Goal: Task Accomplishment & Management: Manage account settings

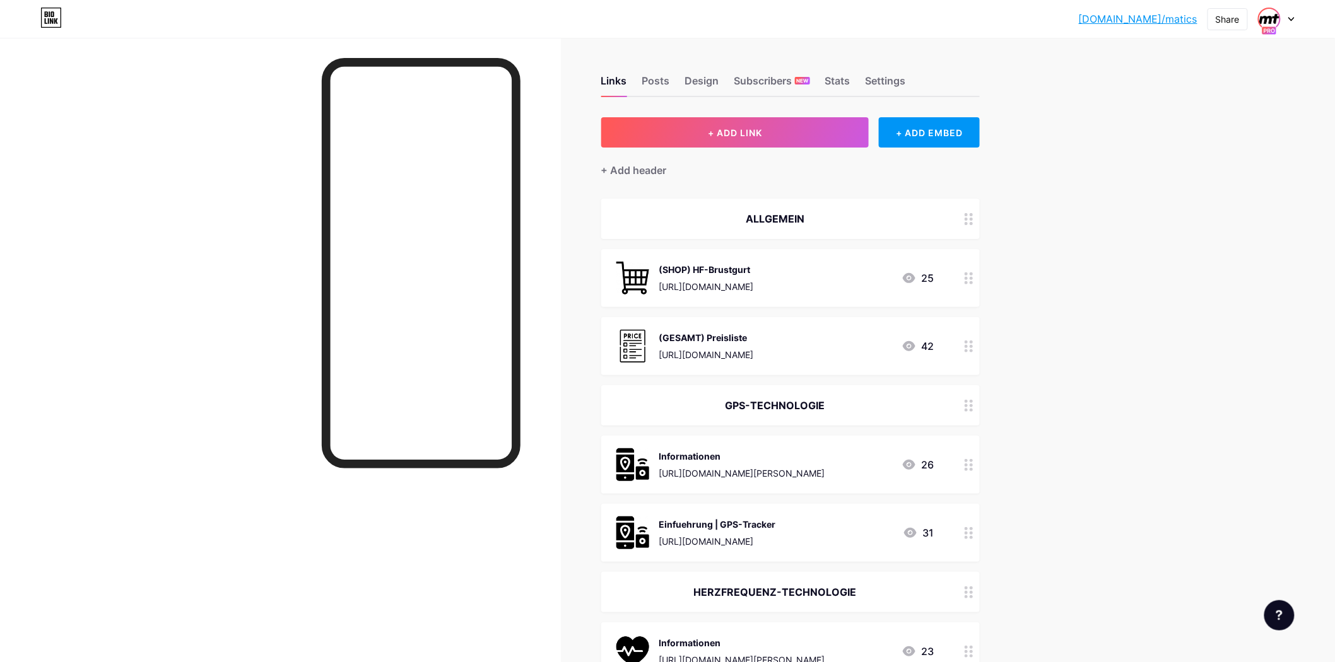
click at [1277, 19] on img at bounding box center [1269, 19] width 20 height 20
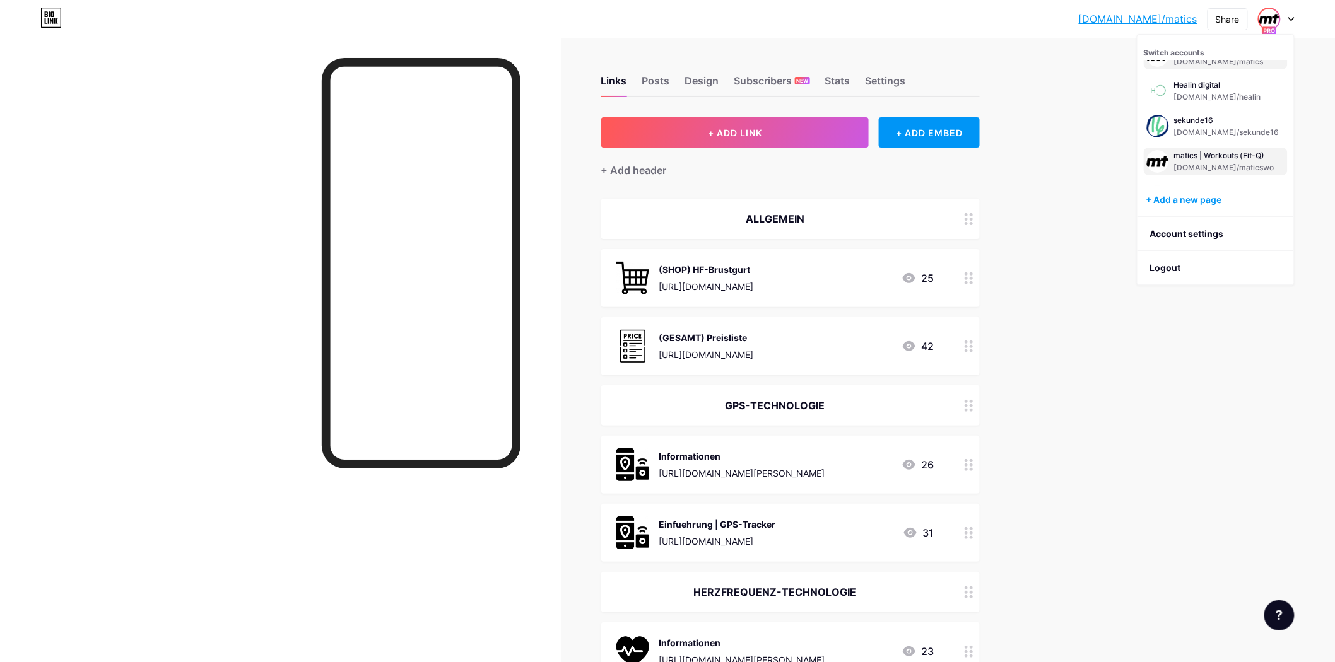
scroll to position [49, 0]
click at [1227, 167] on div "matics - Coaching-Level Up" at bounding box center [1224, 168] width 101 height 10
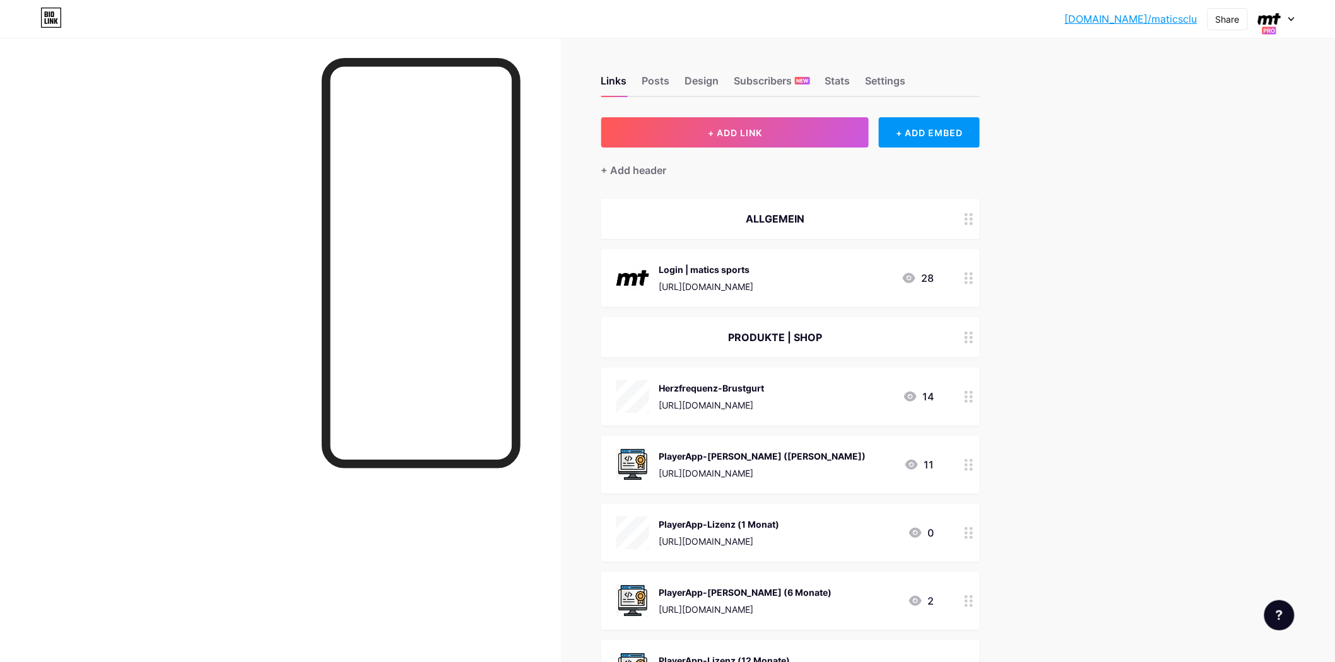
click at [1119, 15] on link "[DOMAIN_NAME]/maticsclu" at bounding box center [1131, 18] width 132 height 15
click at [1269, 19] on img at bounding box center [1269, 19] width 20 height 20
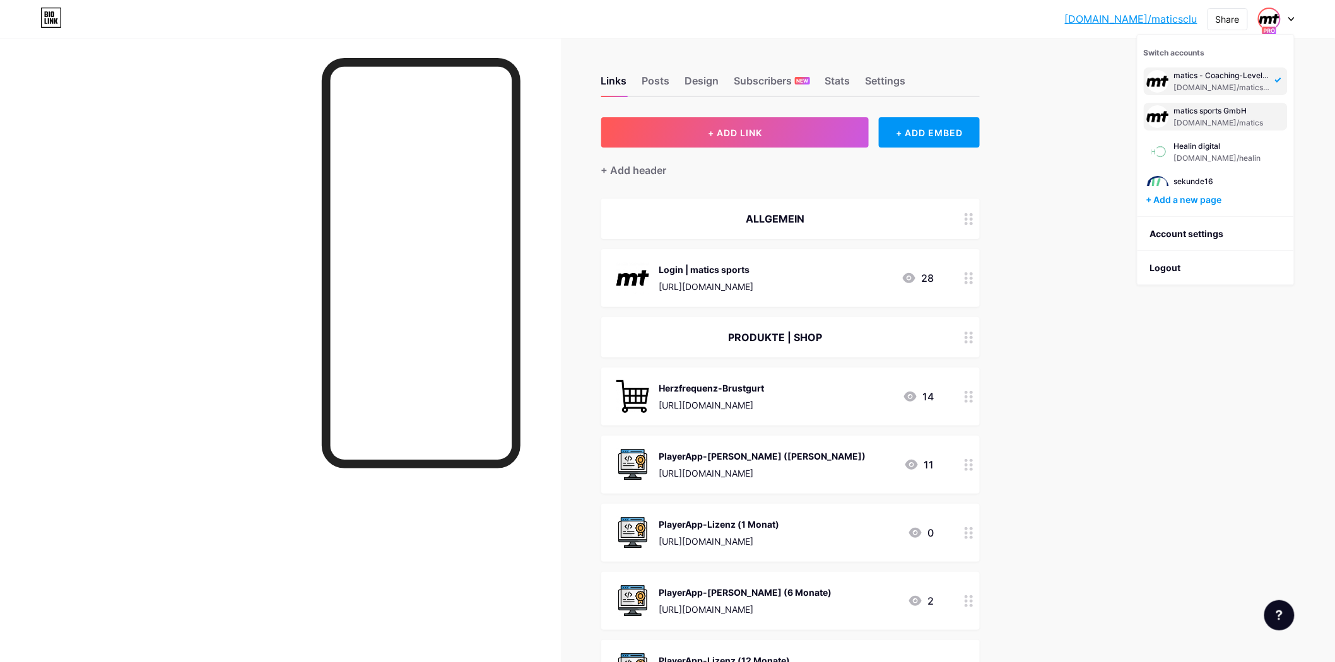
scroll to position [49, 0]
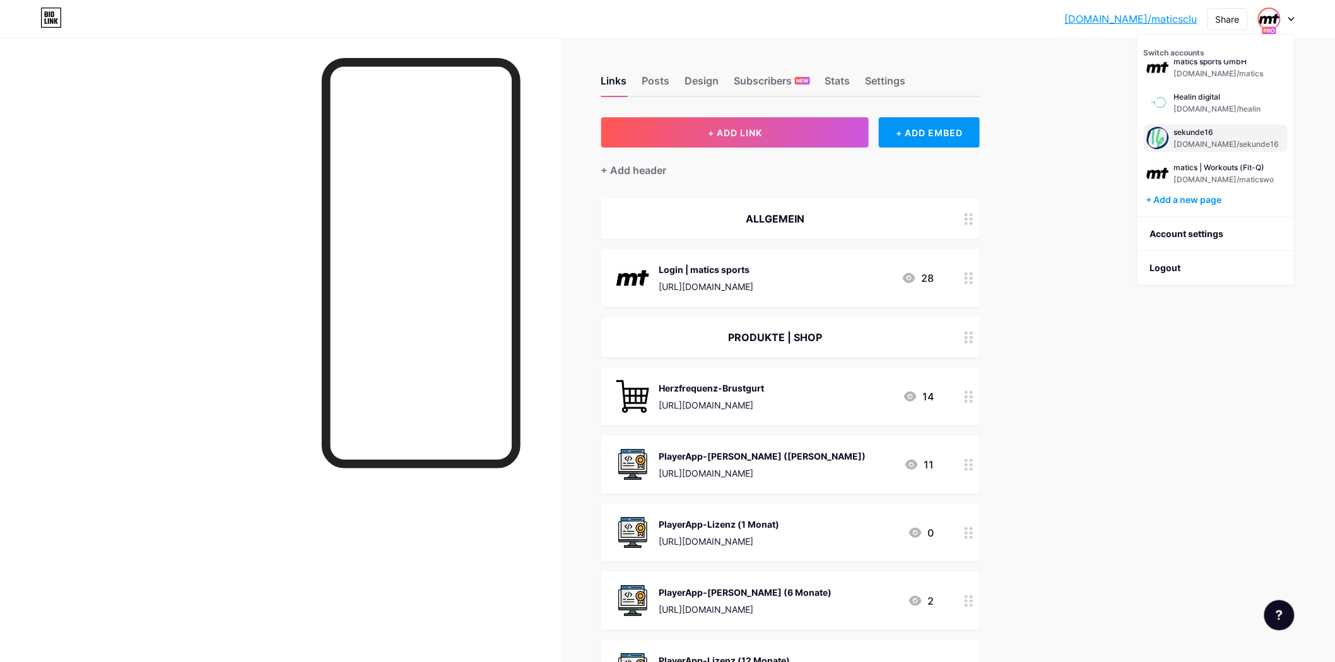
click at [1218, 139] on div "[DOMAIN_NAME]/sekunde16" at bounding box center [1226, 144] width 105 height 10
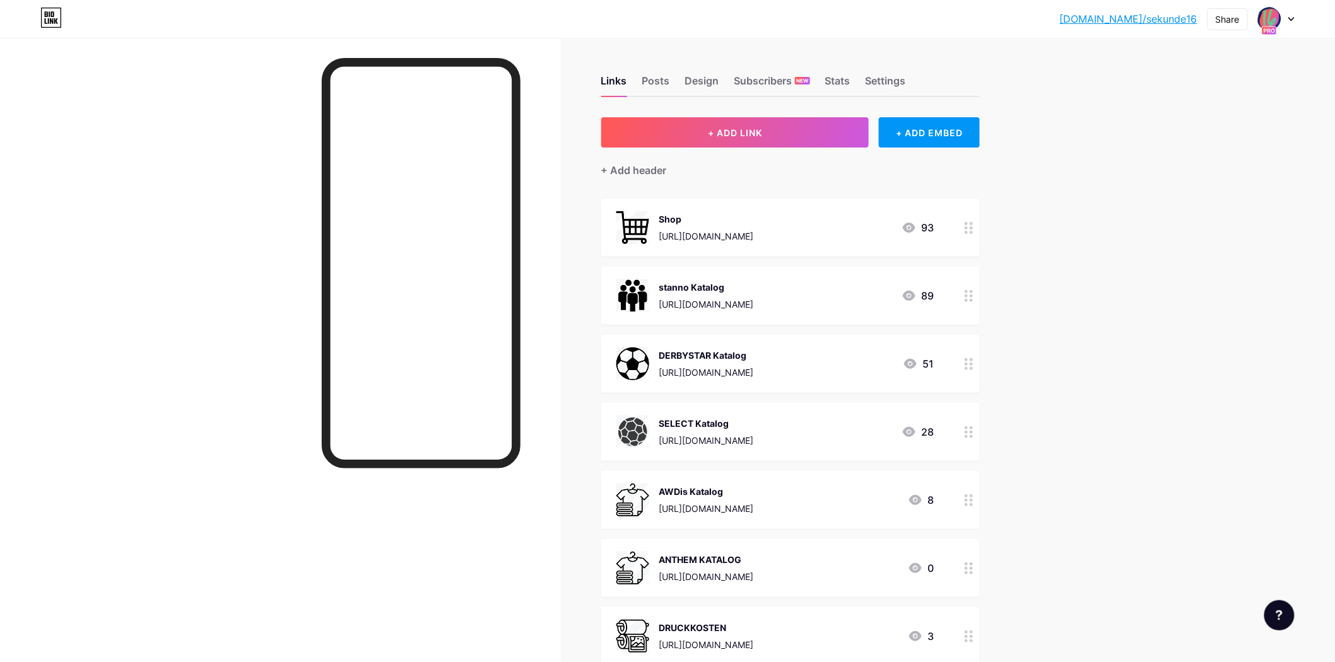
click at [1138, 19] on link "[DOMAIN_NAME]/sekunde16" at bounding box center [1128, 18] width 137 height 15
click at [1285, 21] on div at bounding box center [1276, 19] width 37 height 23
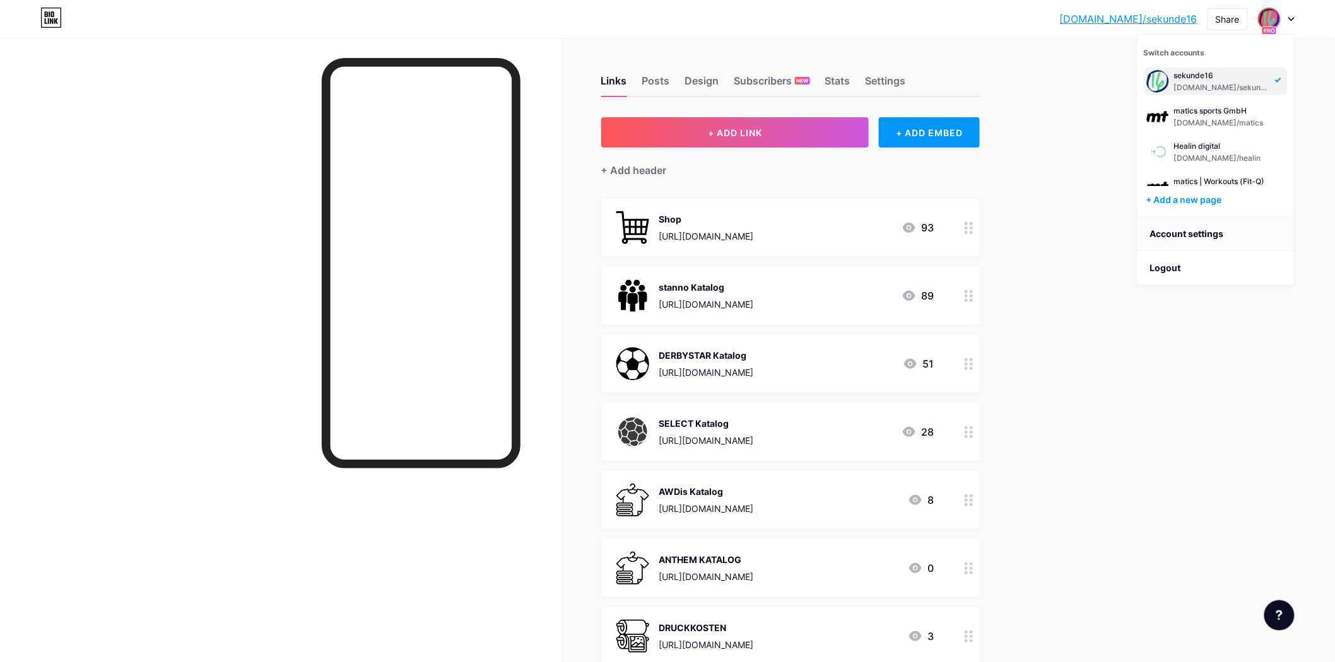
click at [1222, 231] on link "Account settings" at bounding box center [1215, 234] width 156 height 34
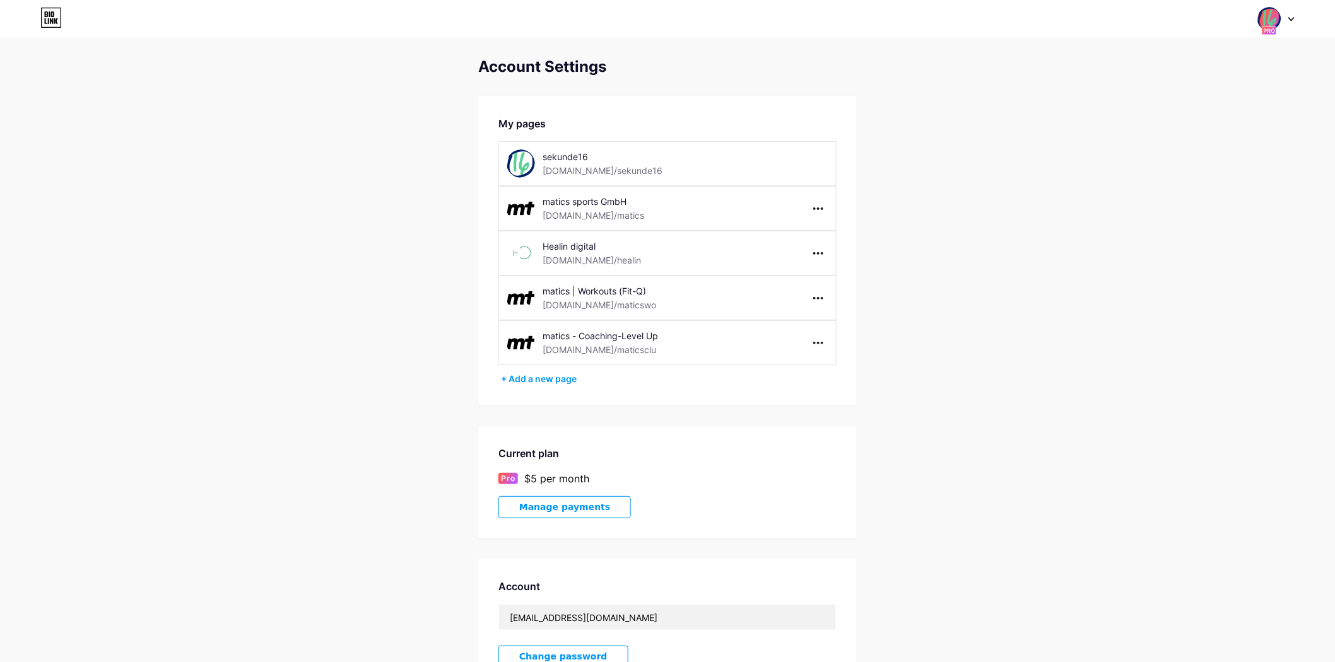
click at [582, 158] on div "sekunde16" at bounding box center [624, 156] width 165 height 13
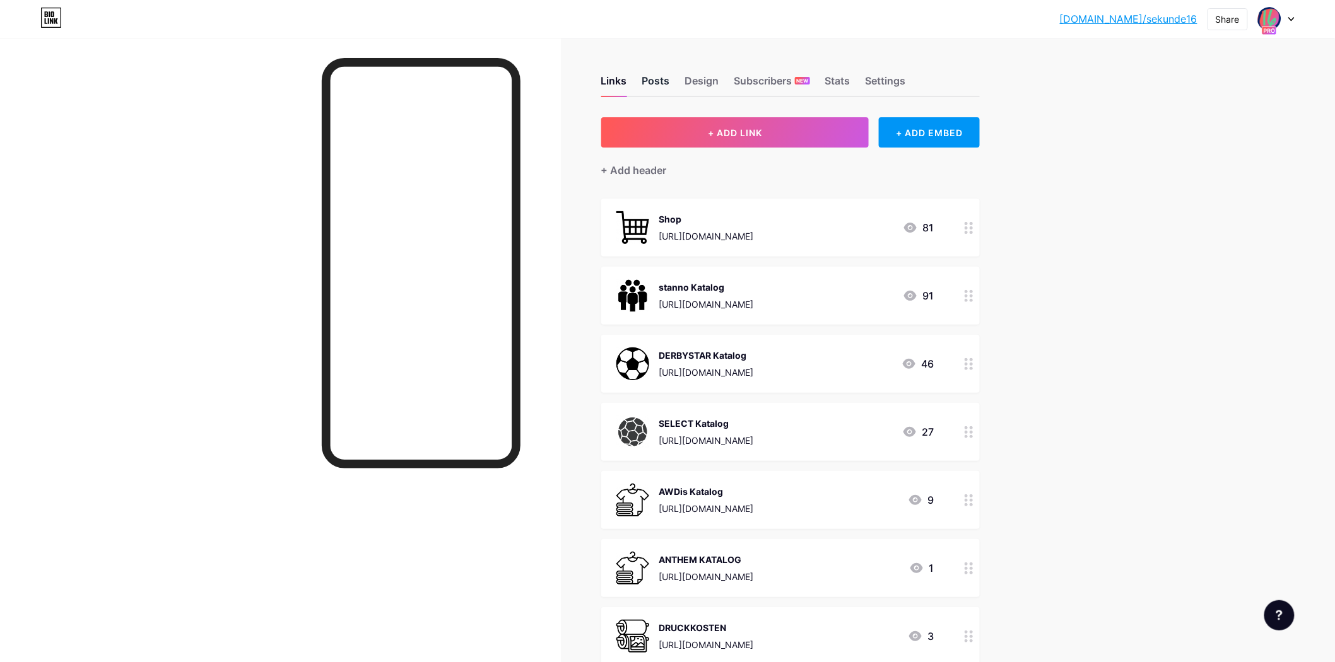
click at [670, 86] on div "Posts" at bounding box center [656, 84] width 28 height 23
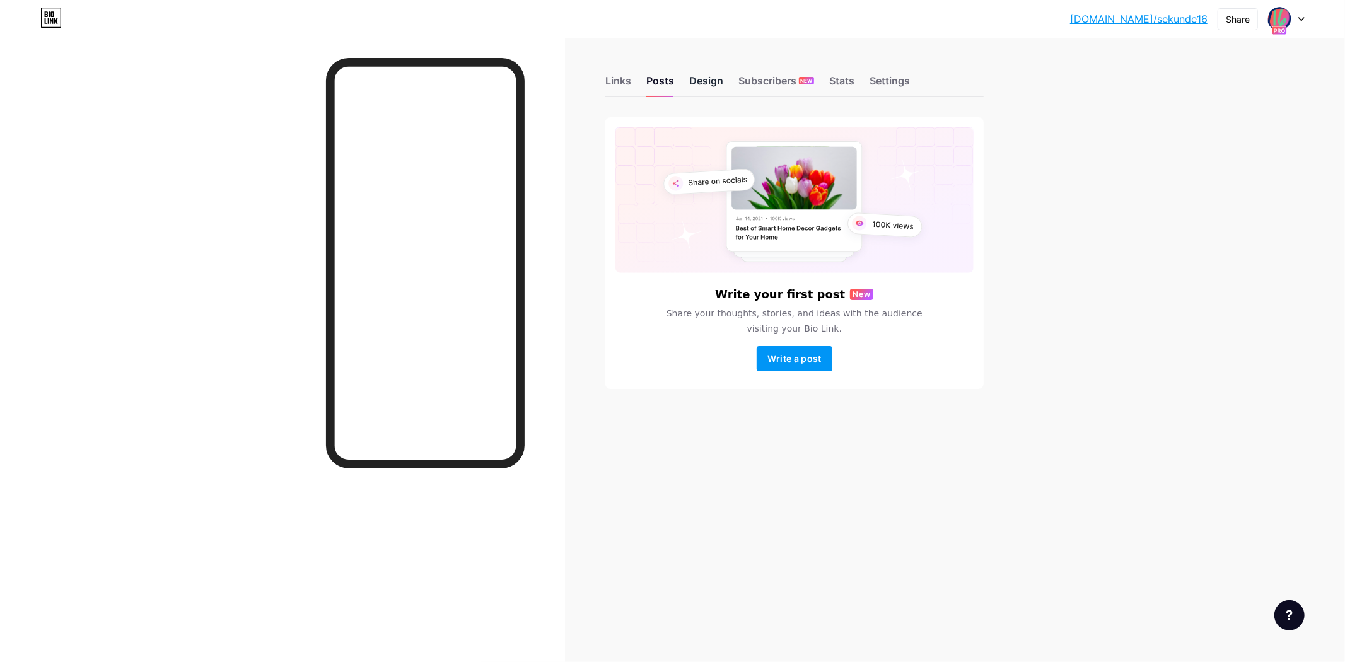
click at [703, 90] on div "Design" at bounding box center [706, 84] width 34 height 23
click at [614, 79] on div "Links" at bounding box center [618, 84] width 26 height 23
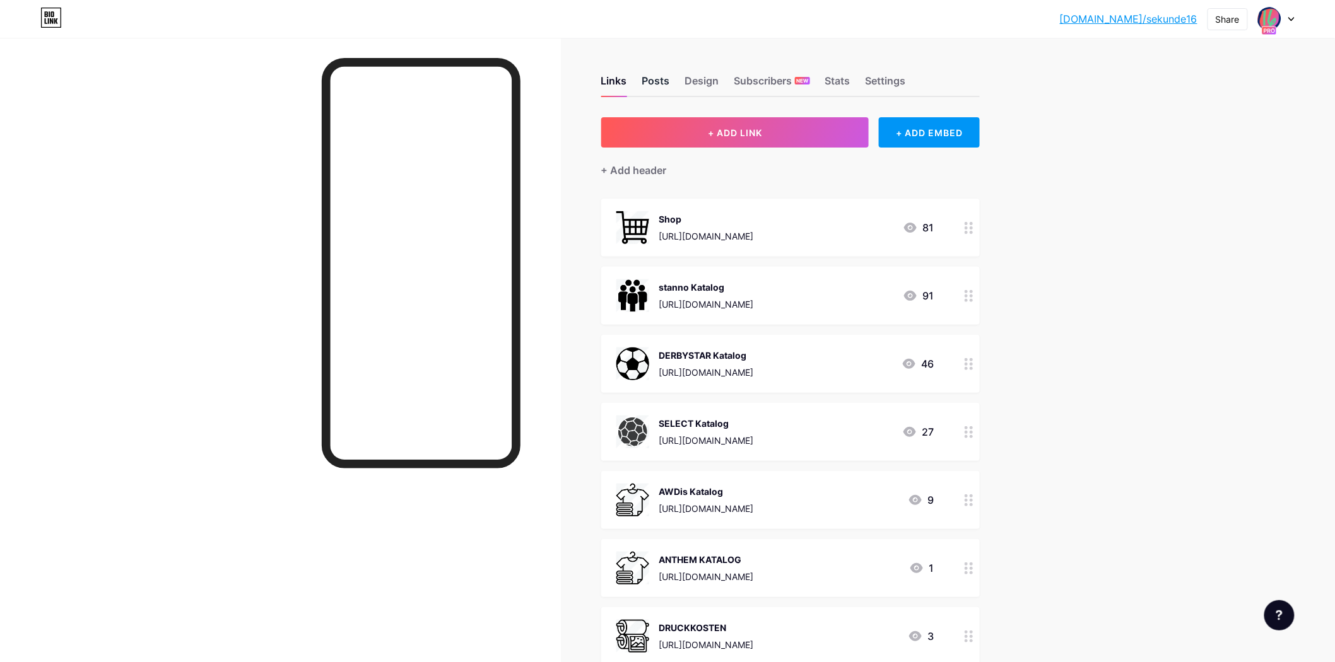
click at [667, 86] on div "Posts" at bounding box center [656, 84] width 28 height 23
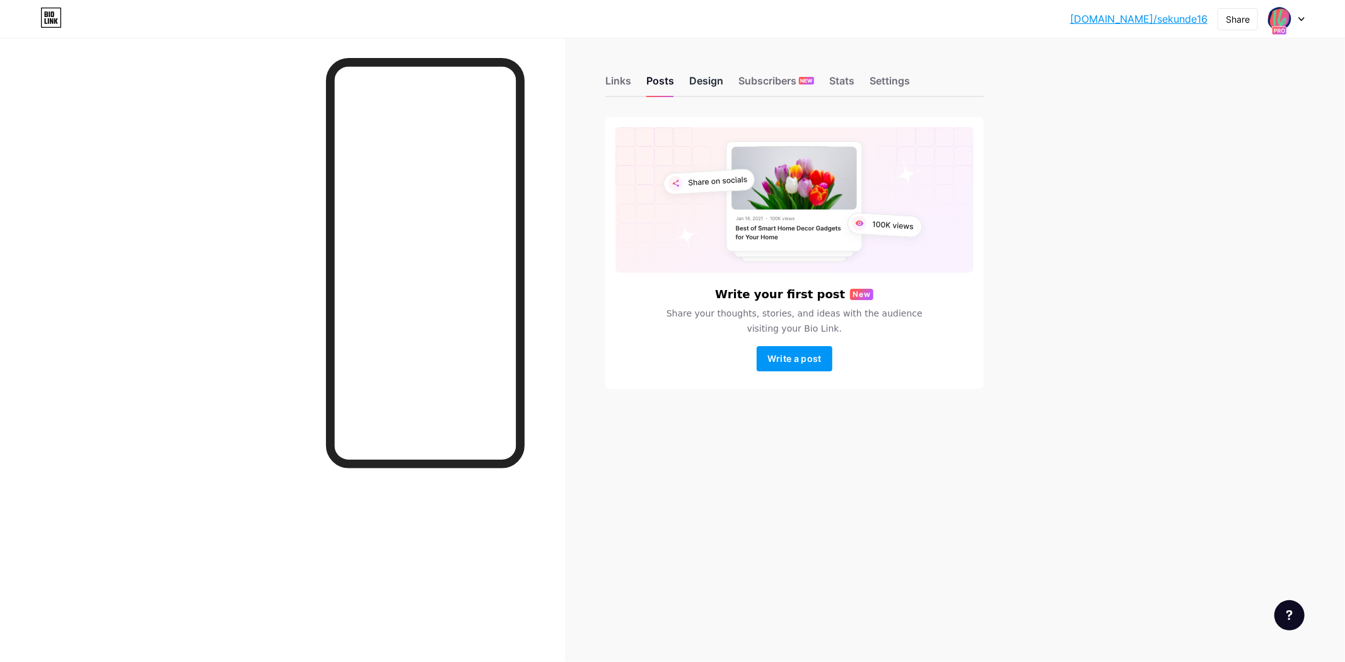
click at [710, 83] on div "Design" at bounding box center [706, 84] width 34 height 23
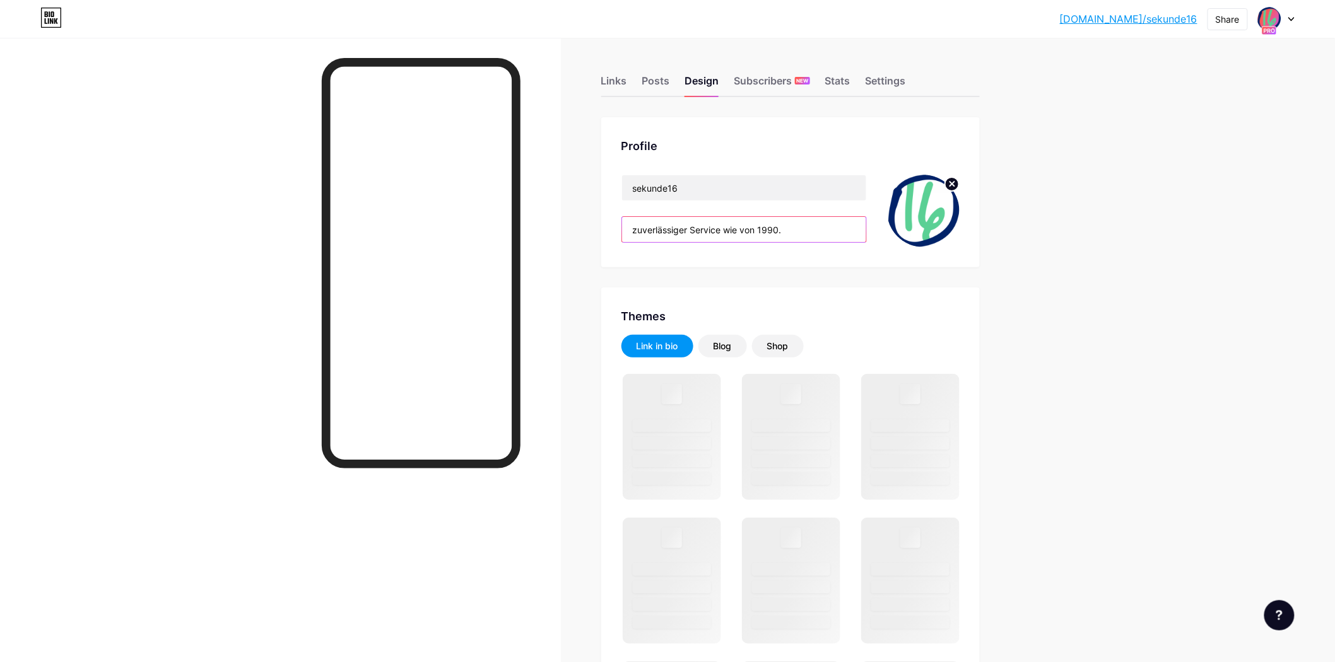
click at [776, 231] on input "zuverlässiger Service wie von 1990." at bounding box center [744, 229] width 244 height 25
drag, startPoint x: 776, startPoint y: 231, endPoint x: 805, endPoint y: 237, distance: 29.6
click at [776, 230] on input "zuverlässiger Service wie von 1990." at bounding box center [744, 229] width 244 height 25
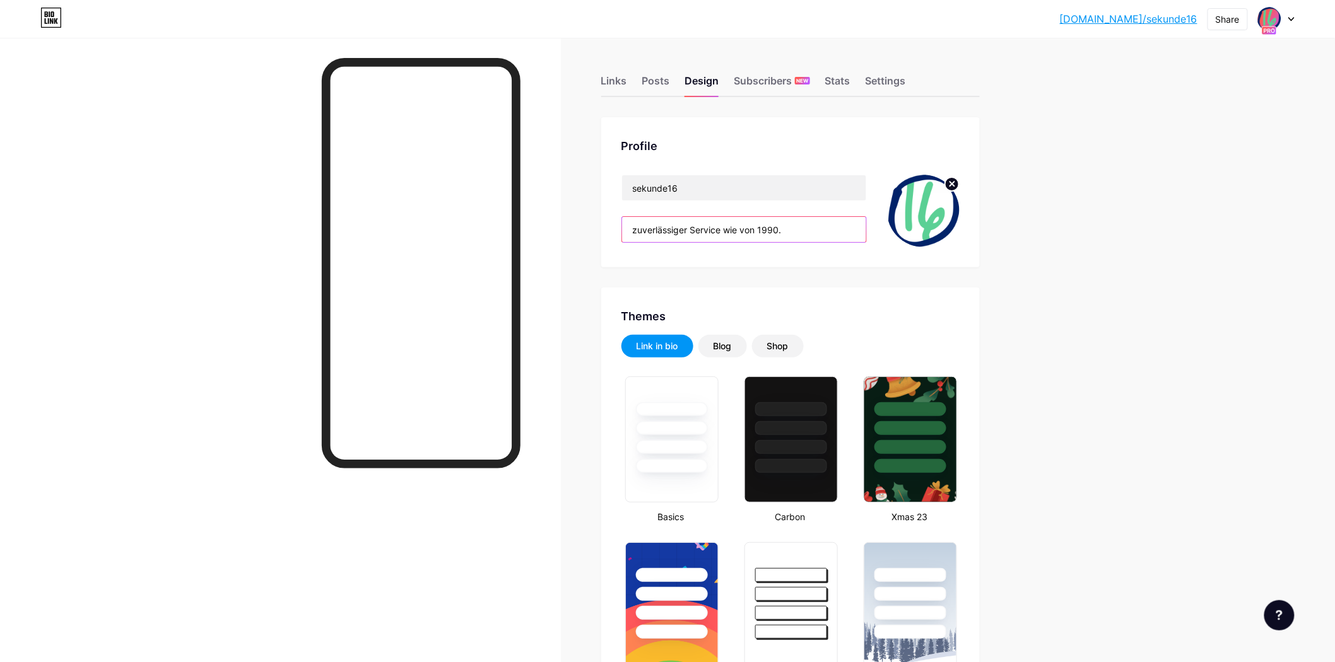
paste input "wo Service noch ein Versprechen ist"
type input "wo Service noch ein Versprechen ist."
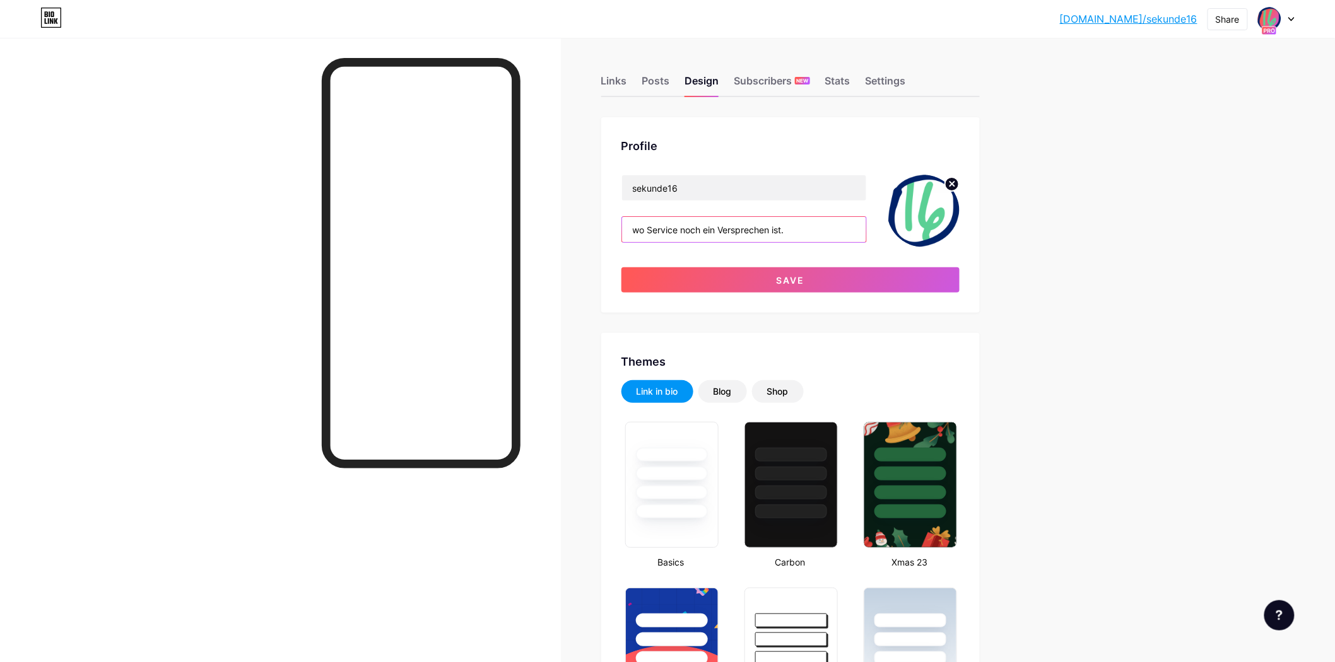
type input "#f5fdf4"
type input "#000000"
type input "wo Service noch ein Versprechen ist."
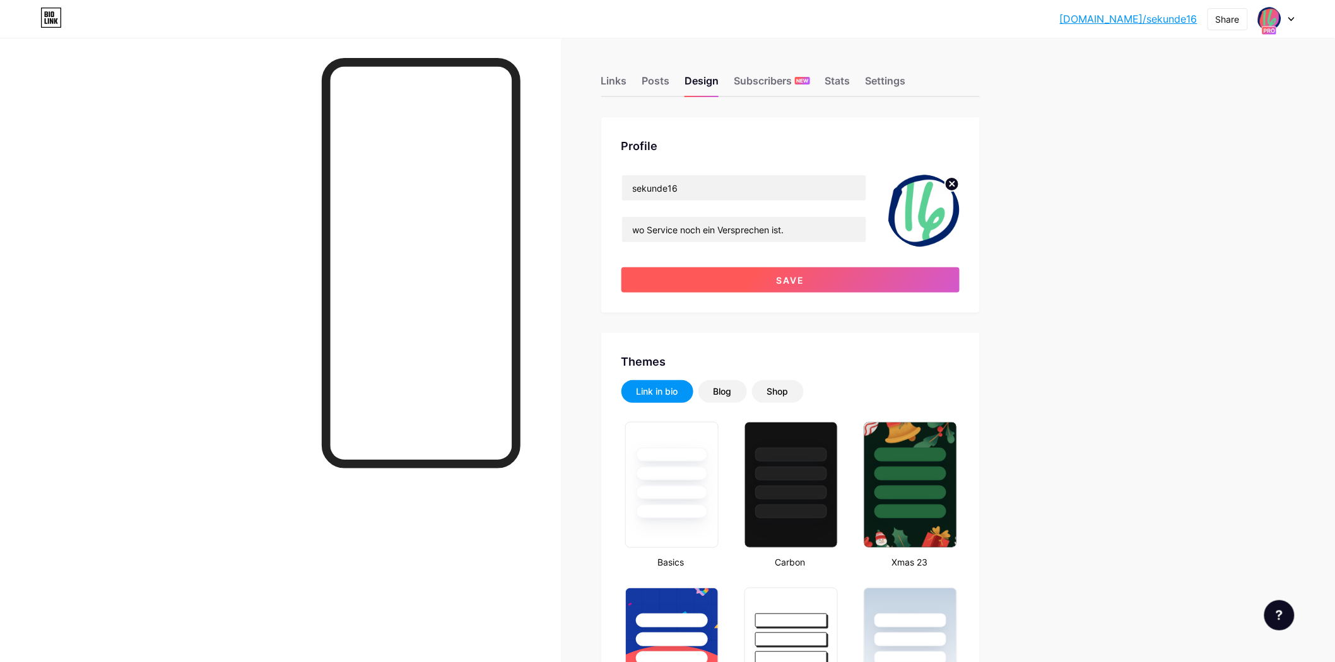
click at [792, 275] on span "Save" at bounding box center [790, 280] width 28 height 11
type input "#f5fdf4"
type input "#000000"
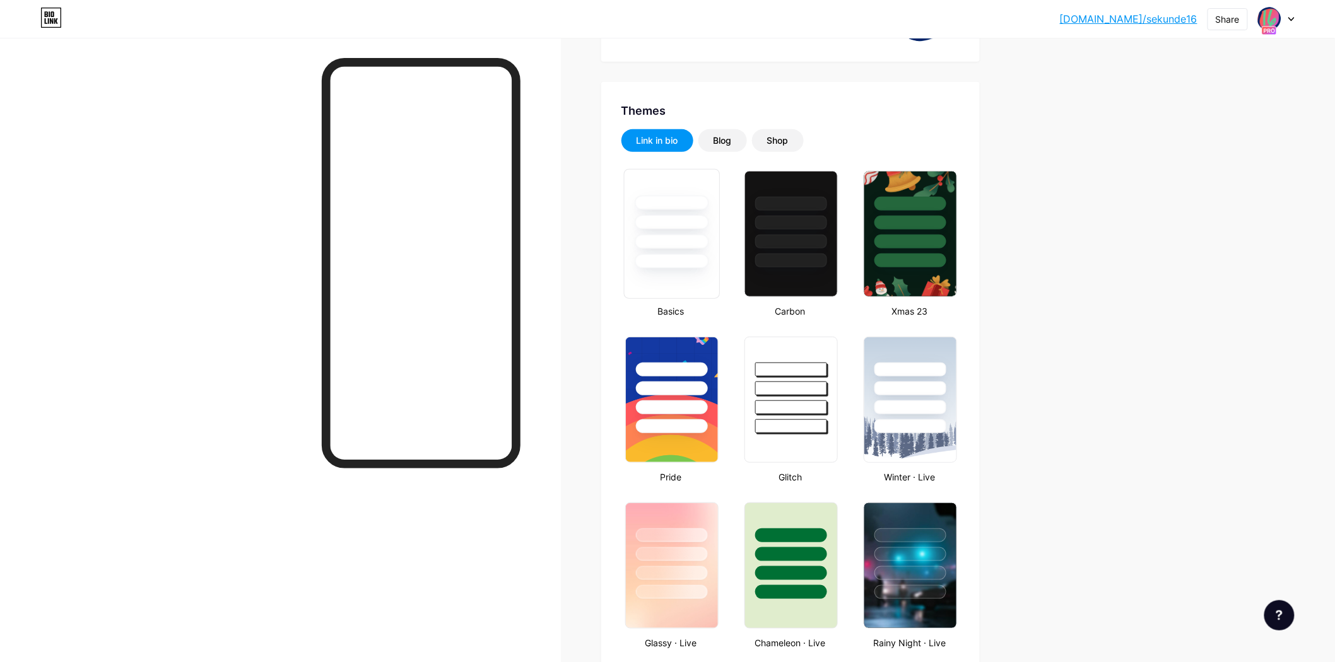
scroll to position [140, 0]
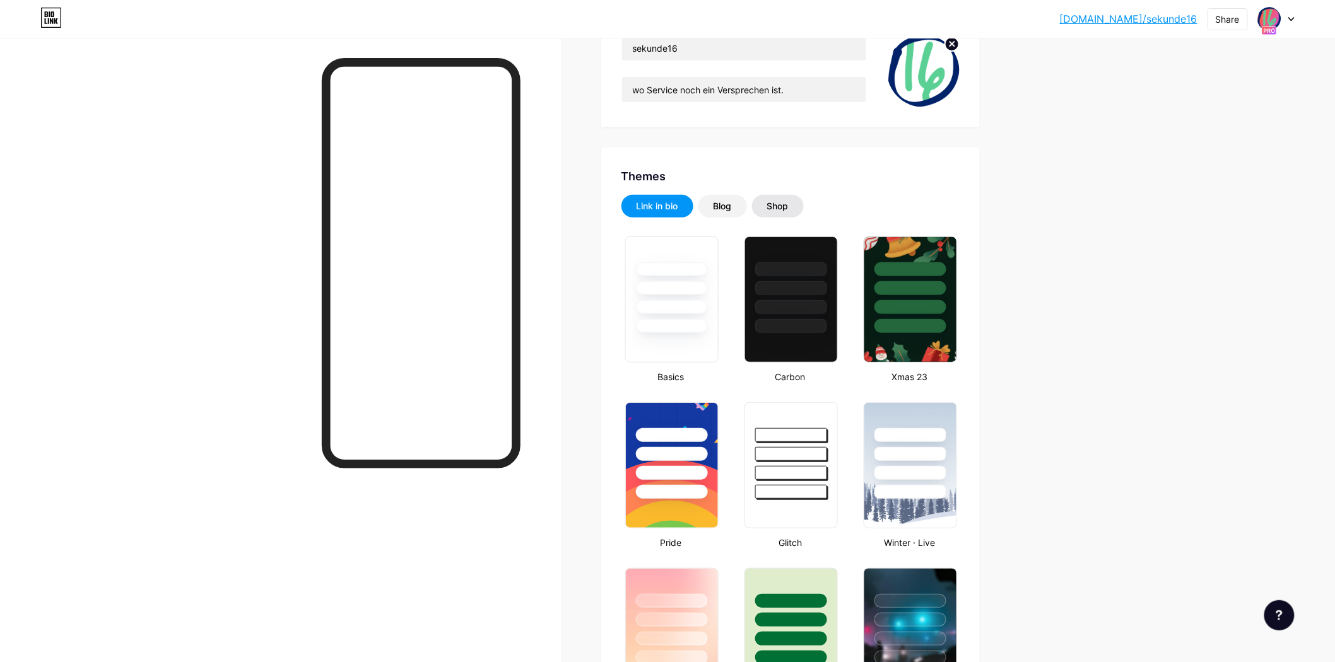
click at [783, 200] on div "Shop" at bounding box center [777, 206] width 21 height 13
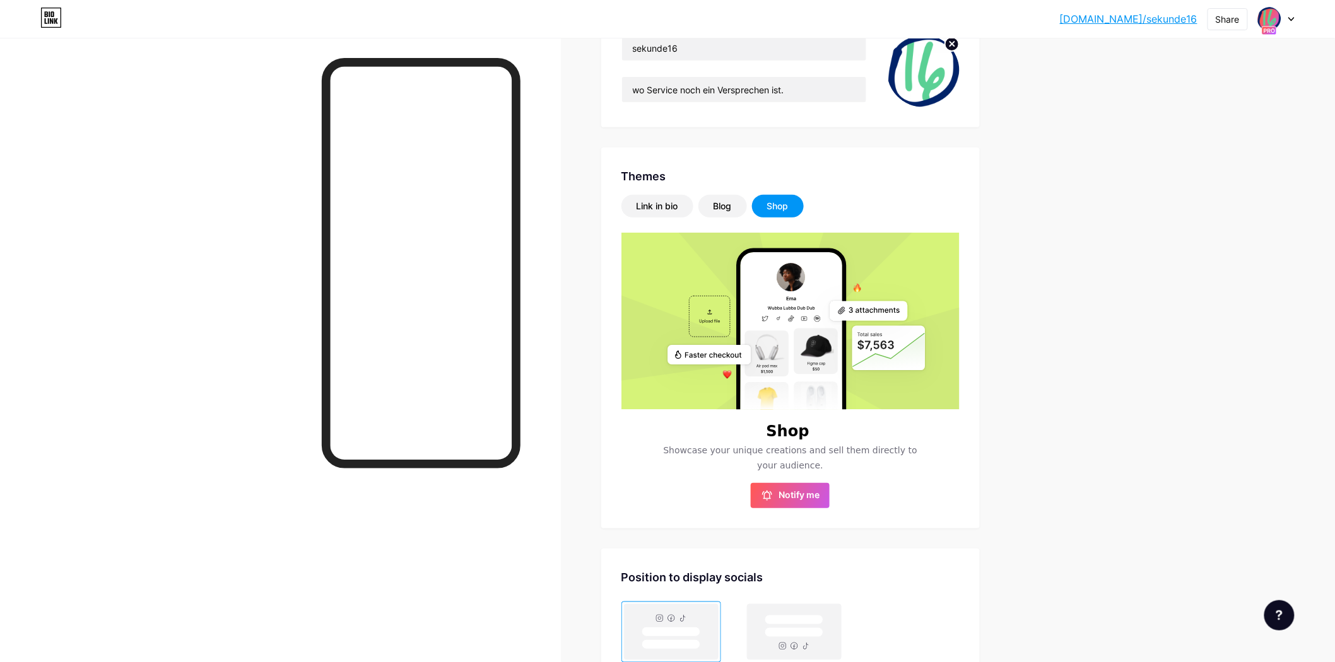
scroll to position [210, 0]
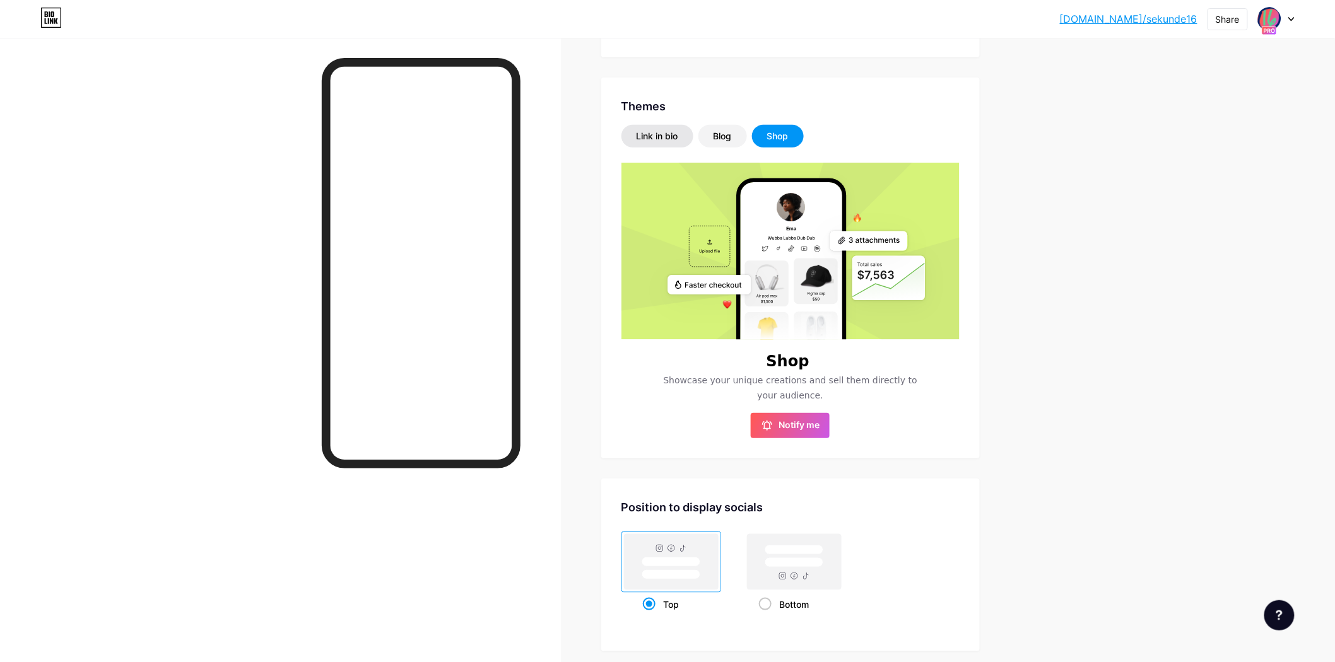
click at [636, 132] on div "Link in bio" at bounding box center [657, 136] width 72 height 23
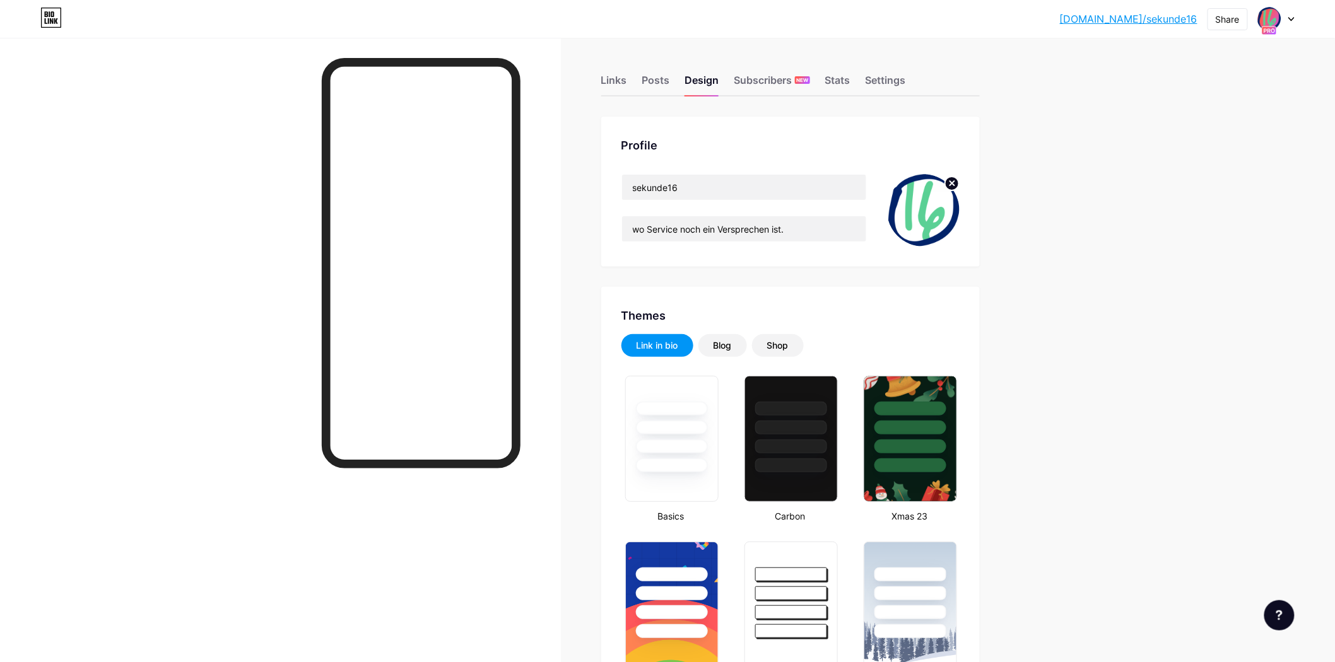
scroll to position [0, 0]
click at [767, 79] on div "Subscribers NEW" at bounding box center [772, 84] width 76 height 23
click at [839, 79] on div "Stats" at bounding box center [837, 84] width 25 height 23
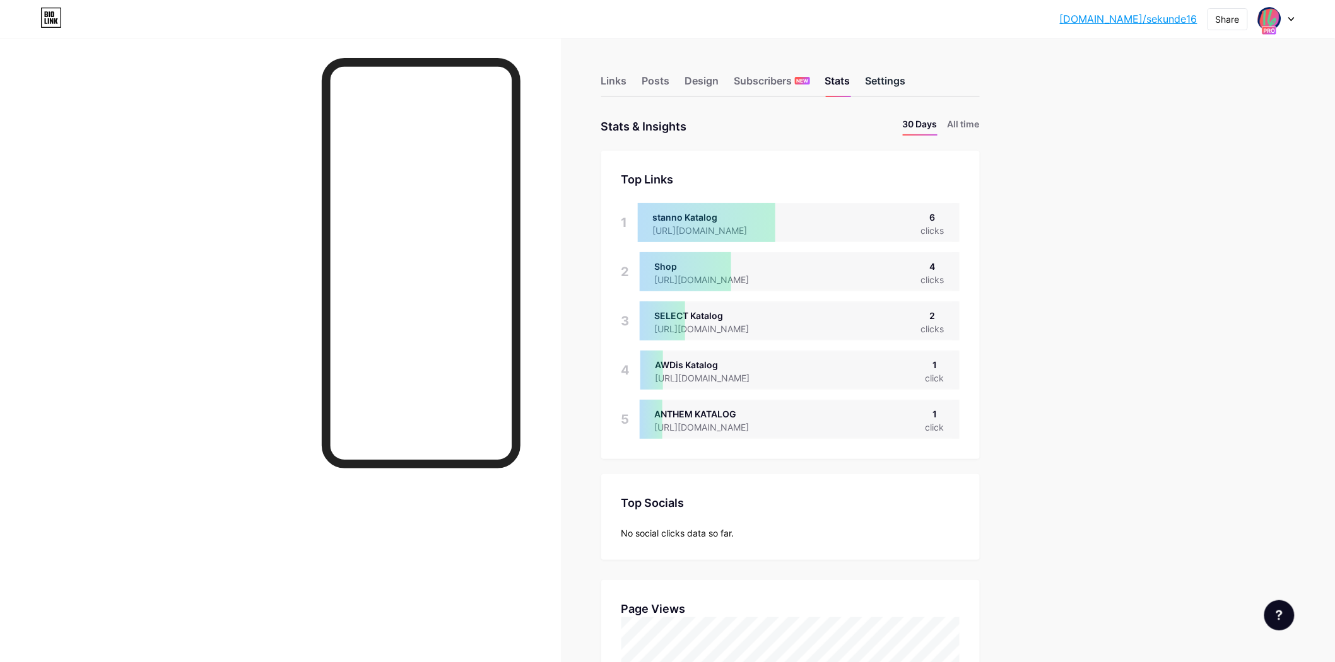
click at [906, 84] on div "Settings" at bounding box center [885, 84] width 40 height 23
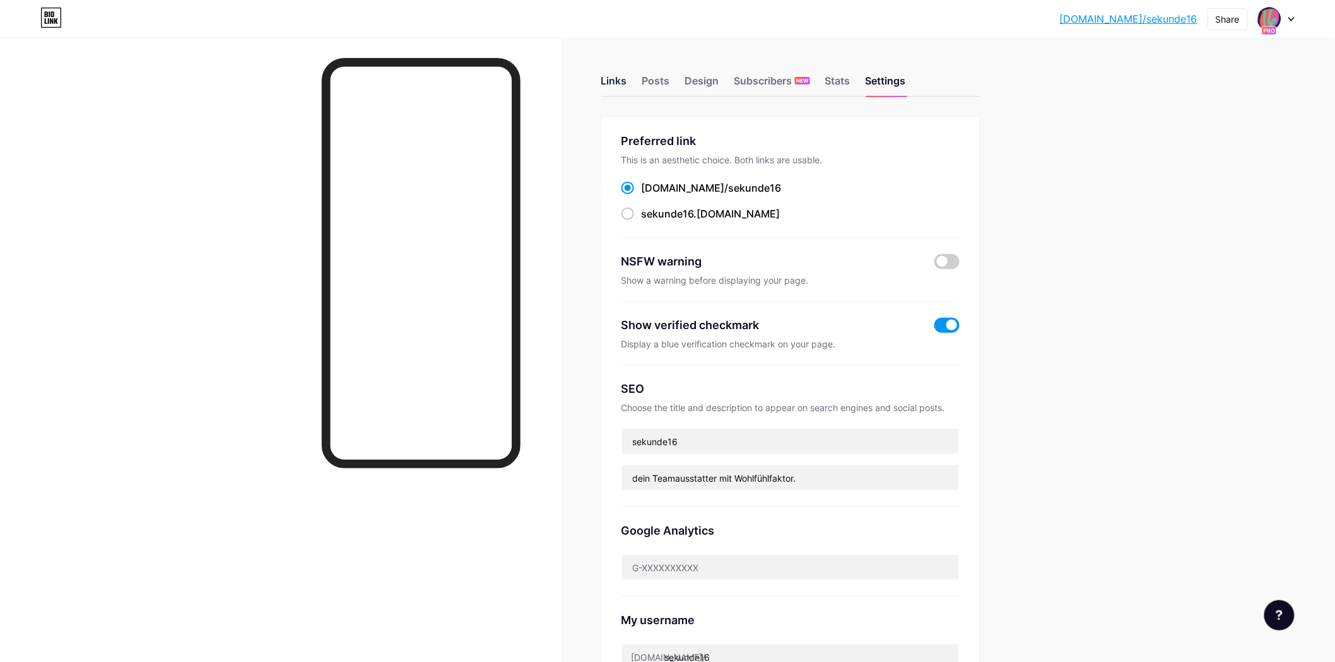
click at [611, 79] on div "Links" at bounding box center [614, 84] width 26 height 23
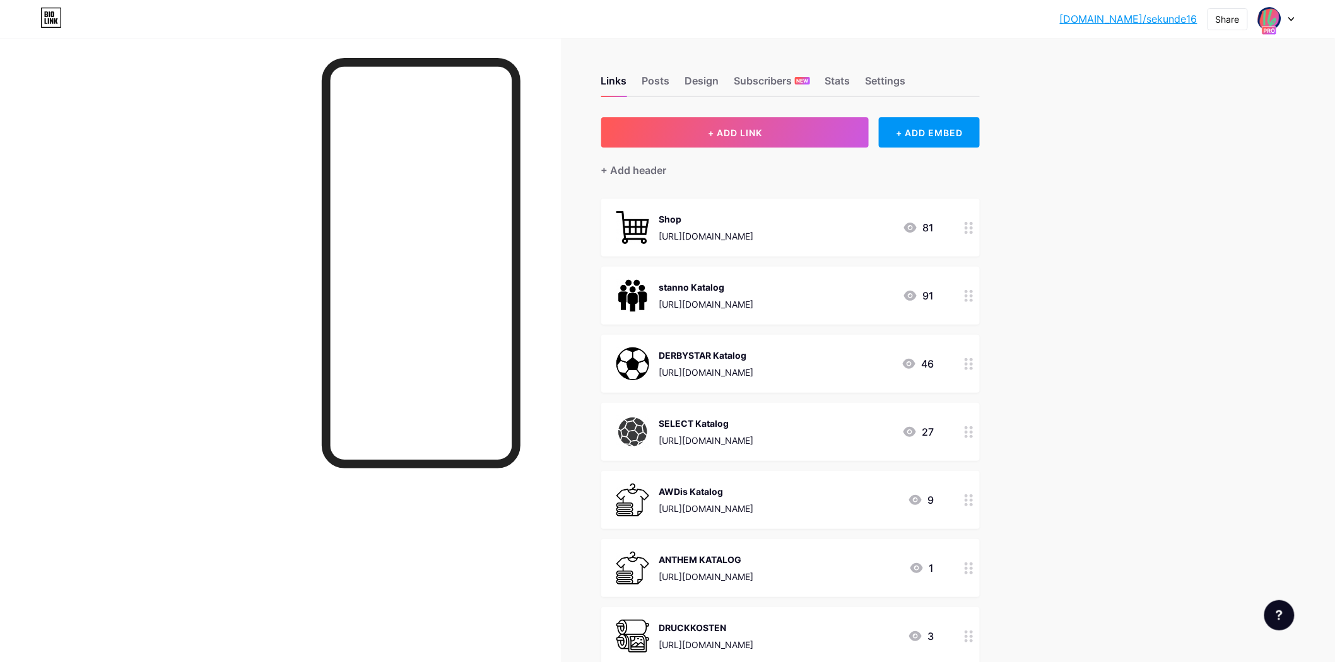
click at [1161, 20] on link "[DOMAIN_NAME]/sekunde16" at bounding box center [1128, 18] width 137 height 15
click at [669, 80] on div "Posts" at bounding box center [656, 84] width 28 height 23
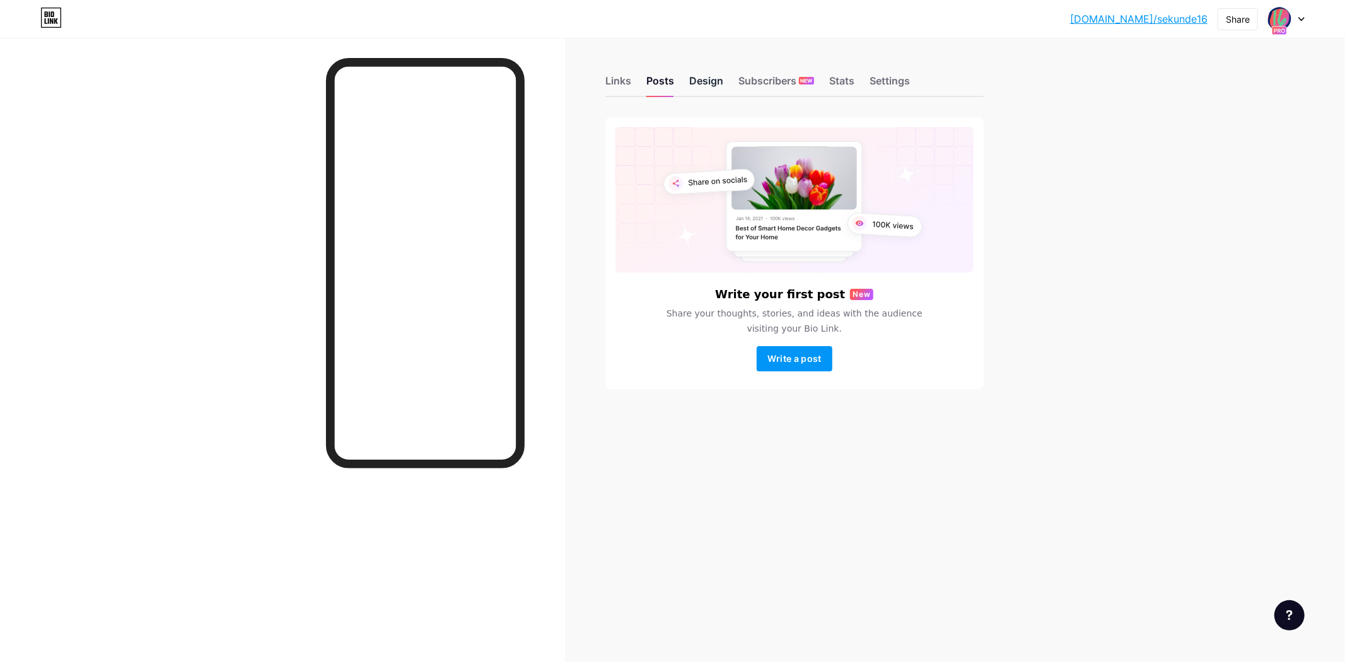
click at [716, 79] on div "Design" at bounding box center [706, 84] width 34 height 23
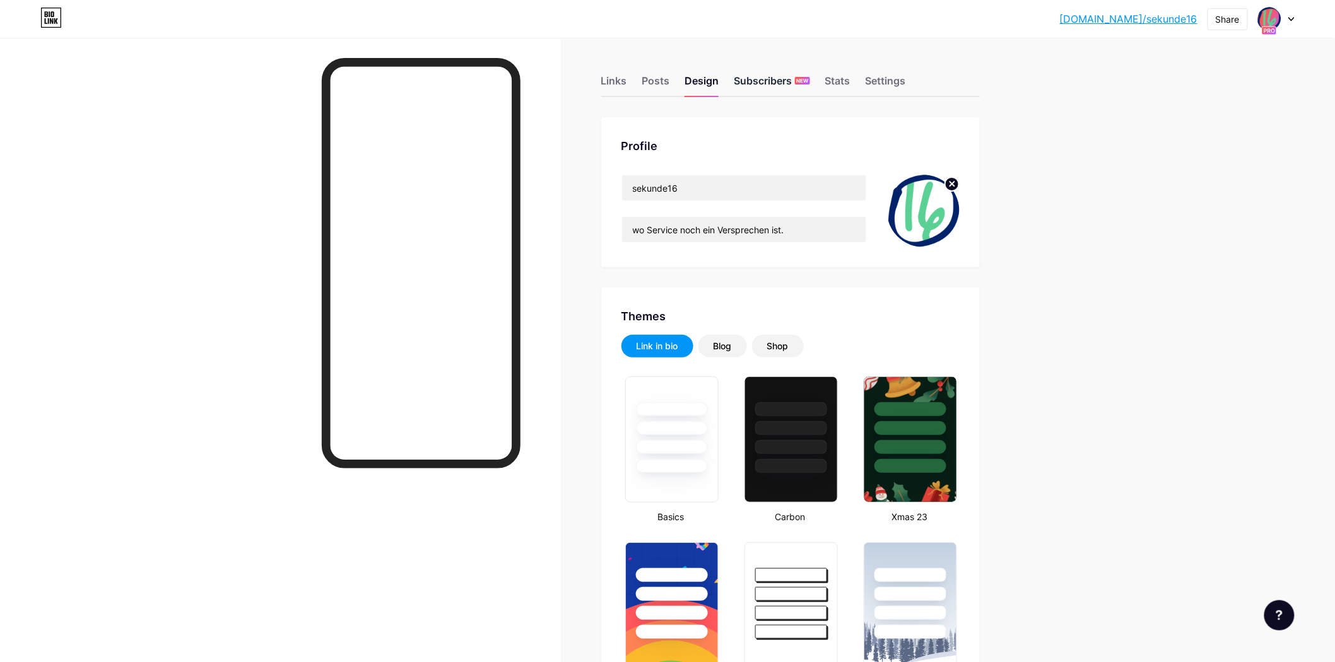
type input "#f5fdf4"
type input "#000000"
click at [637, 78] on div "Links Posts Design Subscribers NEW Stats Settings" at bounding box center [790, 75] width 378 height 44
click at [627, 79] on div "Links" at bounding box center [614, 84] width 26 height 23
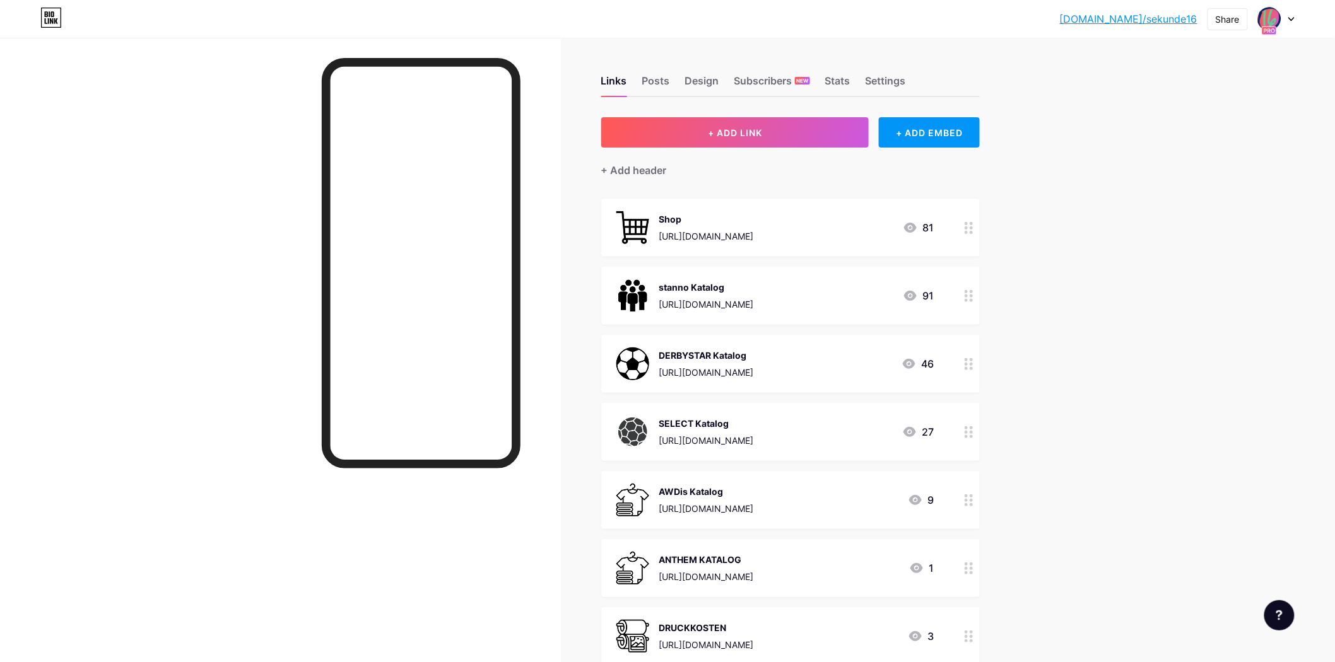
click at [580, 196] on div "Links Posts Design Subscribers NEW Stats Settings + ADD LINK + ADD EMBED + Add …" at bounding box center [516, 463] width 1032 height 850
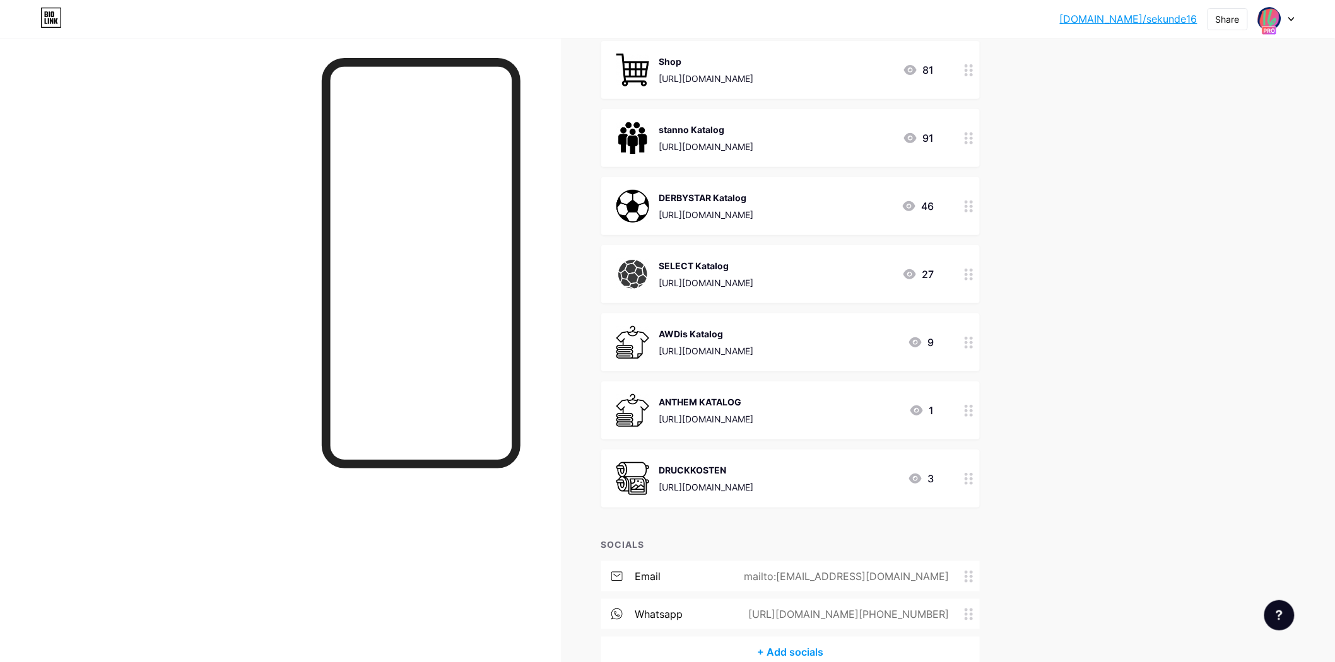
scroll to position [224, 0]
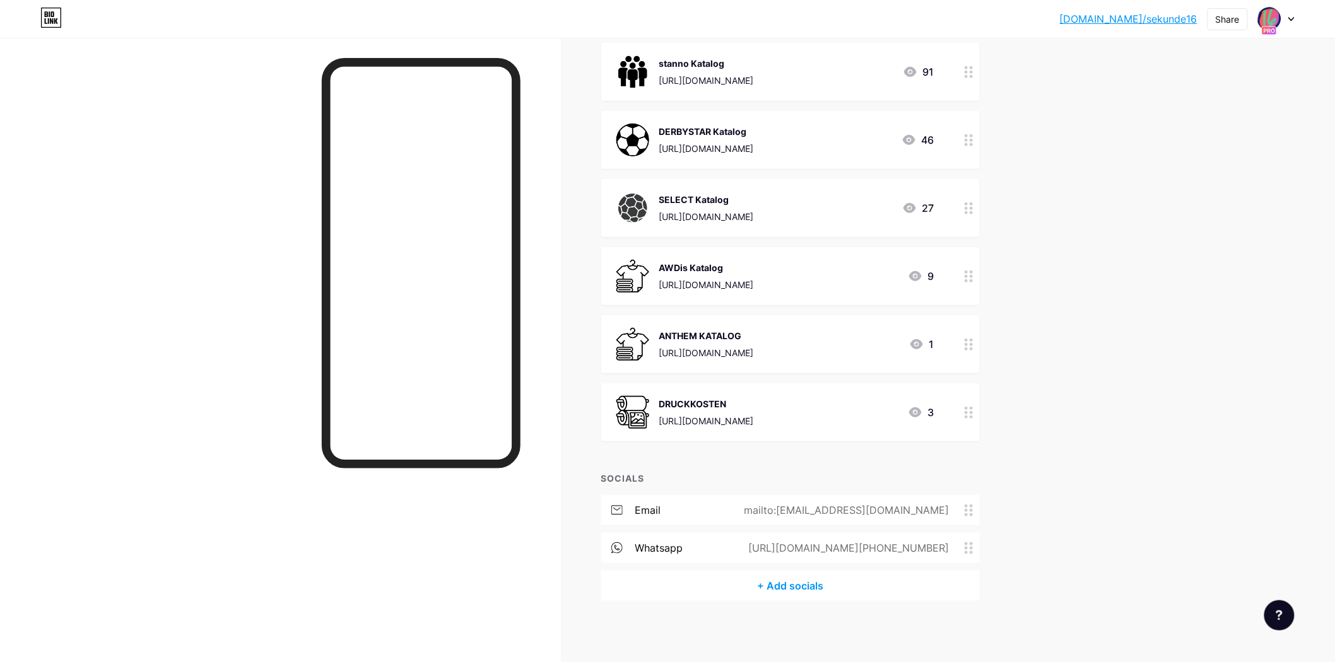
click at [814, 587] on div "+ Add socials" at bounding box center [790, 586] width 378 height 30
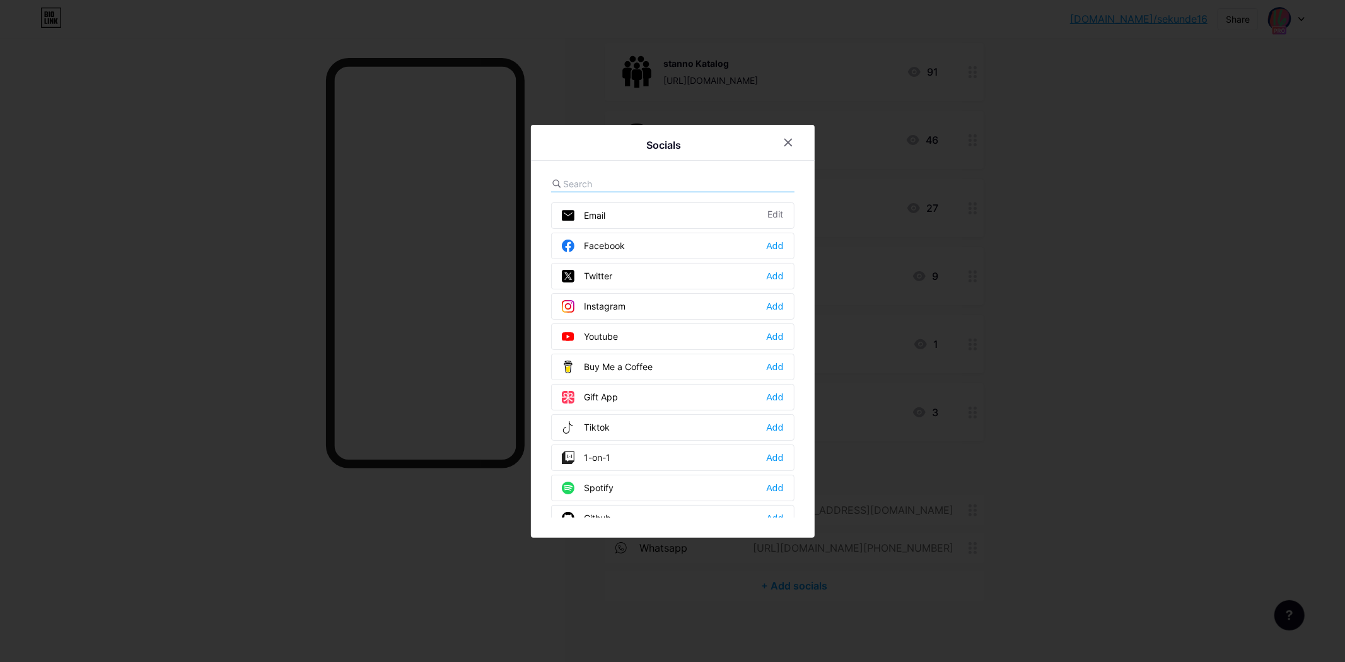
click at [618, 303] on div "Instagram" at bounding box center [594, 306] width 64 height 13
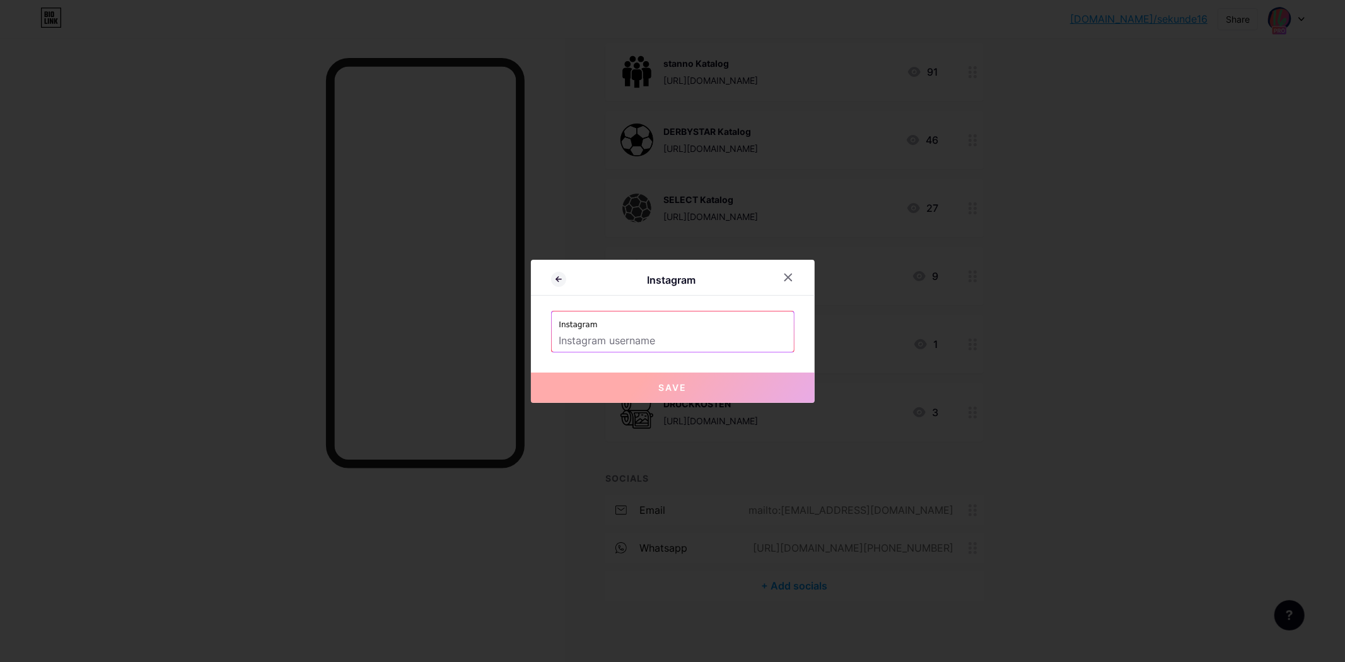
click at [636, 328] on label "Instagram" at bounding box center [672, 321] width 227 height 19
click at [645, 344] on input "text" at bounding box center [672, 340] width 227 height 21
paste input "https://www.instagram.com/sekunde16/"
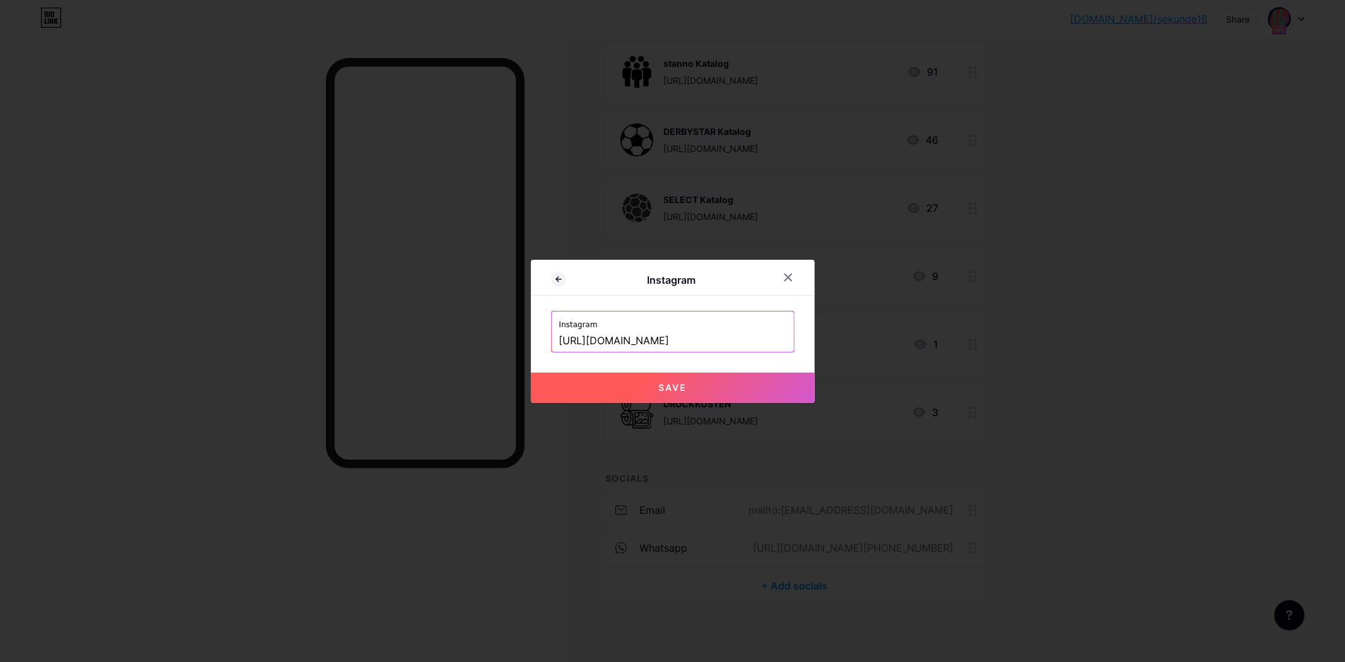
drag, startPoint x: 690, startPoint y: 342, endPoint x: 471, endPoint y: 330, distance: 219.8
click at [471, 330] on div "Instagram Instagram https://www.instagram.com/sekunde16/ Save" at bounding box center [672, 331] width 1345 height 662
click at [675, 339] on input "sekunde16/" at bounding box center [672, 340] width 227 height 21
click at [675, 385] on span "Save" at bounding box center [672, 387] width 28 height 11
type input "https://instagram.com/sekunde16"
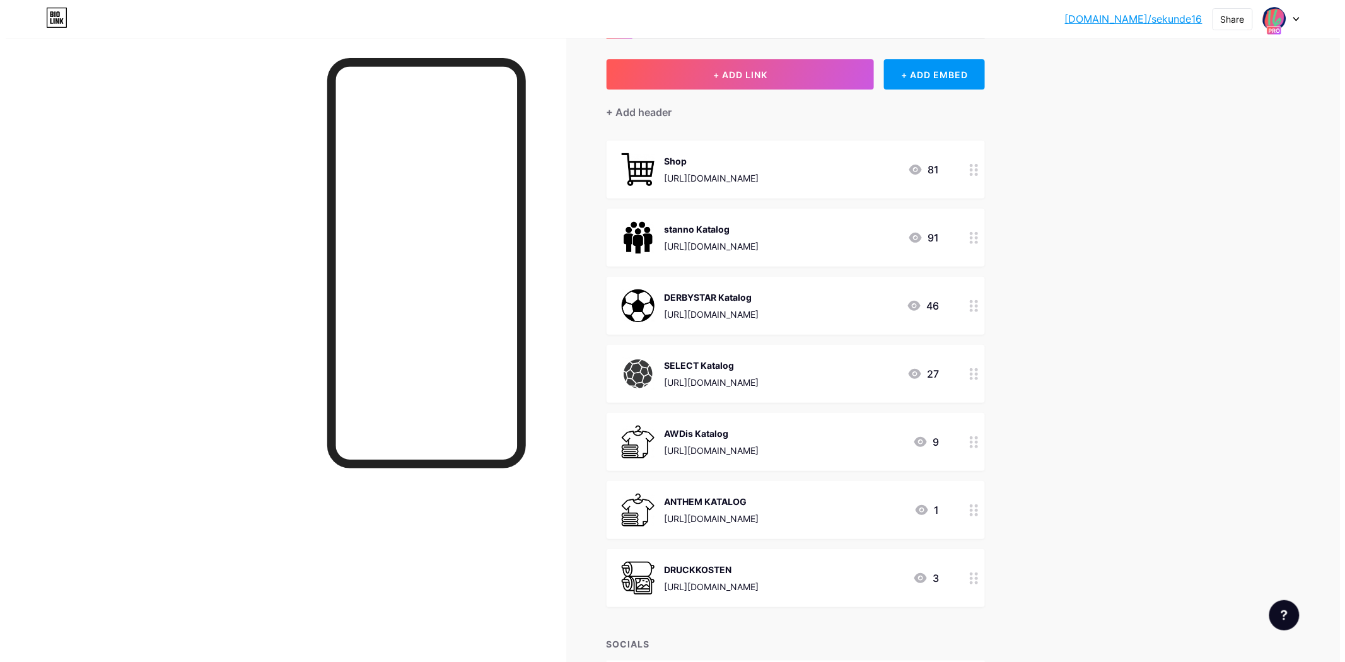
scroll to position [0, 0]
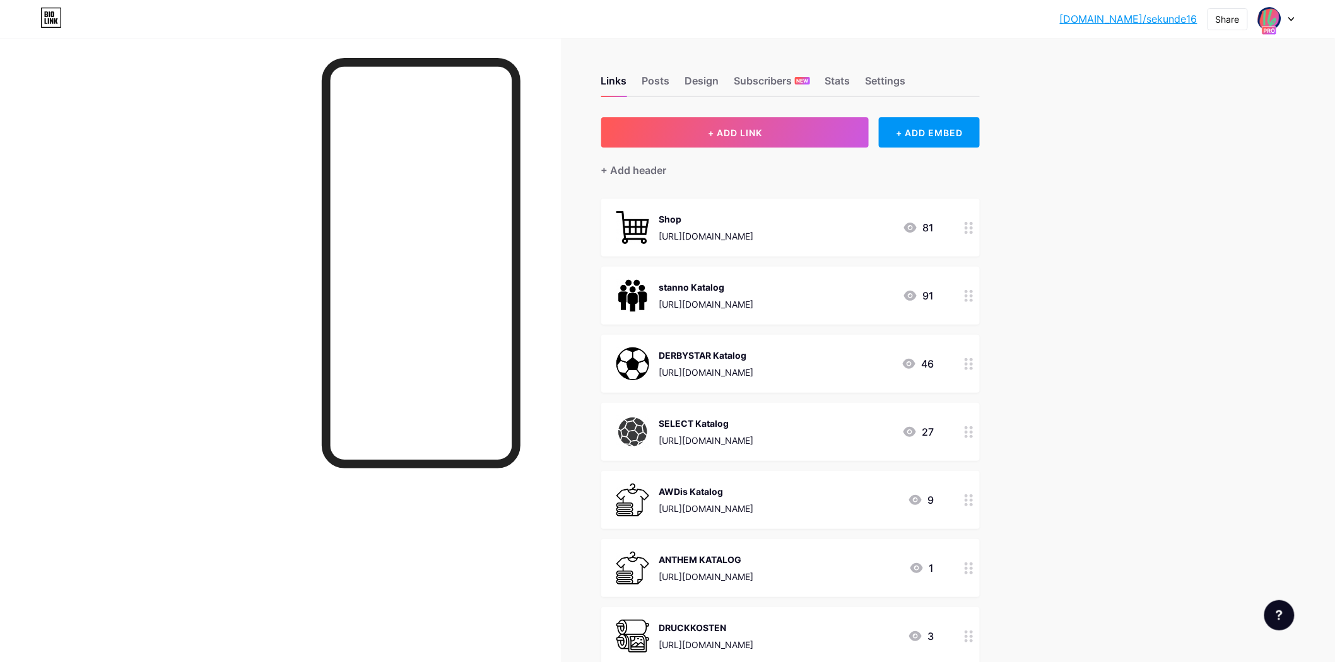
click at [210, 225] on div at bounding box center [280, 369] width 561 height 662
click at [1278, 216] on div "bio.link/sekund... bio.link/sekunde16 Share Switch accounts sekunde16 bio.link/…" at bounding box center [667, 463] width 1335 height 926
click at [1089, 223] on div "bio.link/sekund... bio.link/sekunde16 Share Switch accounts sekunde16 bio.link/…" at bounding box center [667, 463] width 1335 height 926
click at [743, 124] on button "+ ADD LINK" at bounding box center [735, 132] width 268 height 30
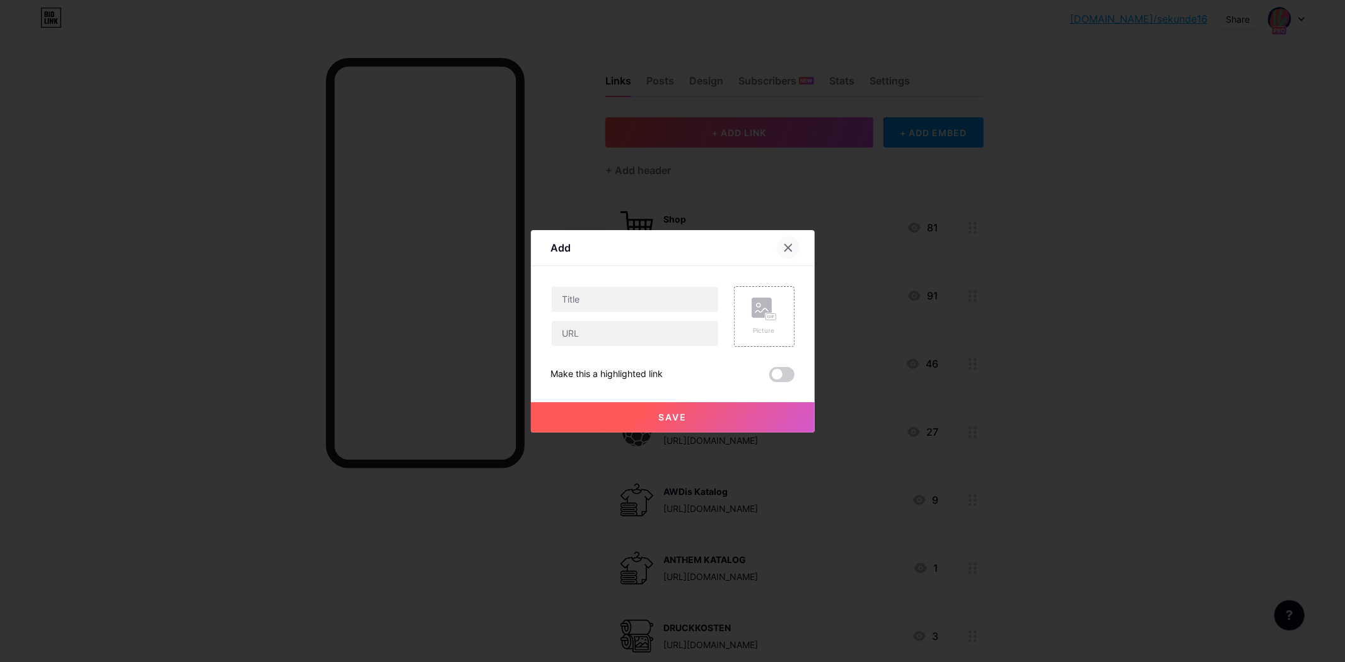
click at [777, 242] on div at bounding box center [788, 248] width 23 height 23
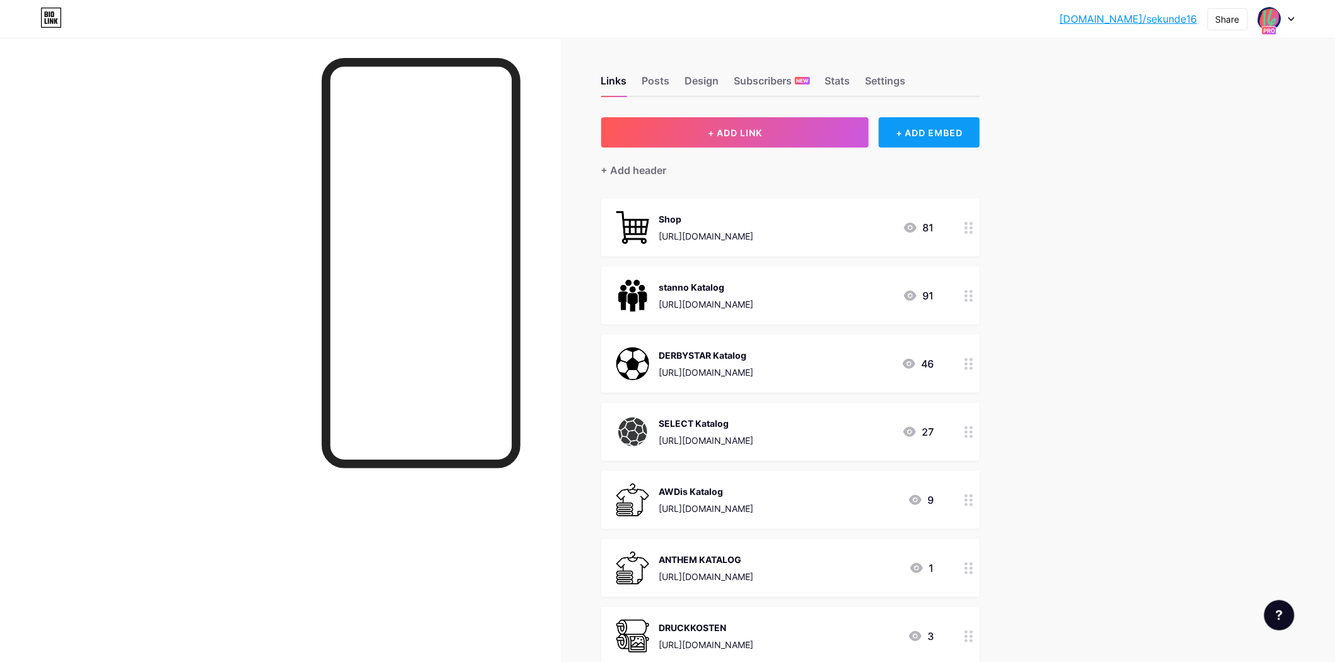
click at [922, 140] on div "+ ADD EMBED" at bounding box center [929, 132] width 100 height 30
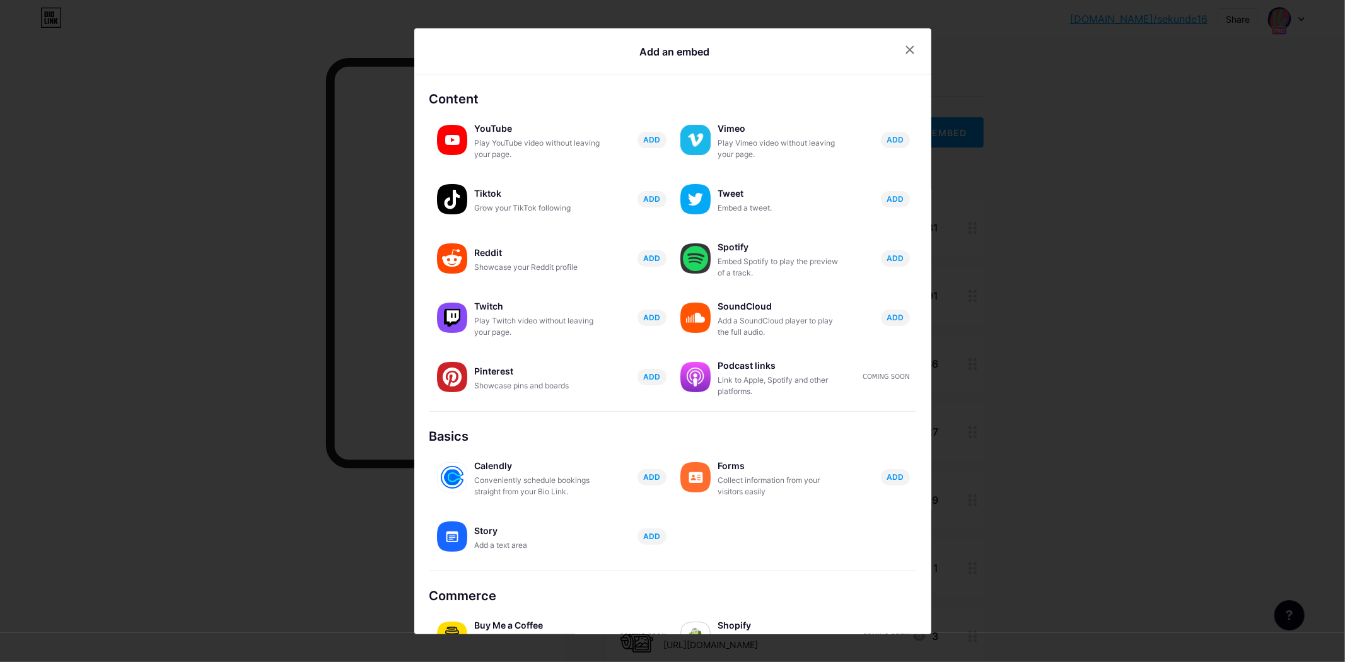
drag, startPoint x: 752, startPoint y: 219, endPoint x: 737, endPoint y: 58, distance: 161.5
click at [737, 58] on div "Add an embed" at bounding box center [674, 51] width 407 height 19
click at [906, 50] on icon at bounding box center [909, 49] width 7 height 7
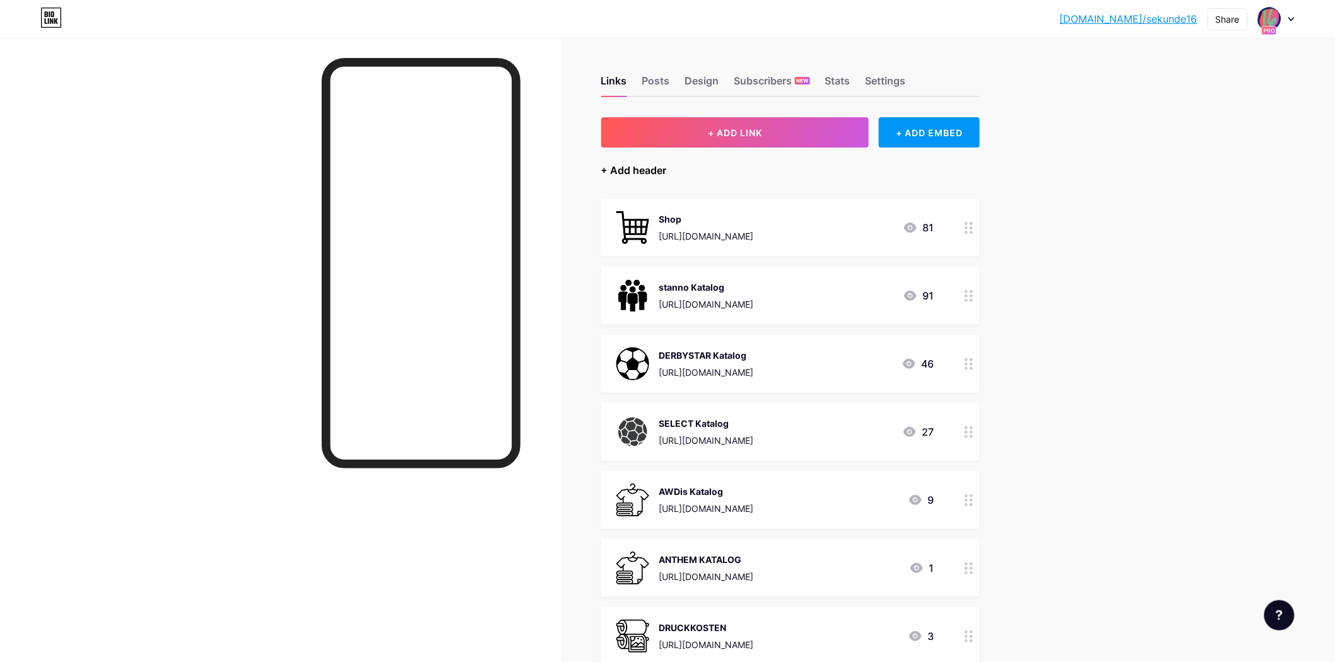
click at [631, 172] on div "+ Add header" at bounding box center [634, 170] width 66 height 15
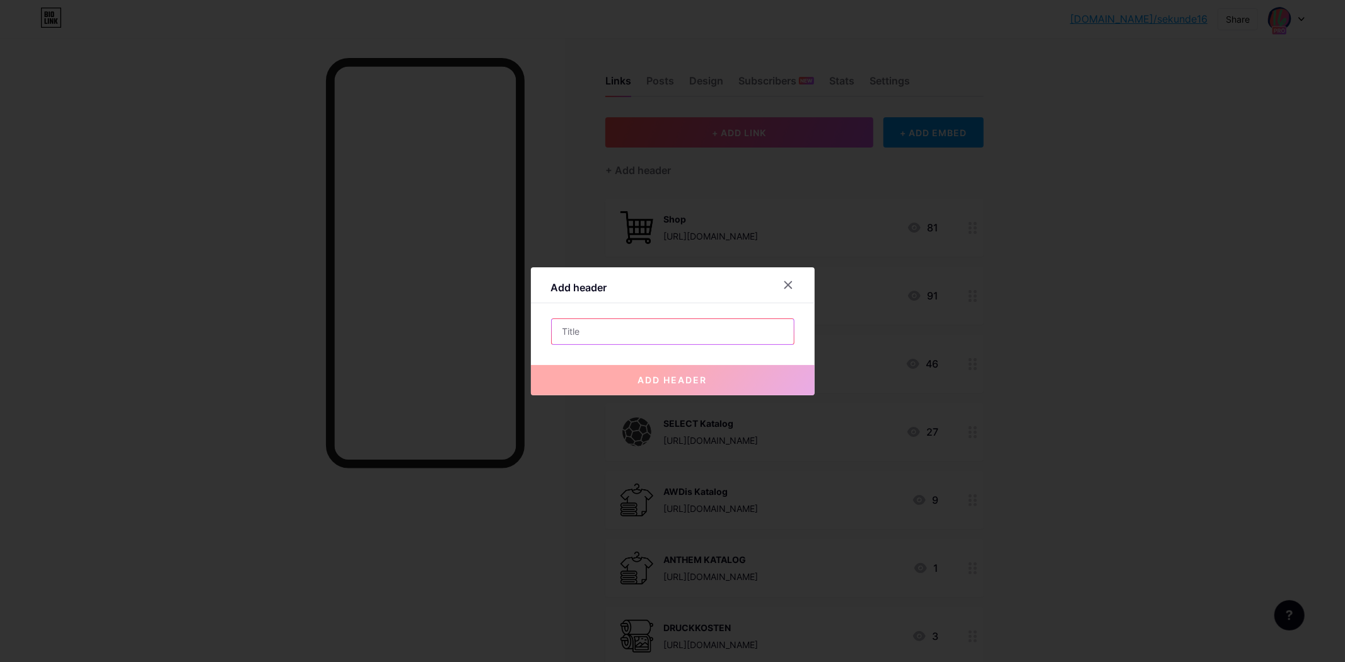
click at [626, 334] on input "text" at bounding box center [673, 331] width 242 height 25
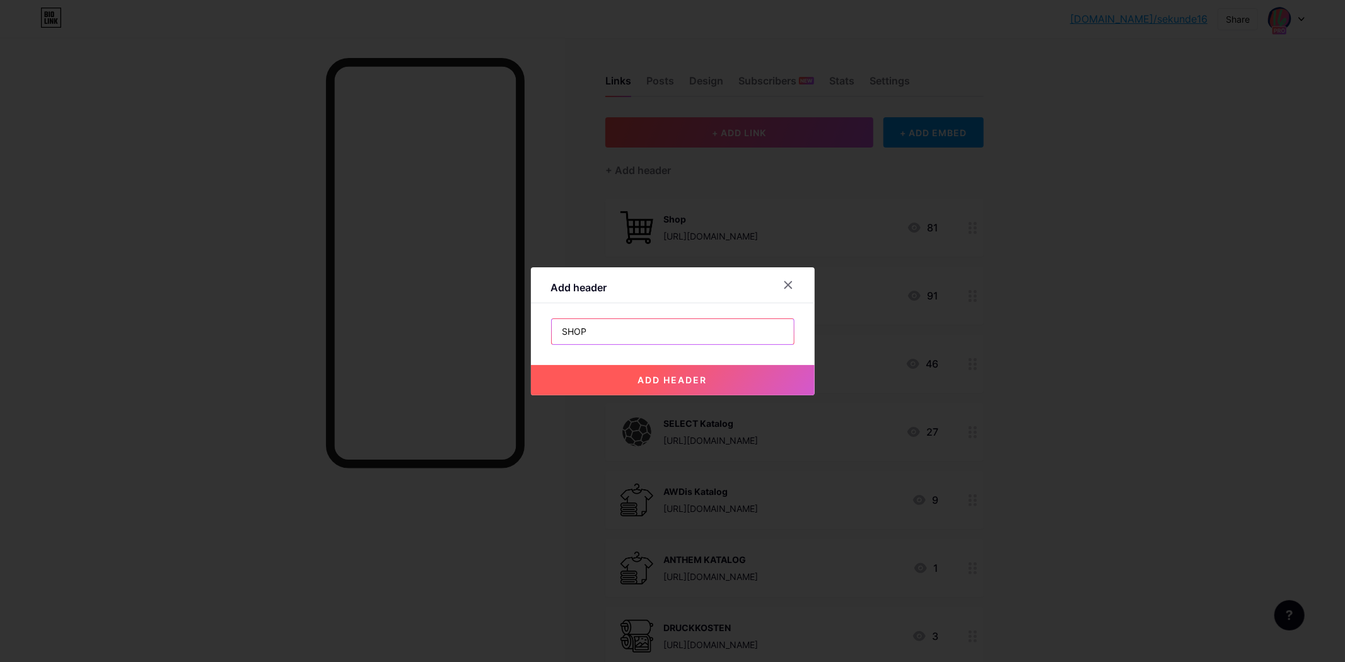
type input "SHOP"
click at [706, 389] on button "add header" at bounding box center [673, 380] width 284 height 30
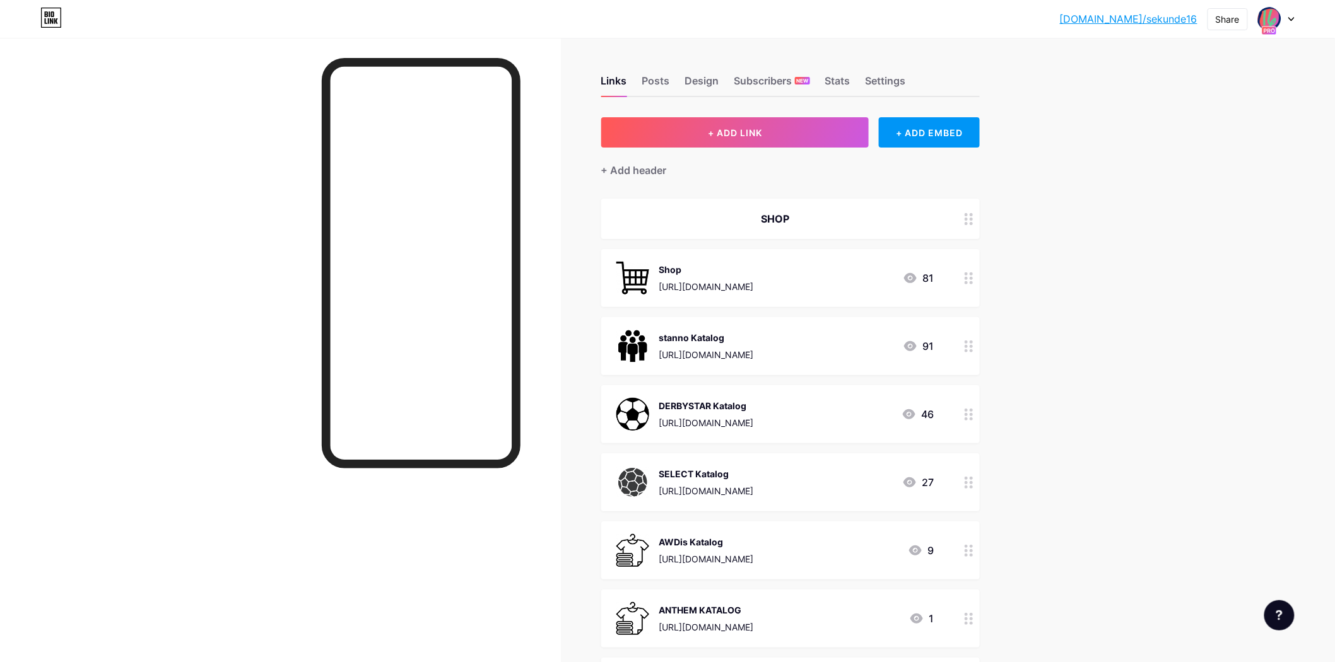
click at [696, 268] on div "Shop" at bounding box center [706, 269] width 95 height 13
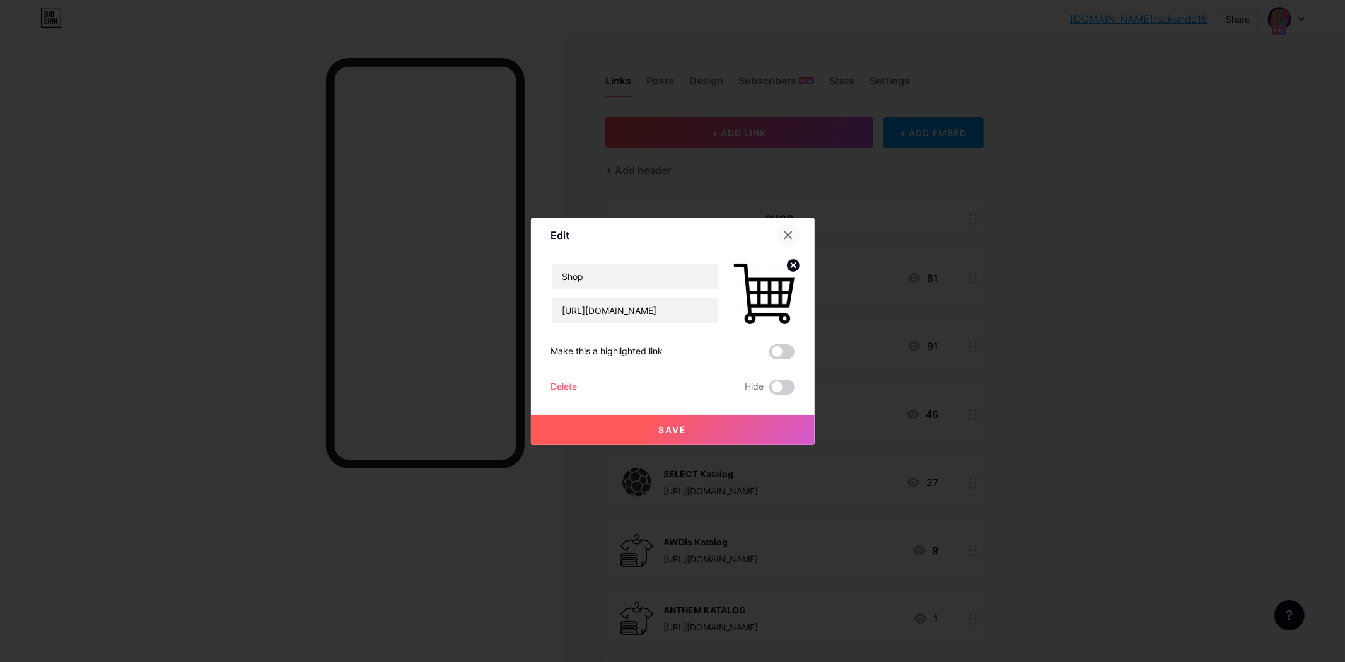
click at [780, 228] on div at bounding box center [788, 235] width 23 height 23
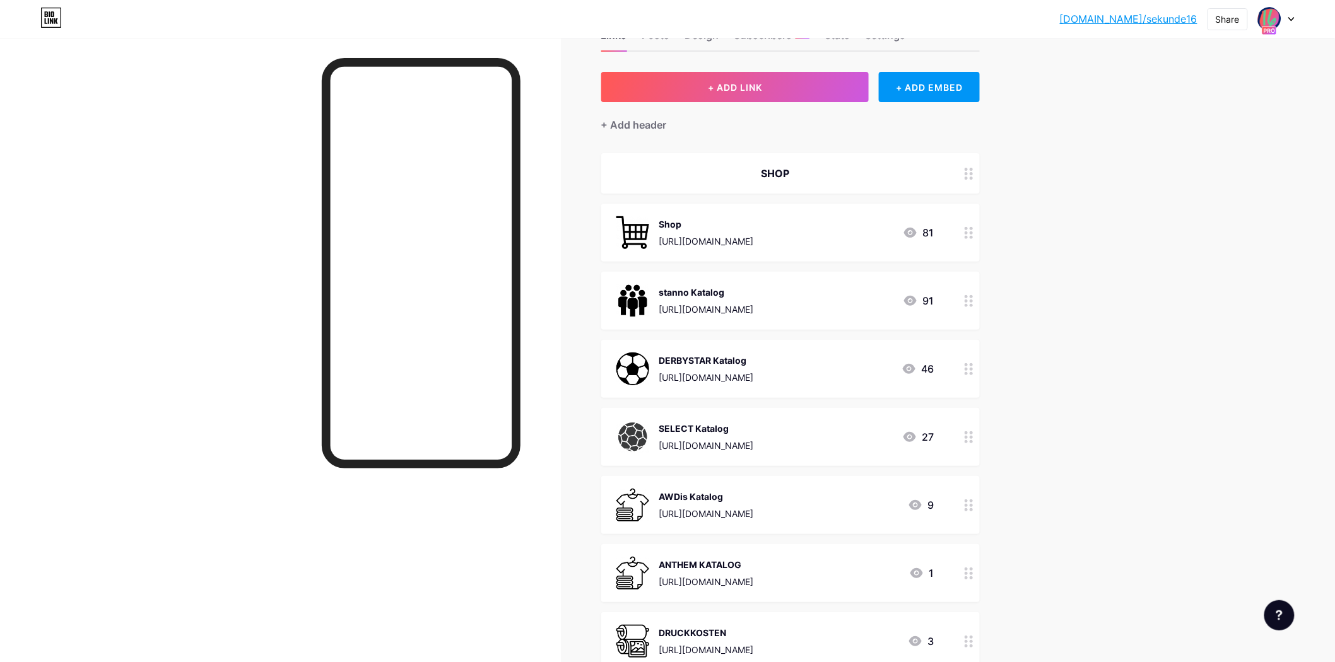
scroll to position [70, 0]
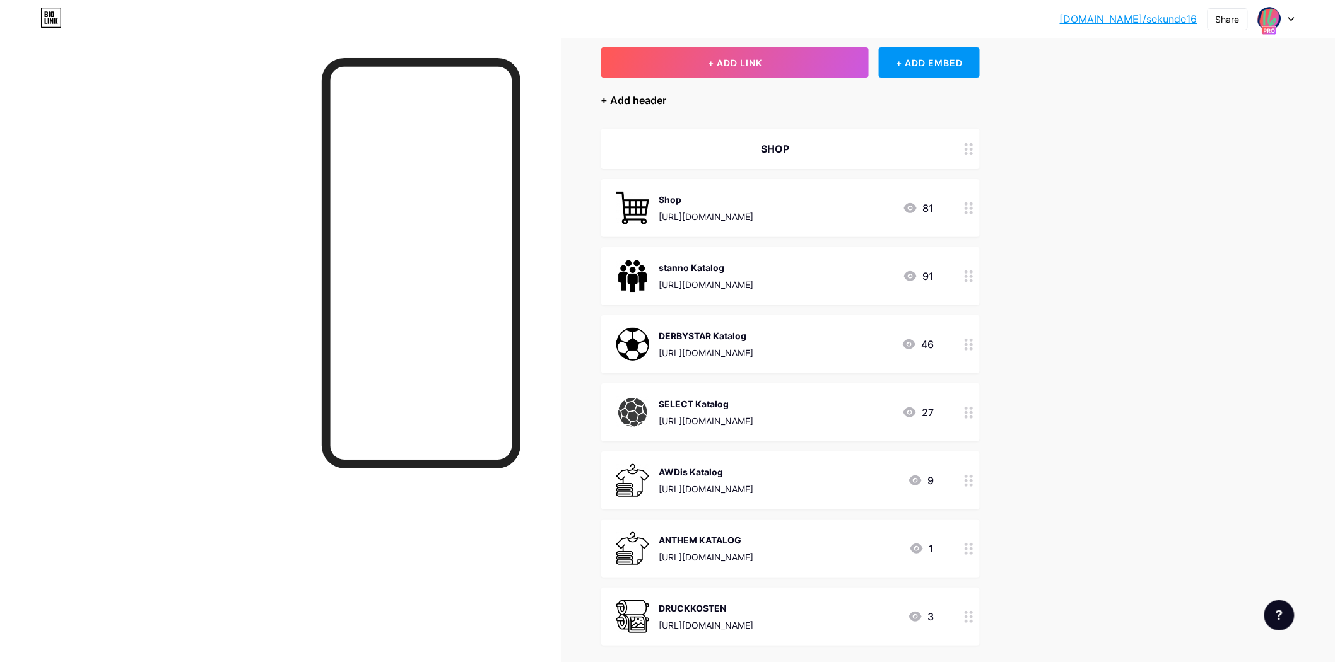
click at [631, 101] on div "+ Add header" at bounding box center [634, 100] width 66 height 15
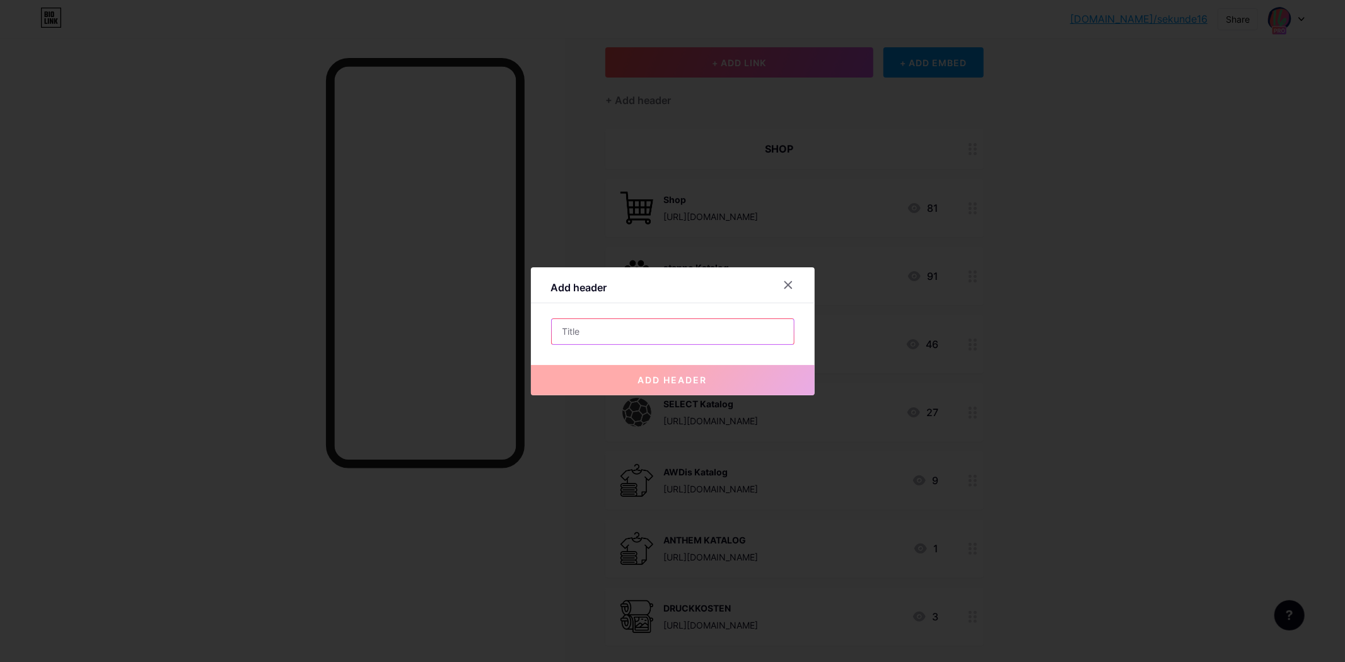
click at [610, 333] on input "text" at bounding box center [673, 331] width 242 height 25
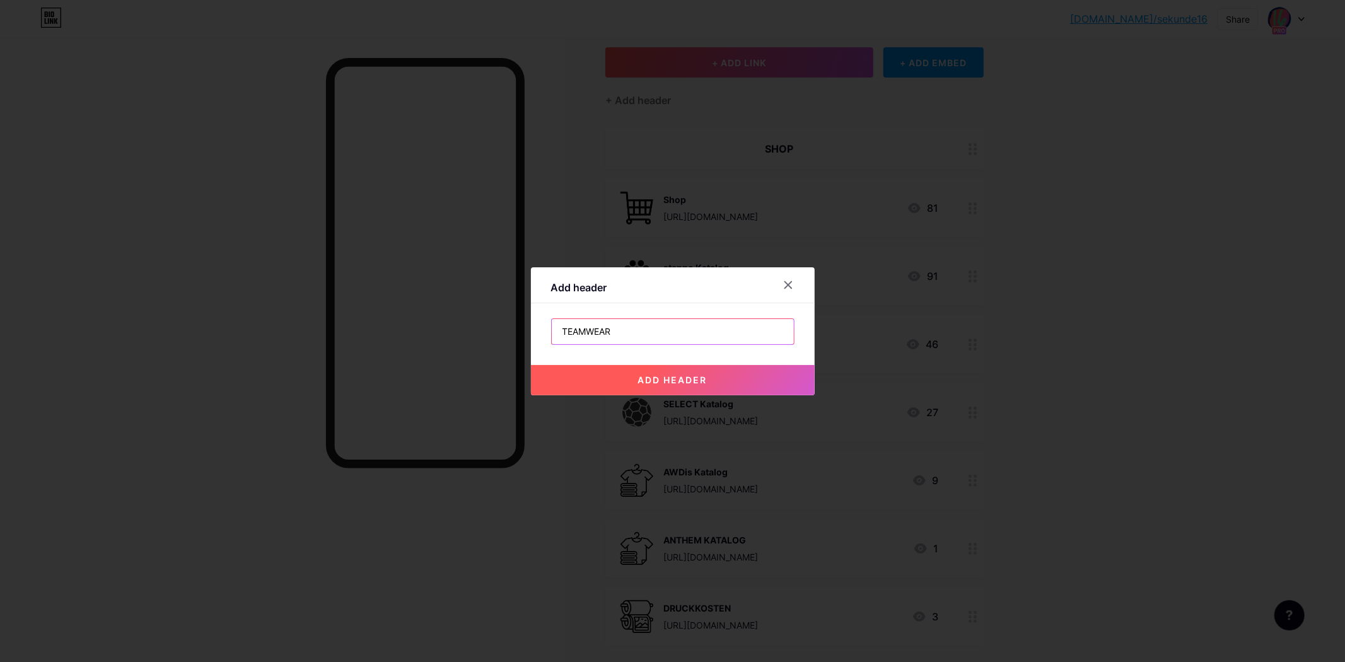
type input "TEAMWEAR"
click at [657, 380] on span "add header" at bounding box center [672, 380] width 69 height 11
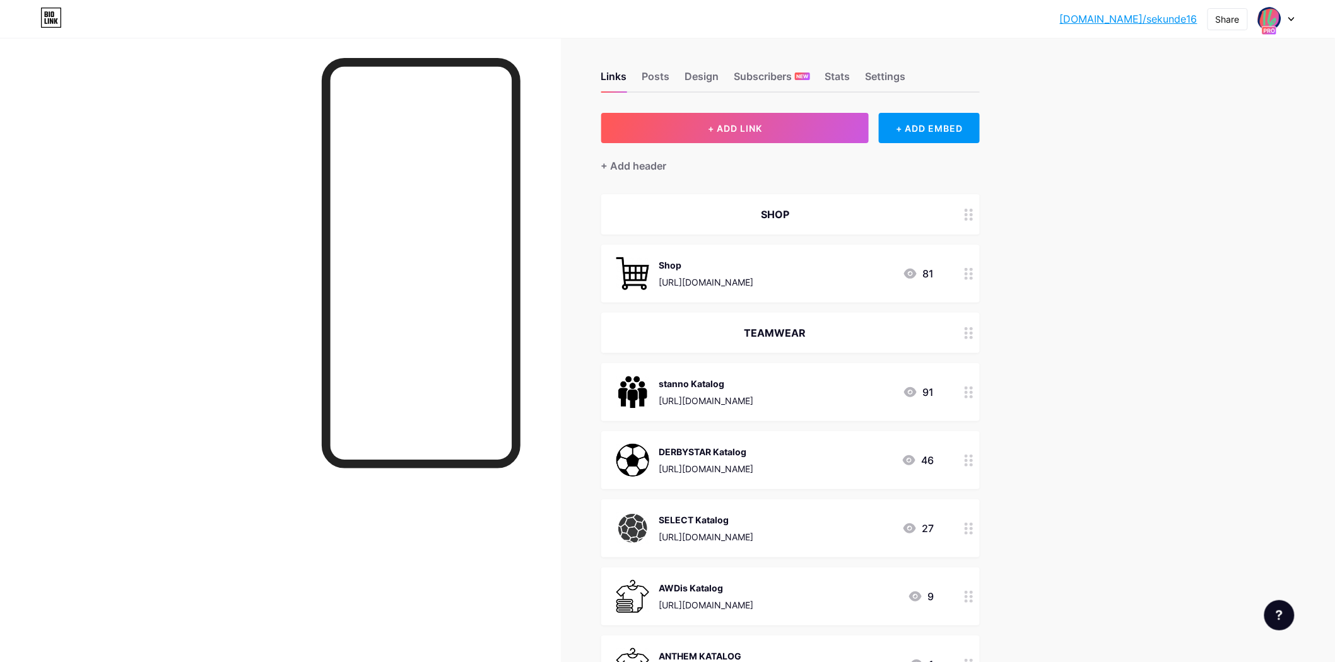
scroll to position [0, 0]
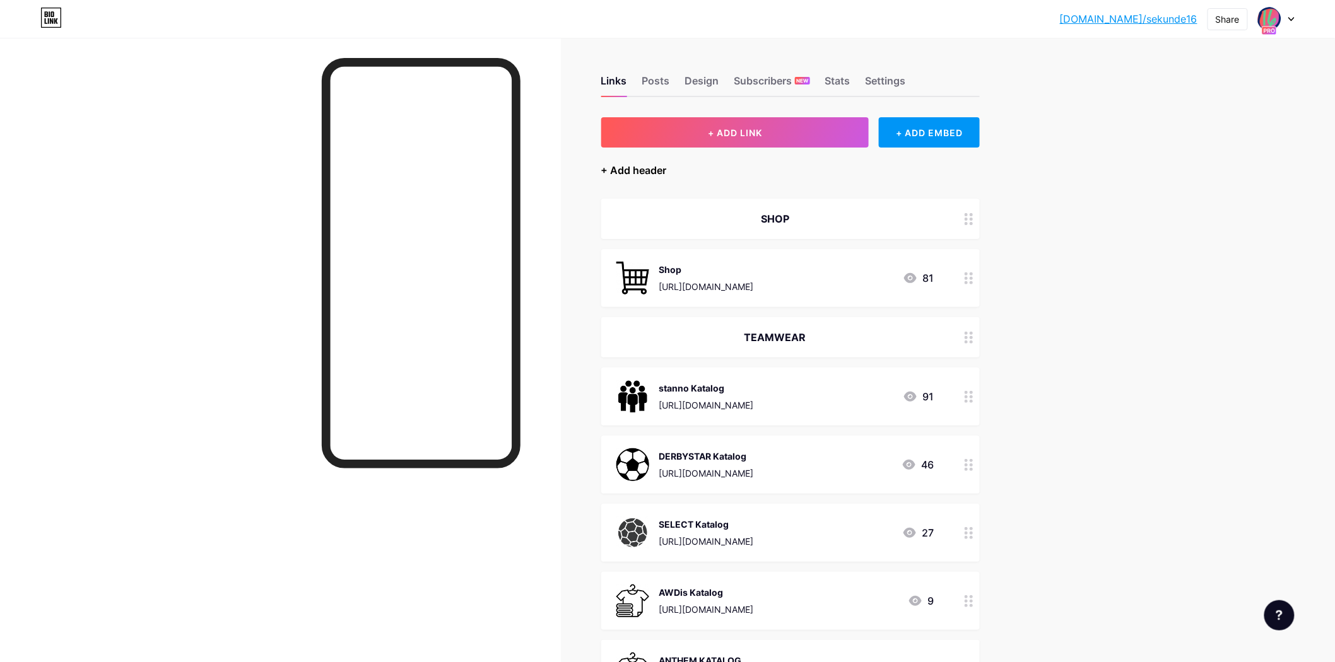
click at [642, 167] on div "+ Add header" at bounding box center [634, 170] width 66 height 15
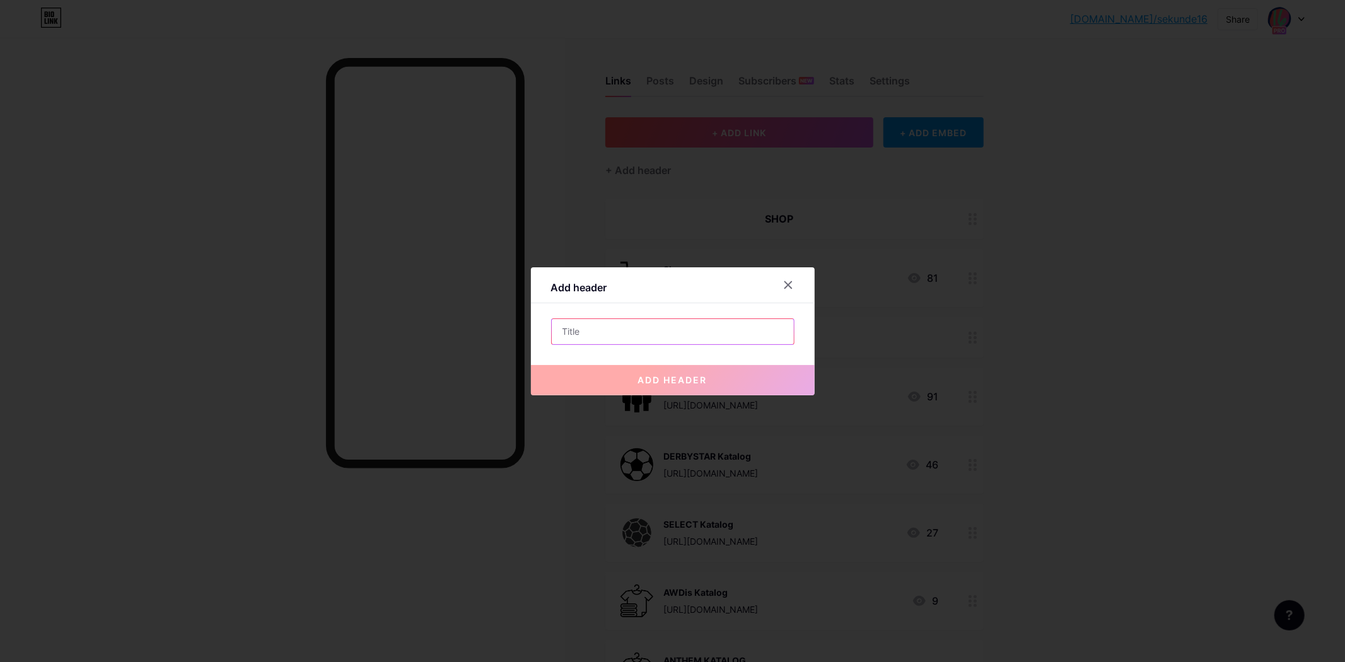
click at [722, 334] on input "text" at bounding box center [673, 331] width 242 height 25
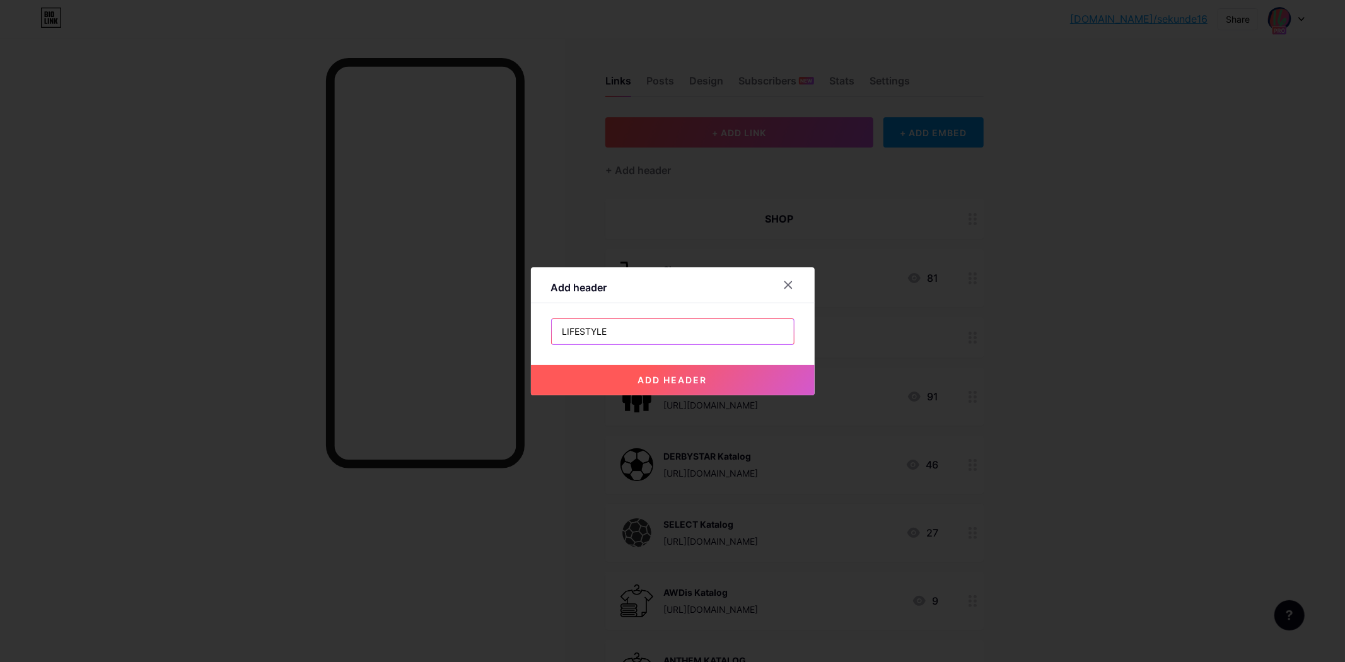
type input "LIFESTYLE"
click at [704, 381] on button "add header" at bounding box center [673, 380] width 284 height 30
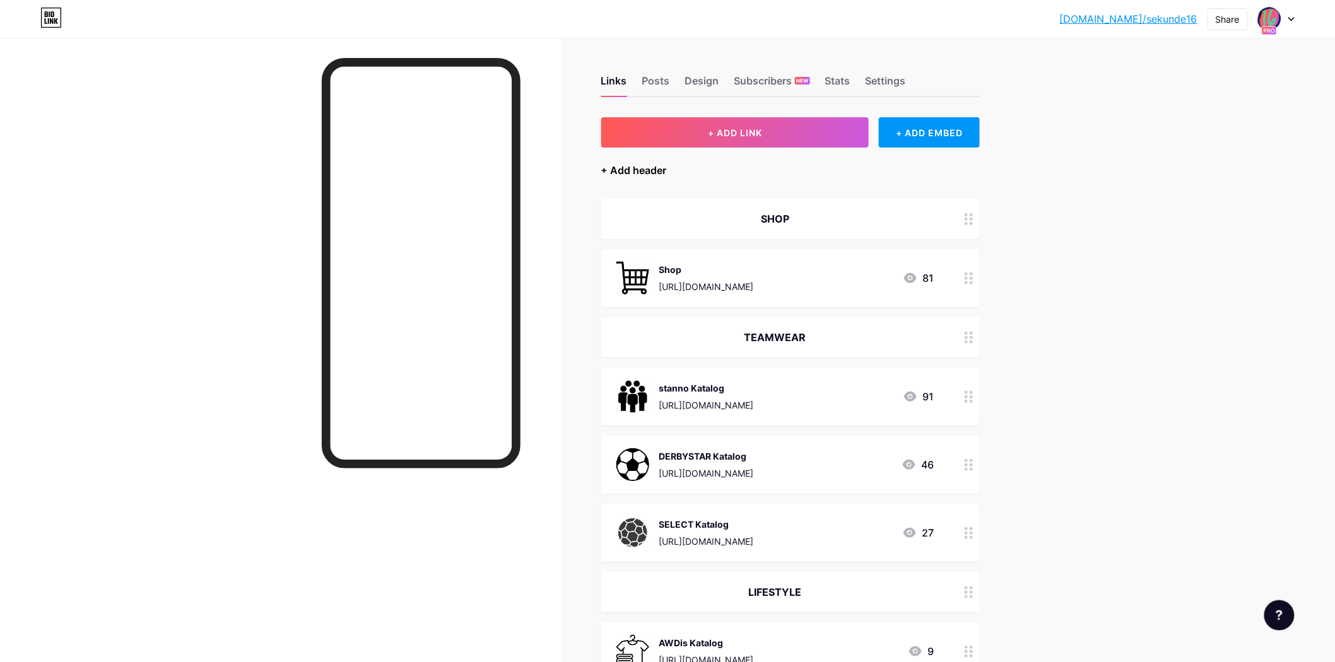
click at [634, 171] on div "+ Add header" at bounding box center [634, 170] width 66 height 15
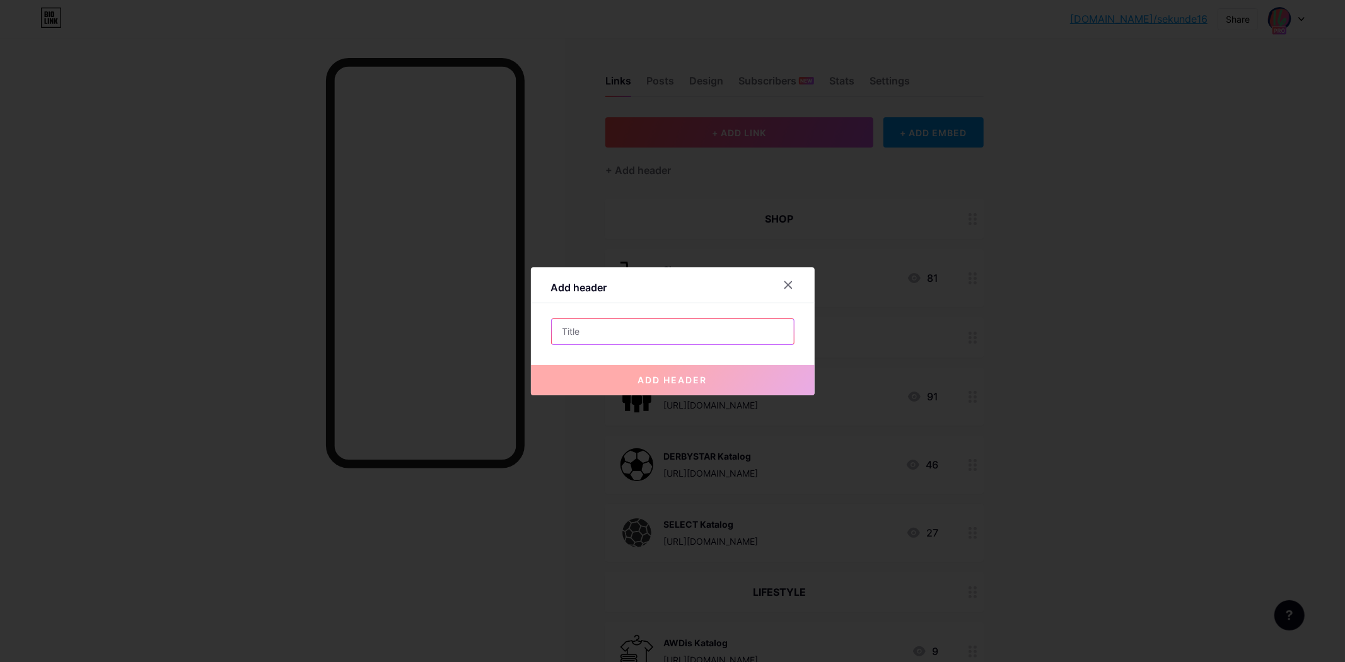
click at [616, 334] on input "text" at bounding box center [673, 331] width 242 height 25
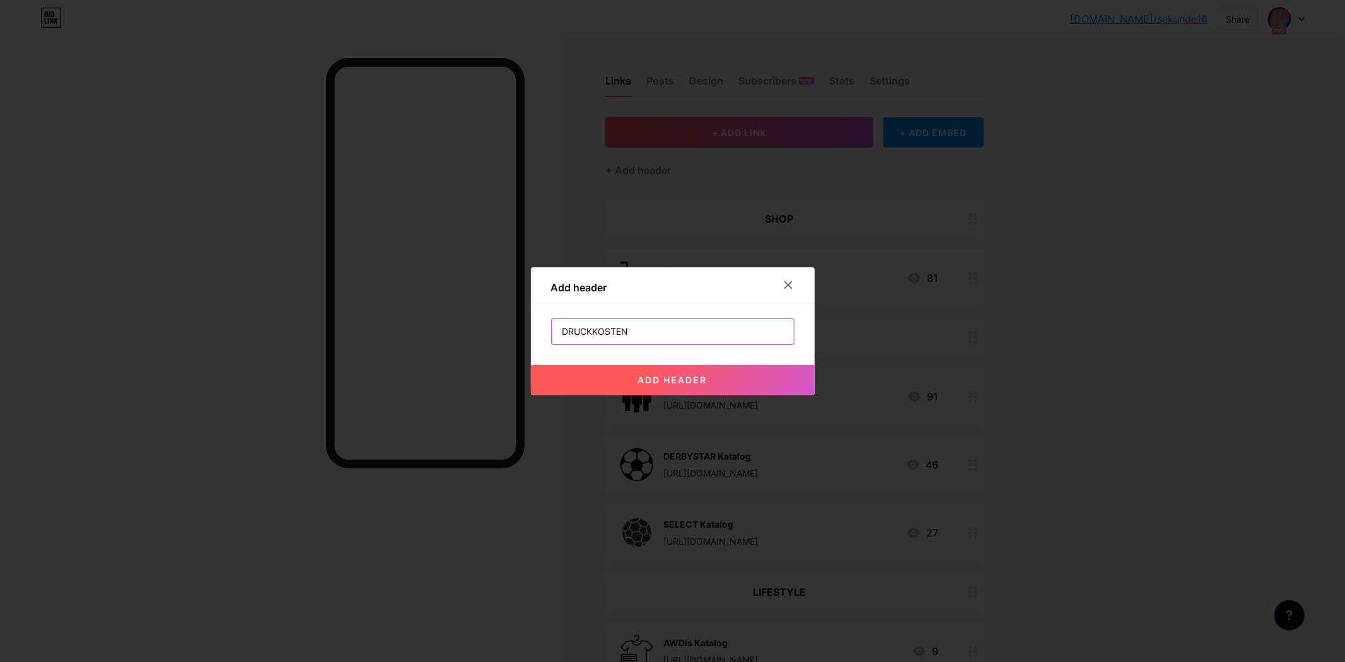
type input "DRUCKKOSTEN"
drag, startPoint x: 735, startPoint y: 369, endPoint x: 734, endPoint y: 375, distance: 6.3
click at [734, 370] on button "add header" at bounding box center [673, 380] width 284 height 30
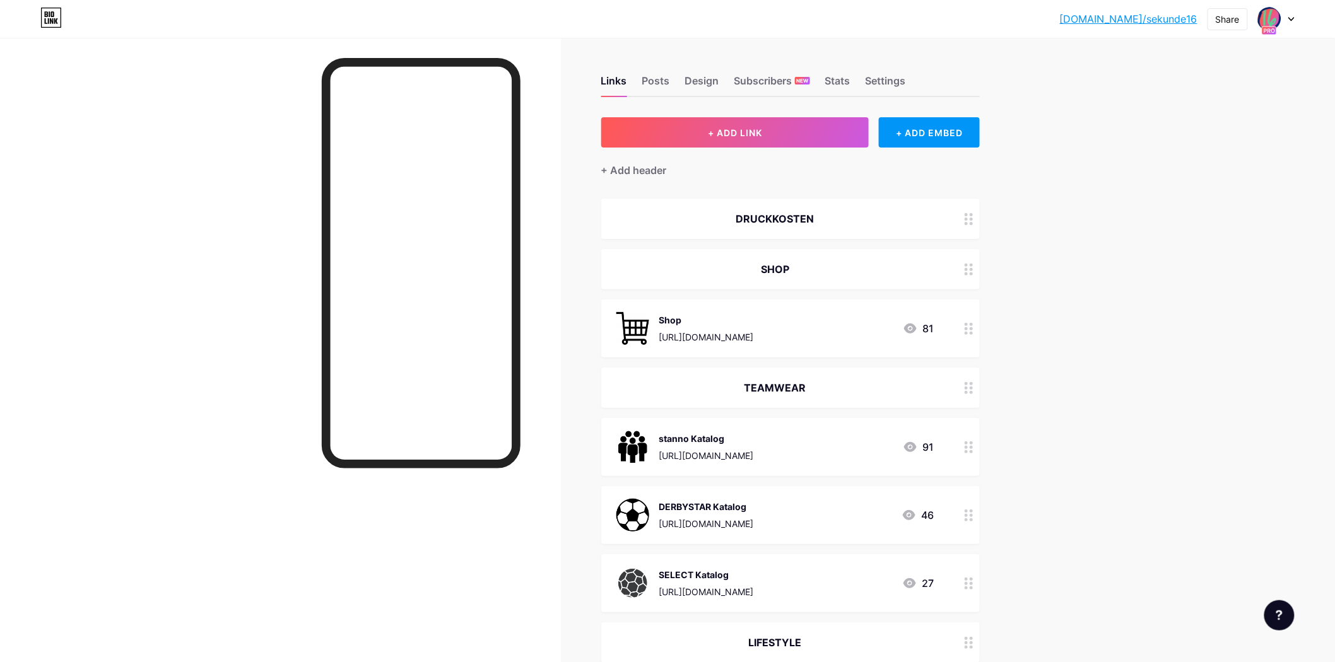
click at [814, 211] on div "DRUCKKOSTEN" at bounding box center [775, 218] width 318 height 15
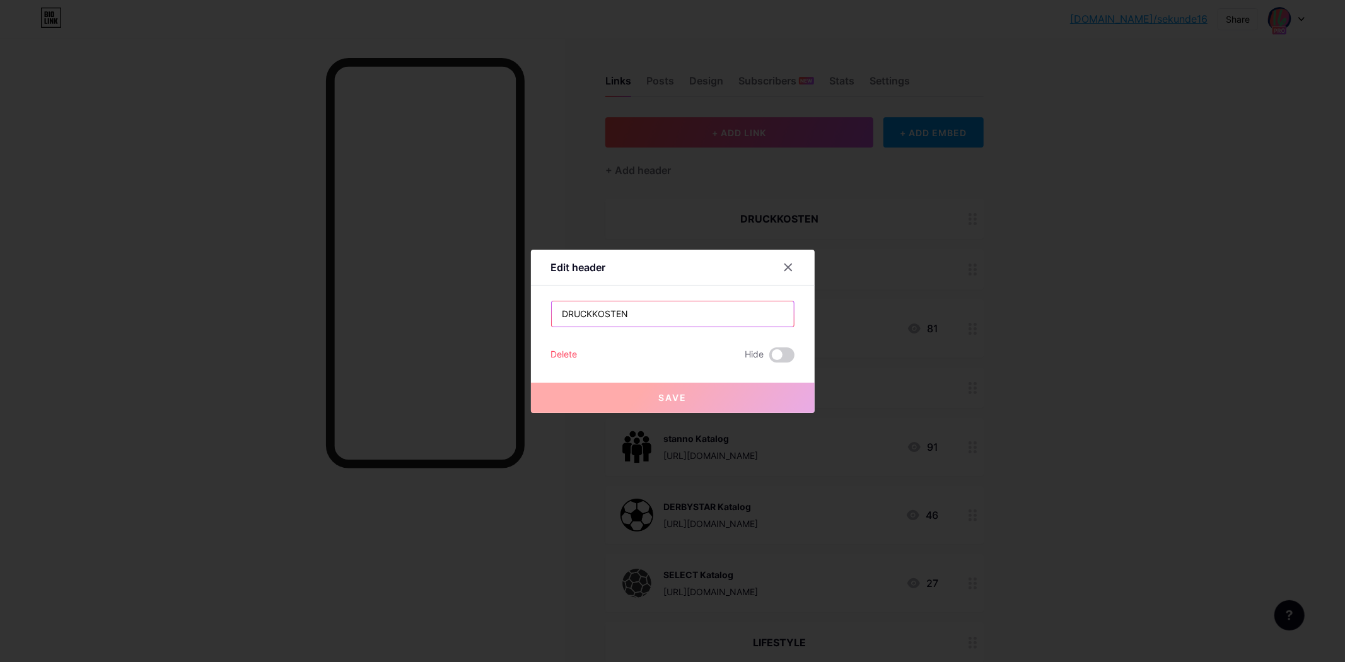
click at [631, 324] on input "DRUCKKOSTEN" at bounding box center [673, 313] width 242 height 25
type input "BEDRUCKUNG"
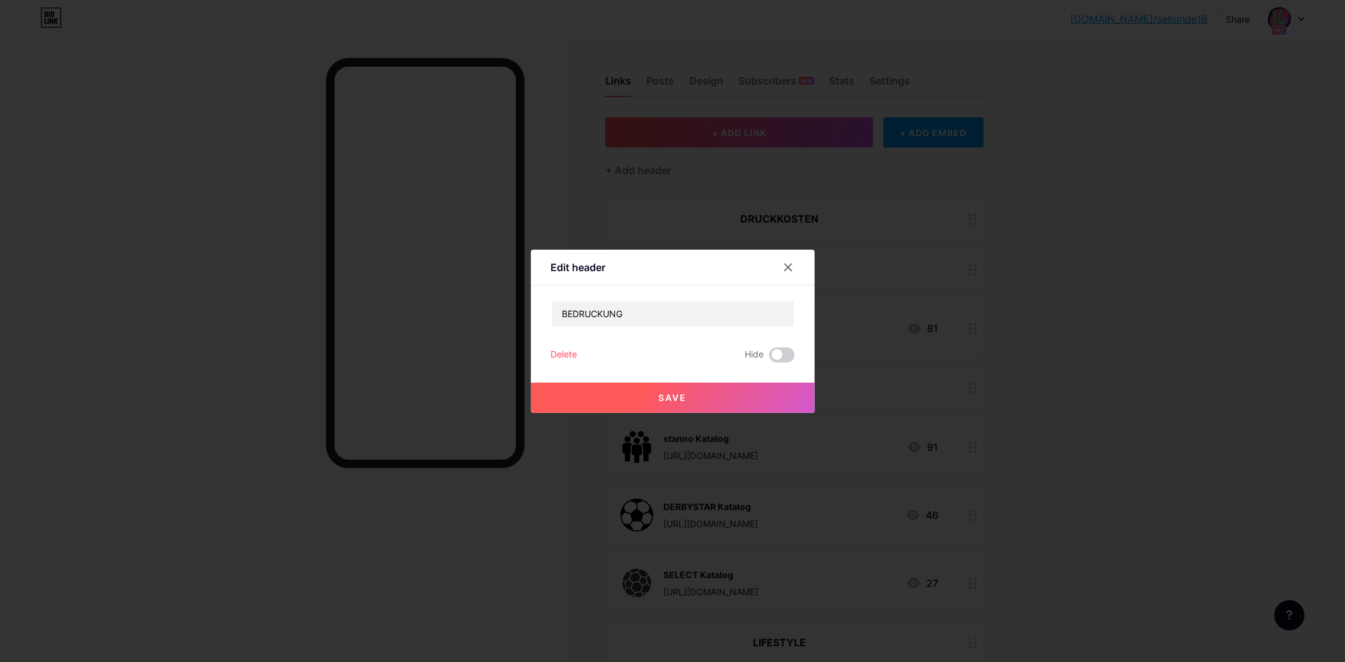
click at [648, 398] on button "Save" at bounding box center [673, 398] width 284 height 30
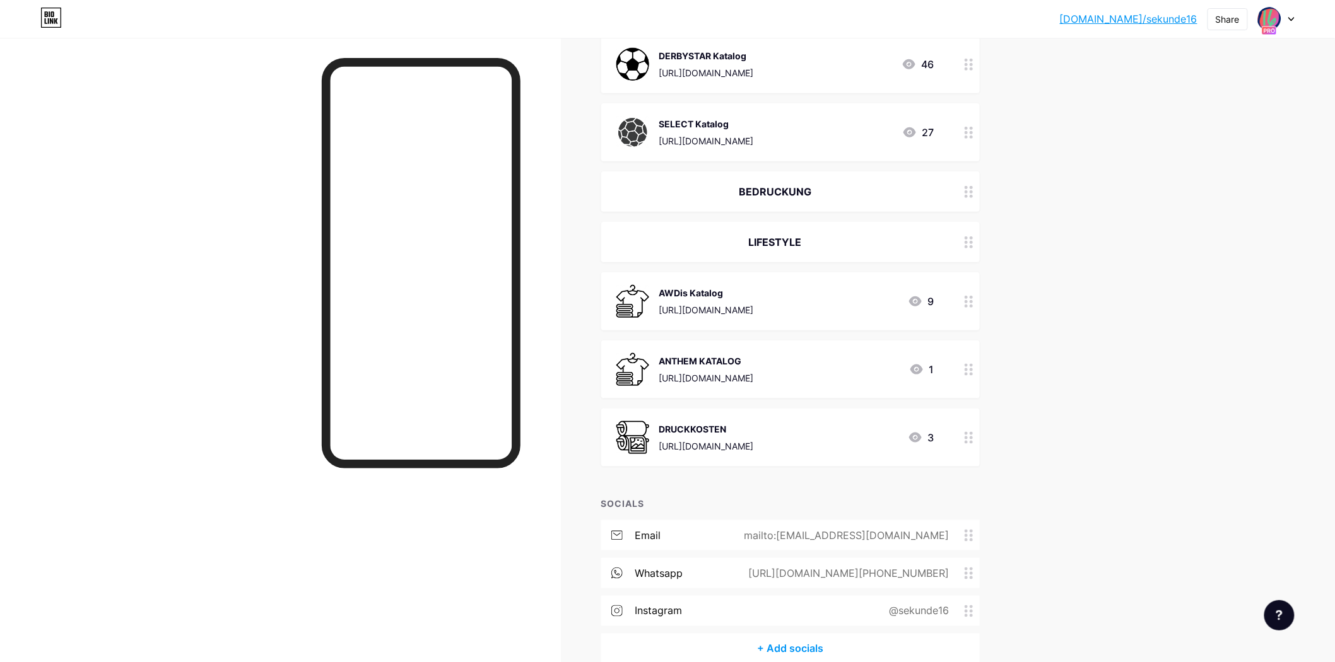
scroll to position [464, 0]
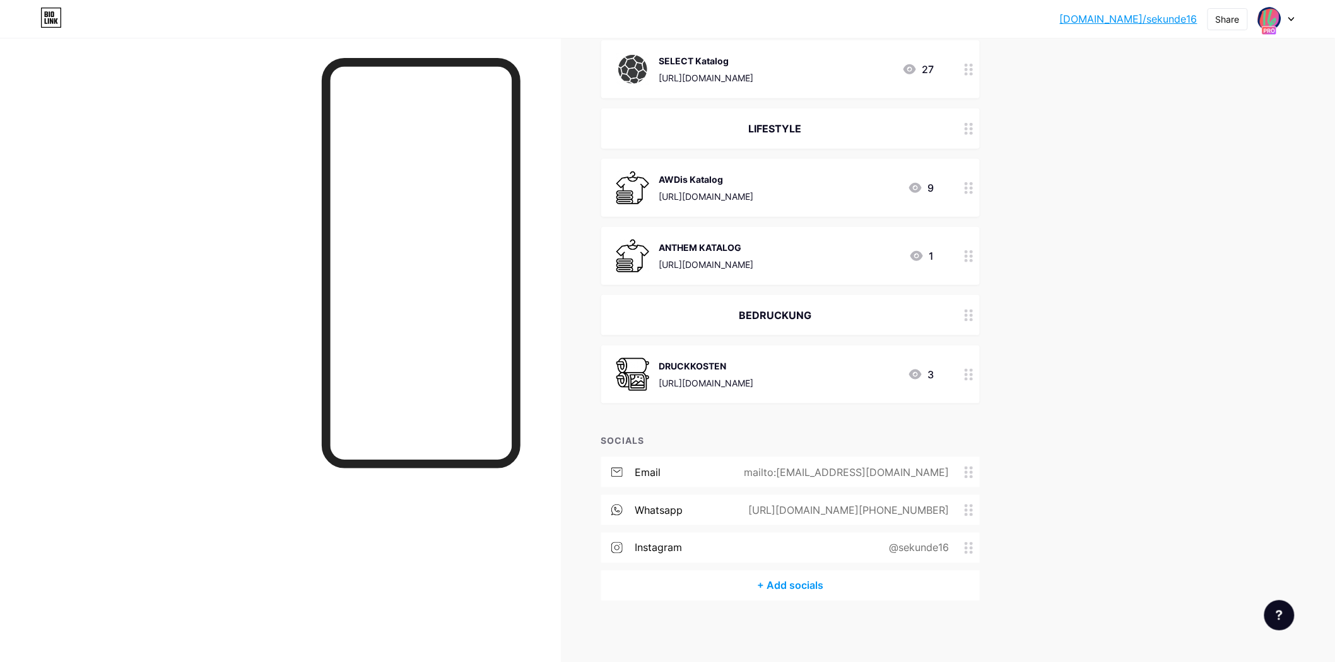
click at [1160, 427] on div "bio.link/sekund... bio.link/sekunde16 Share Switch accounts sekunde16 bio.link/…" at bounding box center [667, 100] width 1335 height 1128
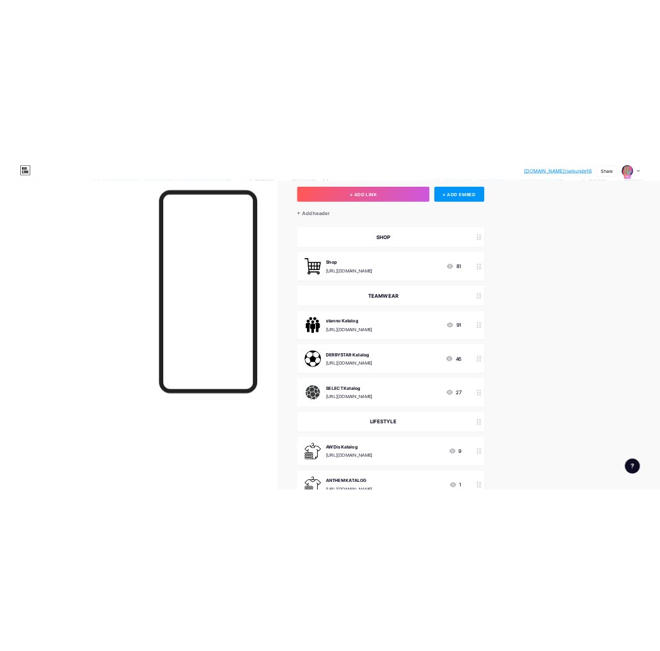
scroll to position [0, 0]
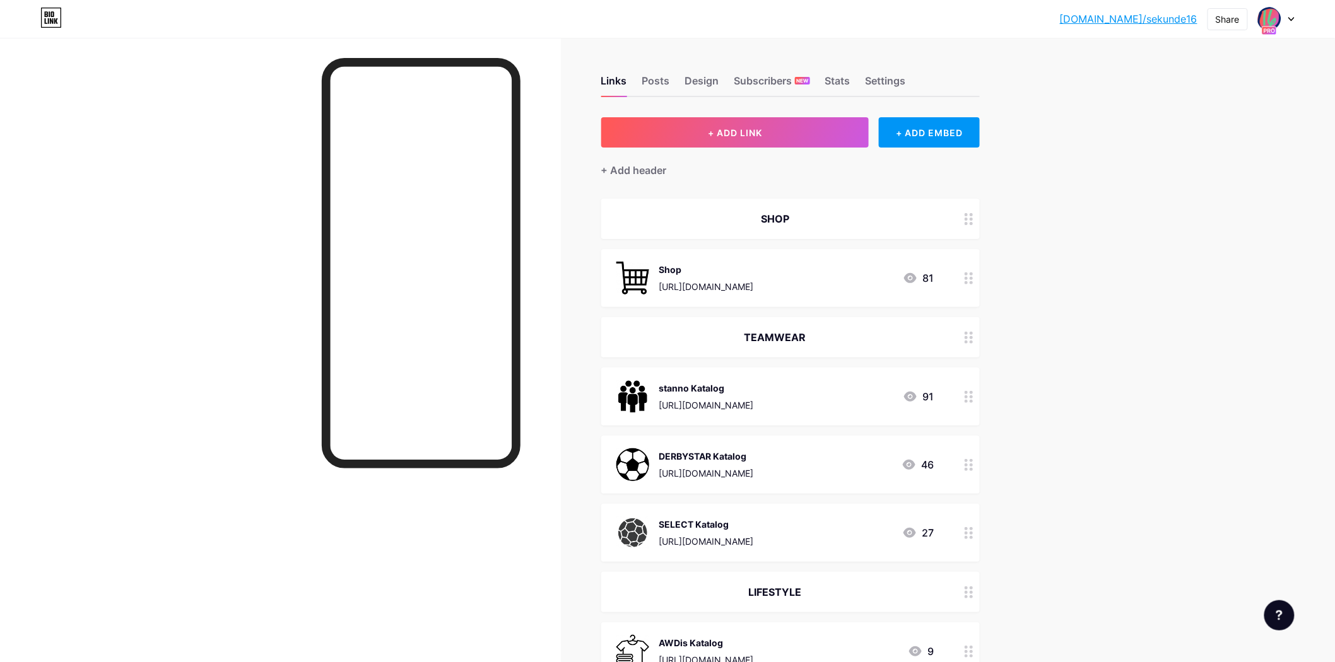
click at [1170, 26] on link "[DOMAIN_NAME]/sekunde16" at bounding box center [1128, 18] width 137 height 15
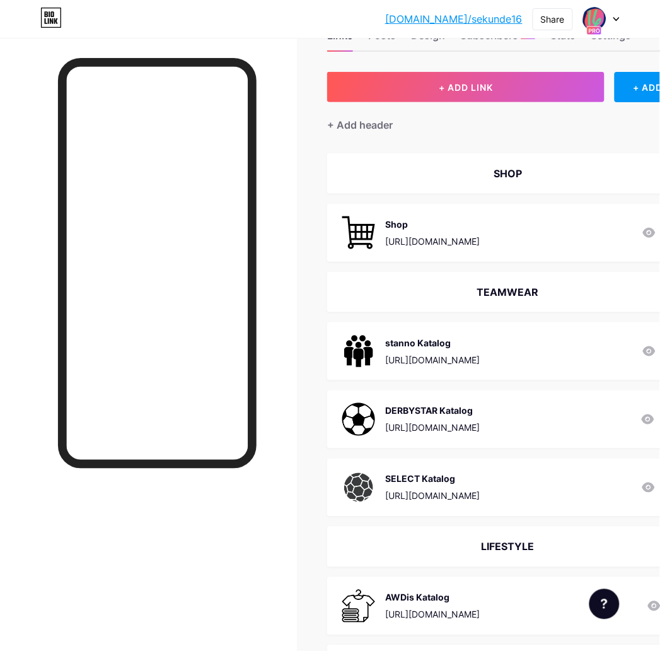
scroll to position [70, 0]
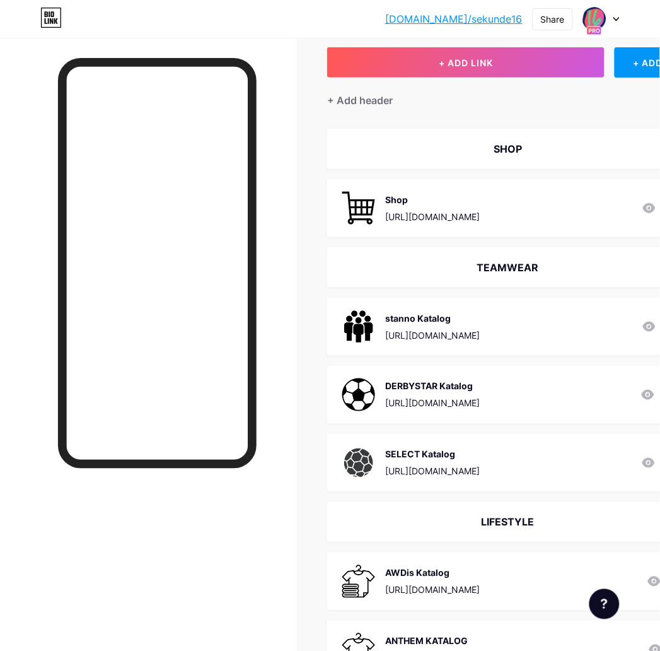
click at [444, 199] on div "Shop" at bounding box center [432, 199] width 95 height 13
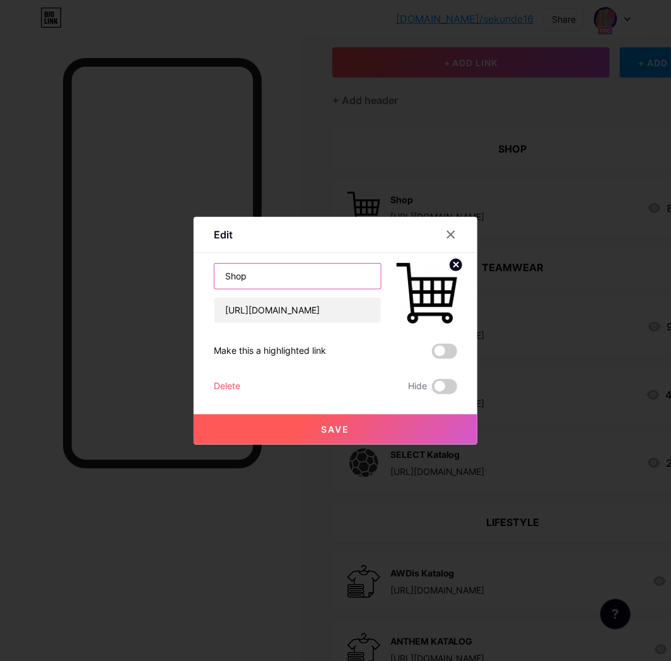
click at [247, 280] on input "Shop" at bounding box center [297, 276] width 167 height 25
paste input "Direkt zum"
type input "Direkt zum Shop"
click at [332, 435] on button "Save" at bounding box center [336, 429] width 284 height 30
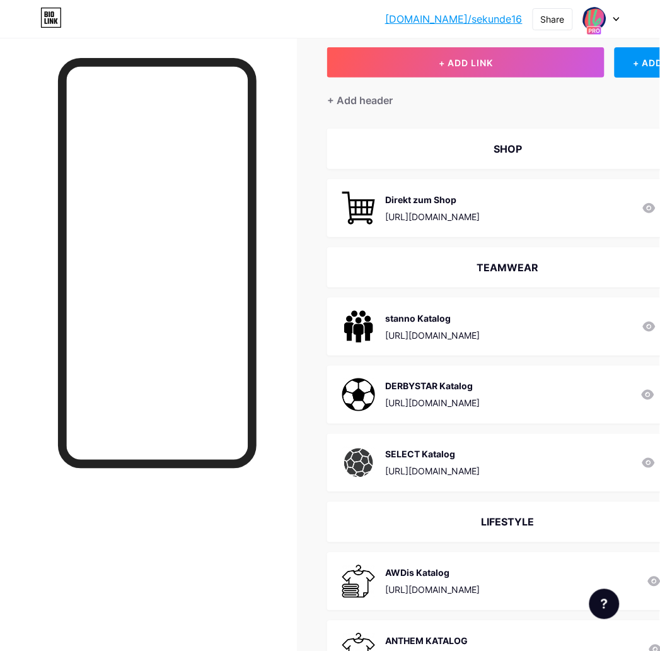
click at [492, 142] on div "SHOP" at bounding box center [507, 148] width 331 height 15
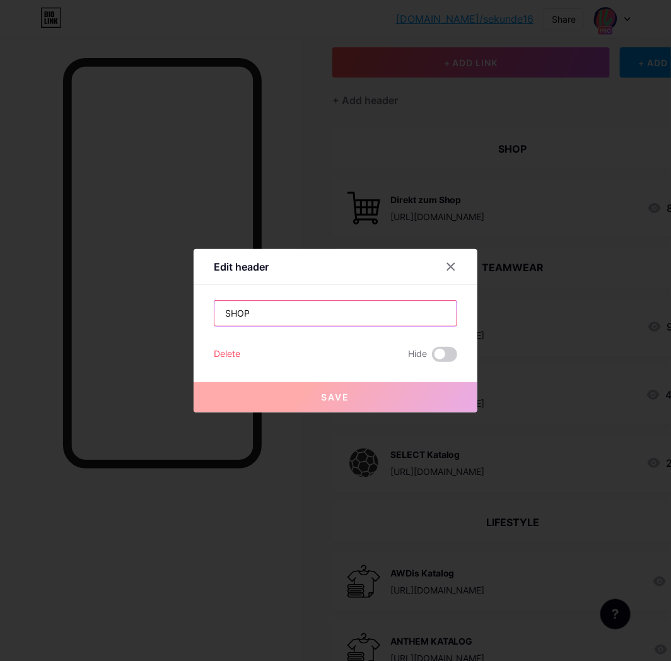
click at [252, 314] on input "SHOP" at bounding box center [335, 313] width 242 height 25
click at [250, 313] on input "SHOP" at bounding box center [335, 313] width 242 height 25
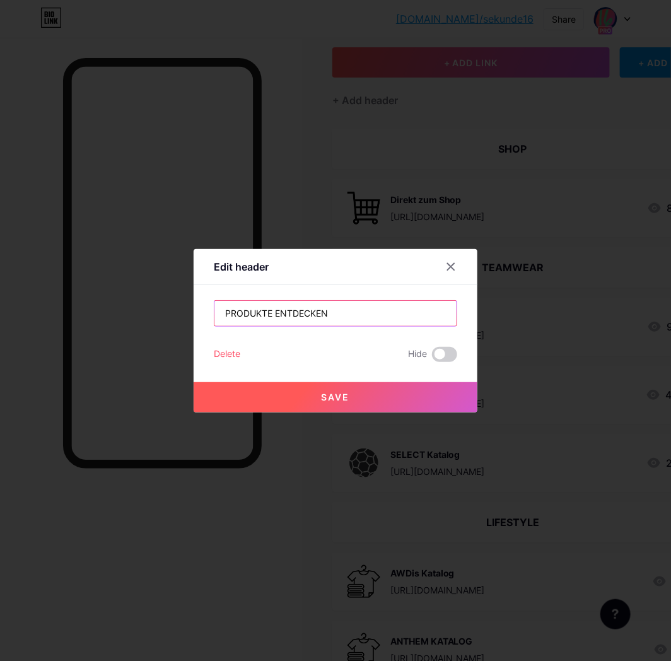
type input "PRODUKTE ENTDECKEN"
click at [325, 402] on span "Save" at bounding box center [336, 397] width 28 height 11
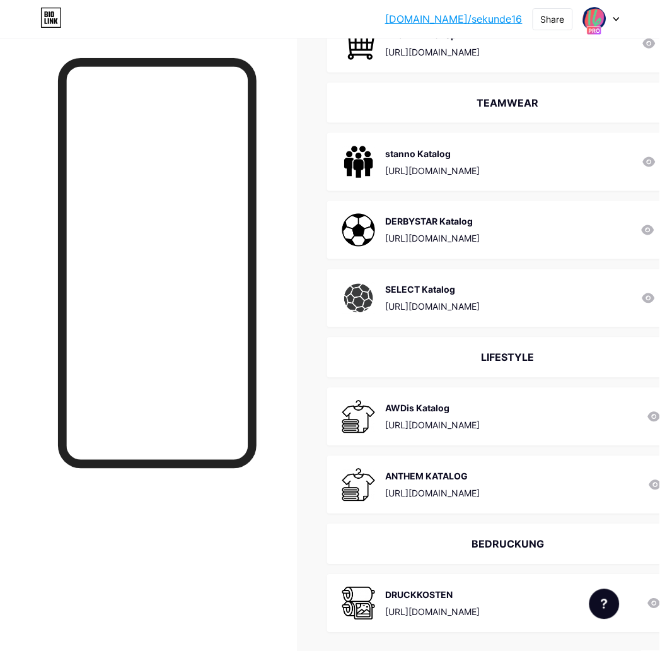
scroll to position [210, 0]
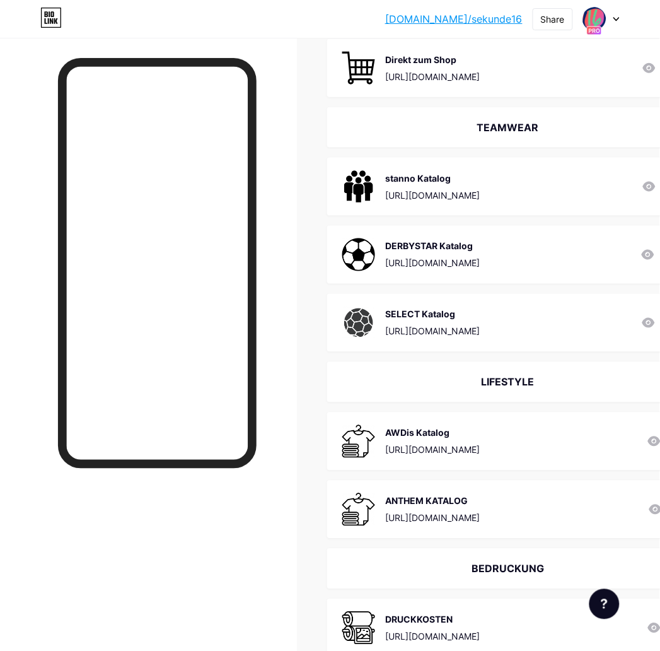
click at [519, 134] on div "TEAMWEAR" at bounding box center [523, 127] width 392 height 40
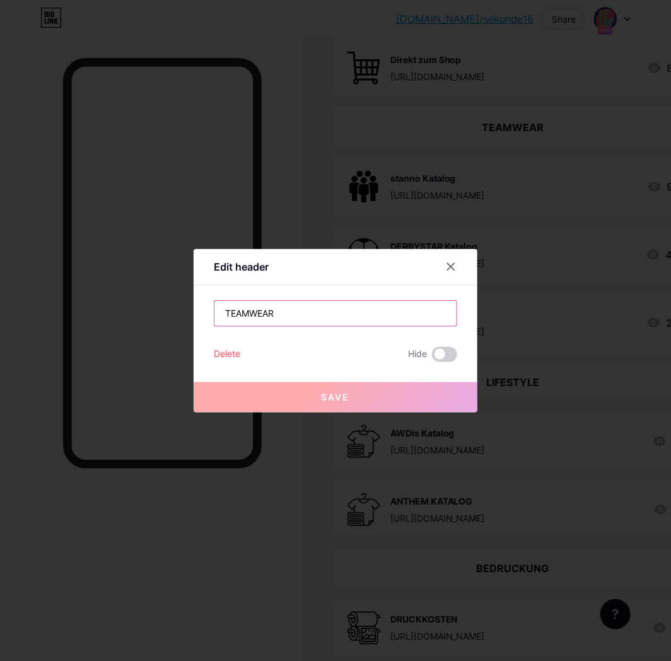
click at [317, 310] on input "TEAMWEAR" at bounding box center [335, 313] width 242 height 25
paste input "Alles für dein Team"
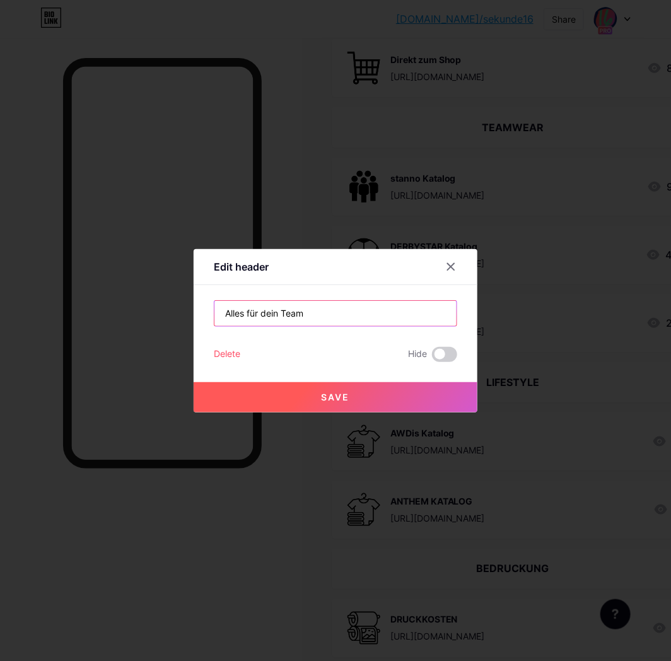
type input "Alles für dein Team"
click at [362, 406] on button "Save" at bounding box center [336, 397] width 284 height 30
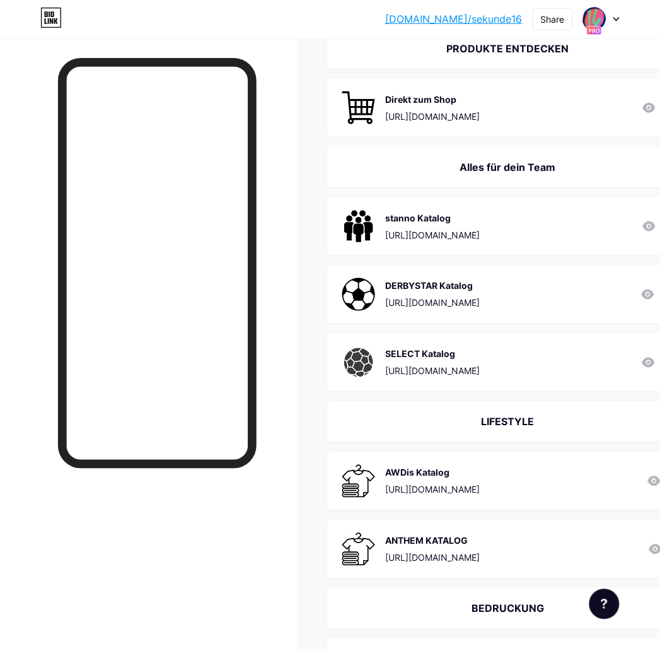
scroll to position [194, 0]
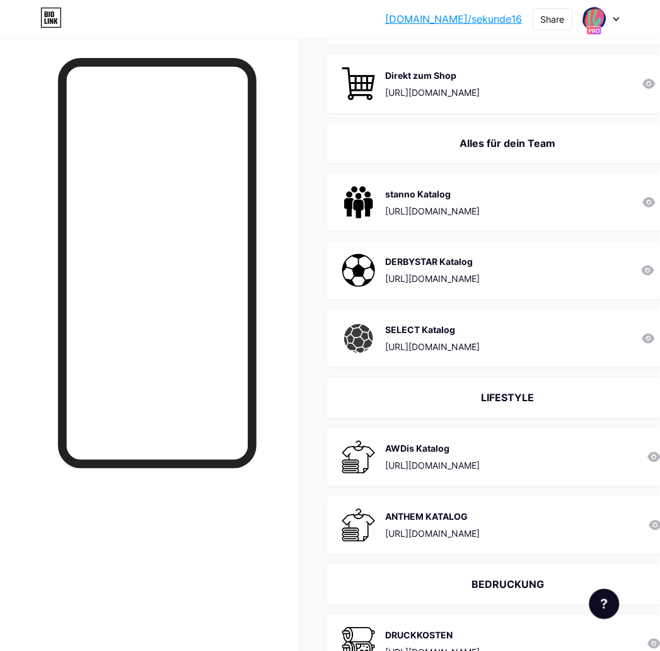
click at [513, 396] on div "LIFESTYLE" at bounding box center [507, 397] width 331 height 15
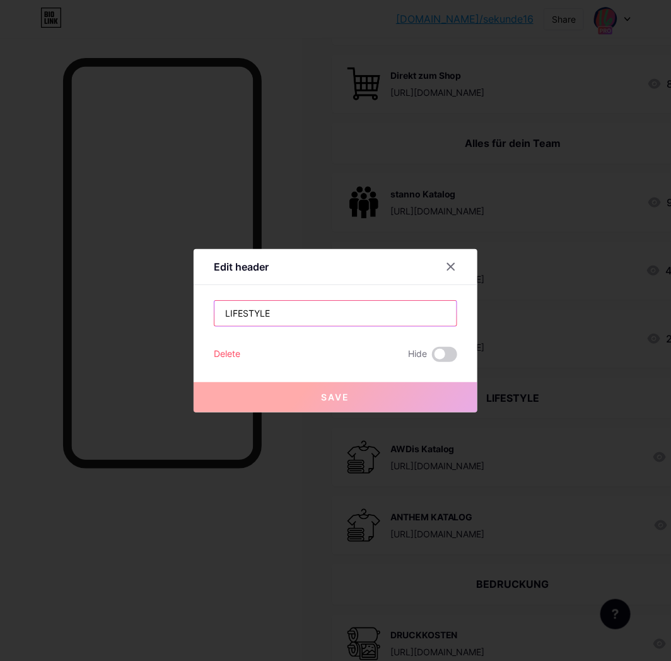
click at [311, 319] on input "LIFESTYLE" at bounding box center [335, 313] width 242 height 25
paste input "Mehr als Sport"
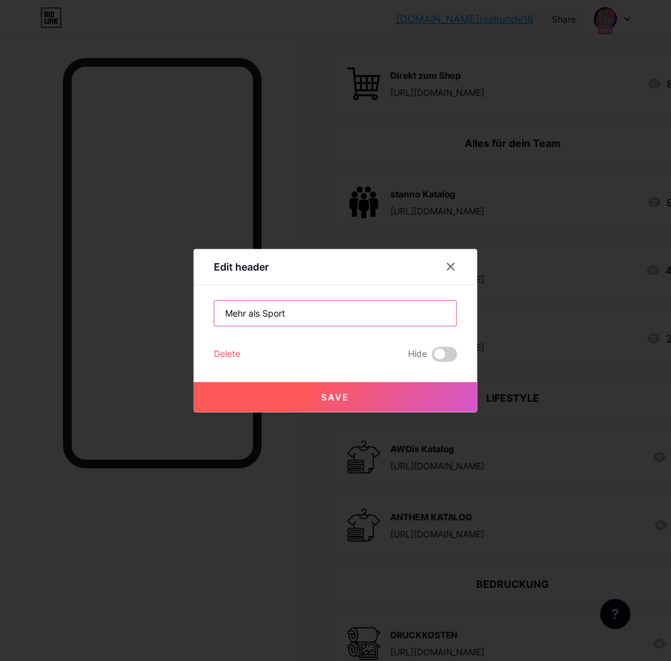
type input "Mehr als Sport"
click at [333, 400] on span "Save" at bounding box center [336, 397] width 28 height 11
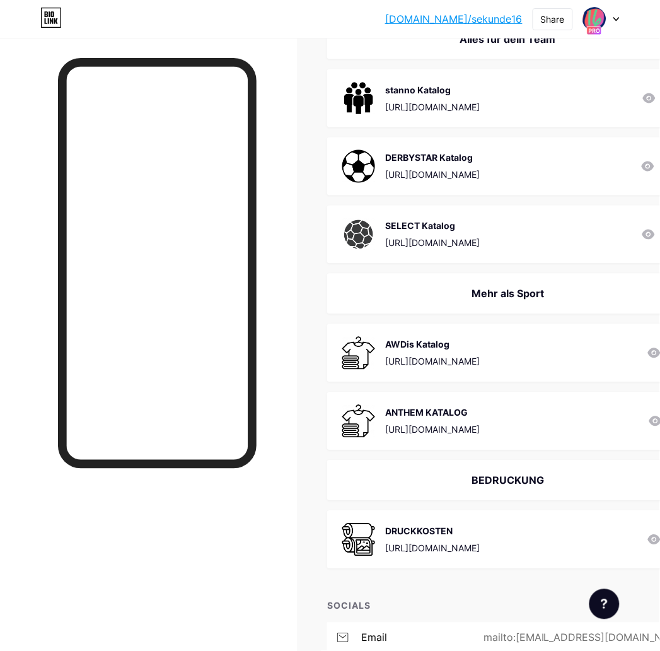
scroll to position [405, 0]
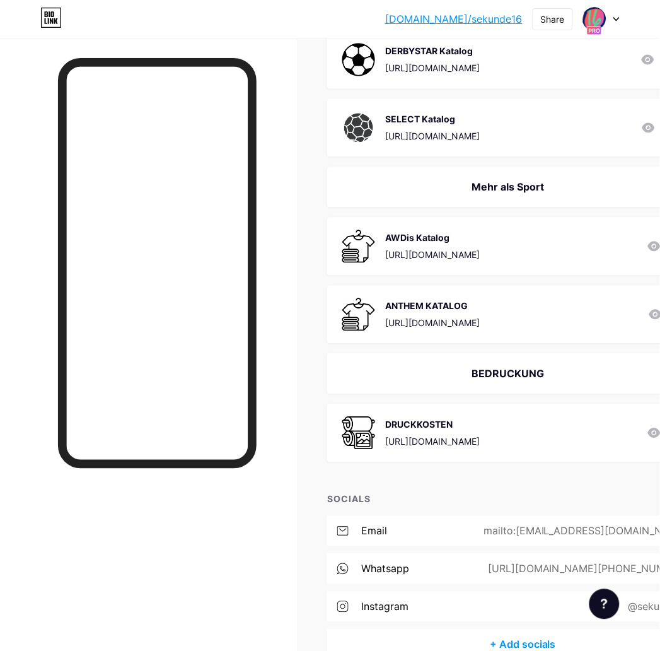
click at [502, 374] on div "BEDRUCKUNG" at bounding box center [507, 373] width 331 height 15
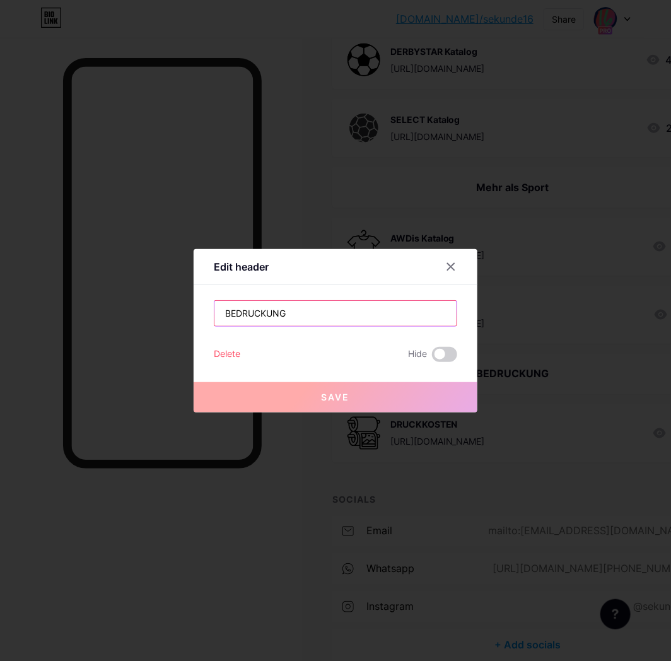
click at [298, 316] on input "BEDRUCKUNG" at bounding box center [335, 313] width 242 height 25
paste input "Individuell veredeln"
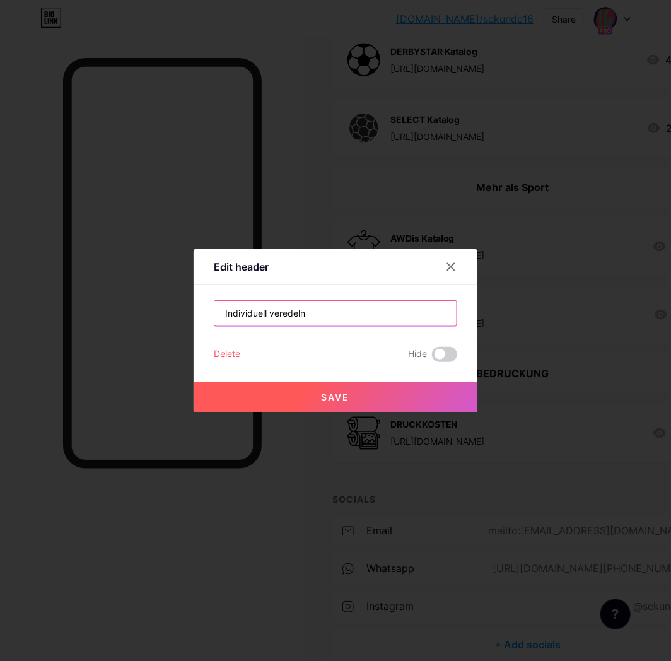
type input "Individuell veredeln"
click at [324, 402] on span "Save" at bounding box center [336, 397] width 28 height 11
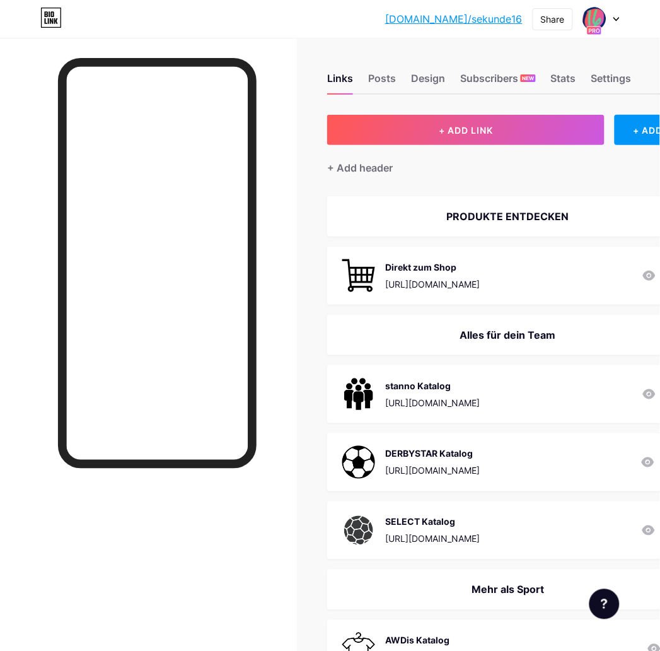
scroll to position [0, 0]
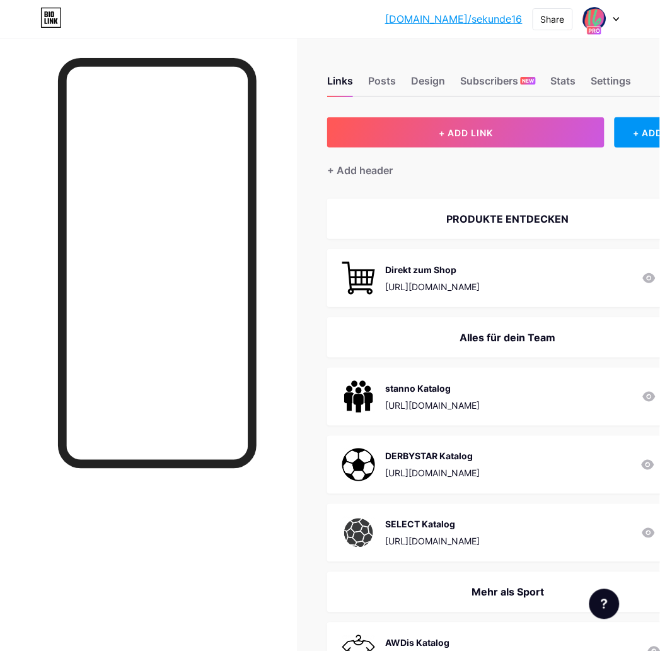
click at [447, 386] on div "stanno Katalog" at bounding box center [432, 388] width 95 height 13
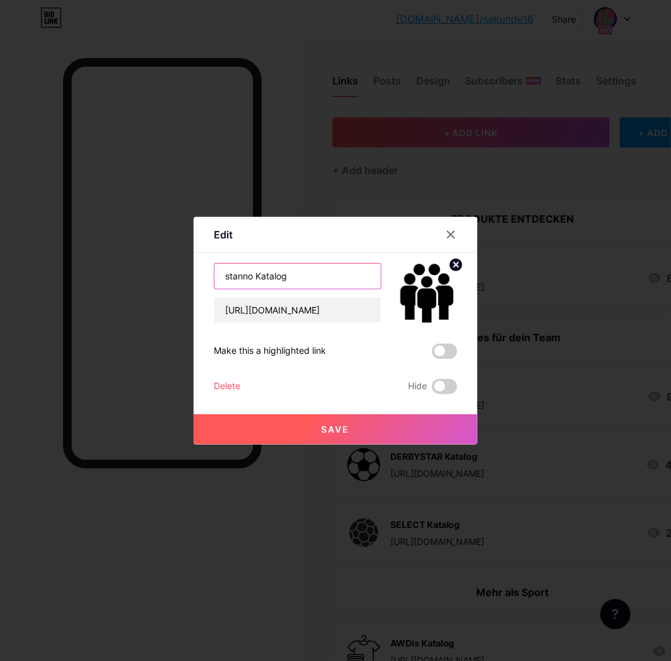
drag, startPoint x: 284, startPoint y: 280, endPoint x: 251, endPoint y: 280, distance: 32.8
click at [251, 280] on input "stanno Katalog" at bounding box center [297, 276] width 167 height 25
paste input "Katalog"
type input "Katalog | stanno"
click at [312, 431] on button "Save" at bounding box center [336, 429] width 284 height 30
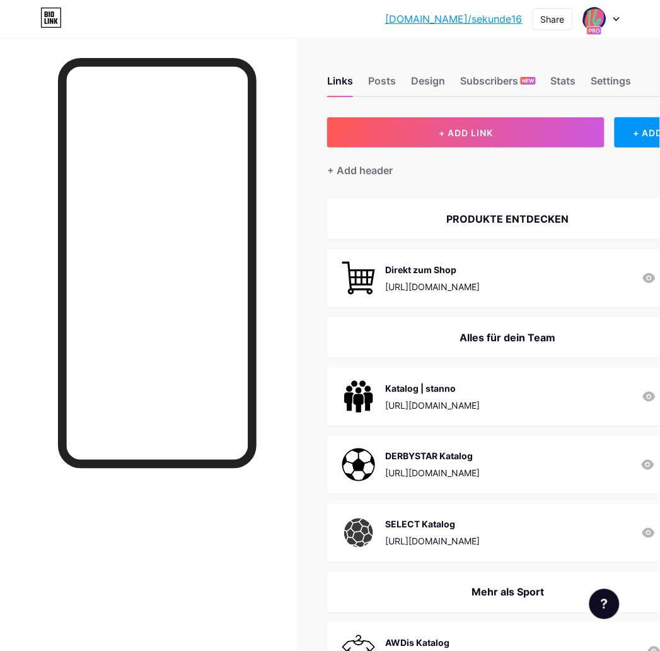
click at [438, 389] on div "Katalog | stanno" at bounding box center [432, 388] width 95 height 13
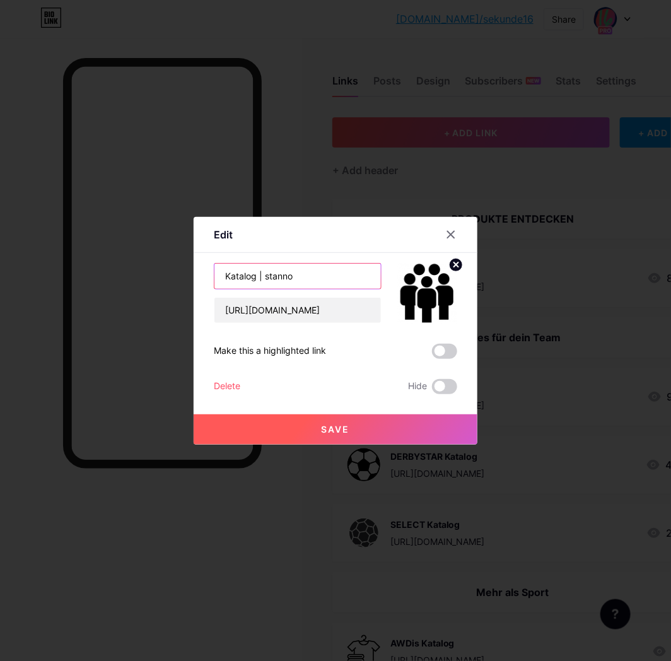
drag, startPoint x: 243, startPoint y: 275, endPoint x: 165, endPoint y: 267, distance: 79.3
click at [165, 267] on div "Edit Content YouTube Play YouTube video without leaving your page. ADD Vimeo Pl…" at bounding box center [335, 330] width 671 height 661
click at [359, 424] on button "Save" at bounding box center [336, 429] width 284 height 30
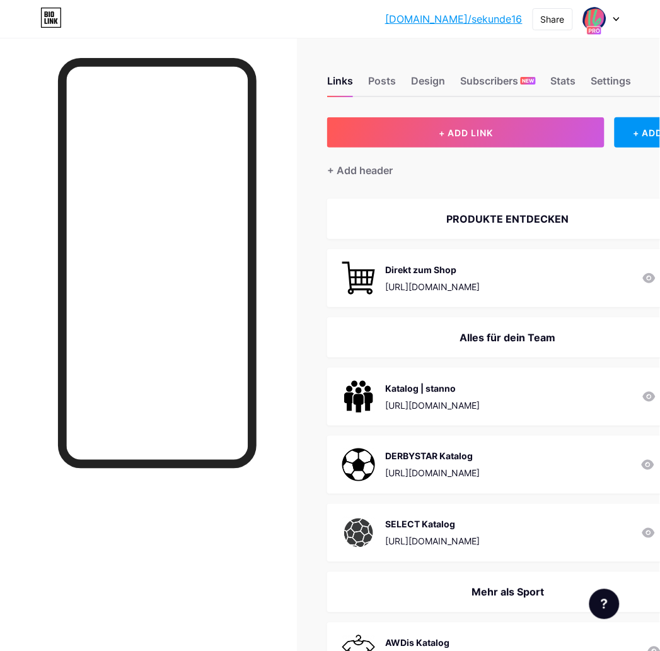
click at [435, 450] on div "DERBYSTAR Katalog" at bounding box center [432, 456] width 95 height 13
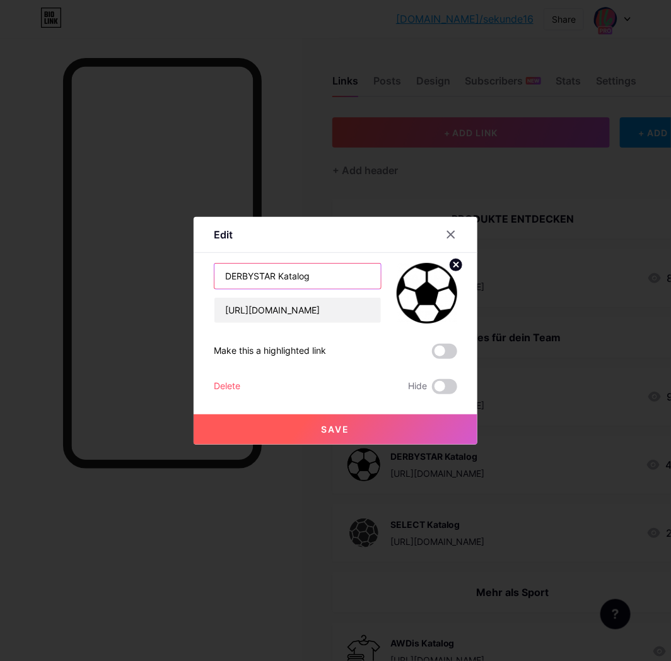
click at [221, 276] on input "DERBYSTAR Katalog" at bounding box center [297, 276] width 167 height 25
paste input "Katalog |"
click at [336, 275] on input "Katalog | DERBYSTAR Katalog" at bounding box center [297, 276] width 167 height 25
type input "Katalog | DERBYSTAR"
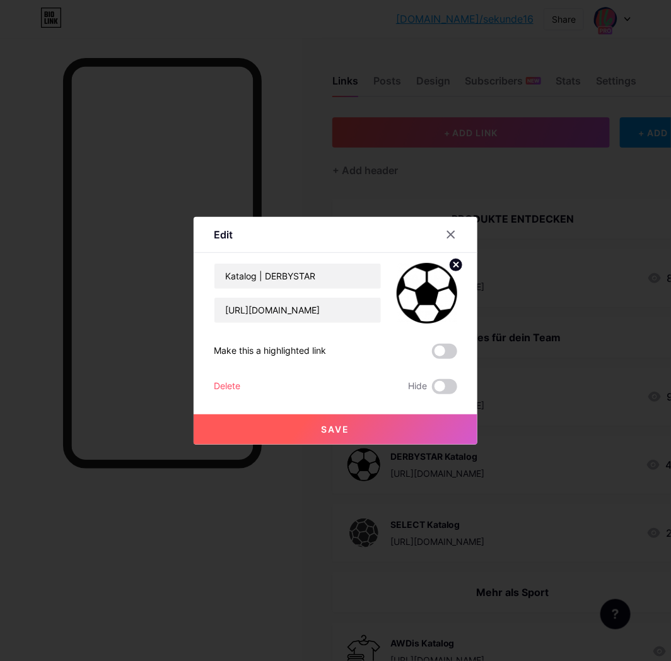
click at [359, 435] on button "Save" at bounding box center [336, 429] width 284 height 30
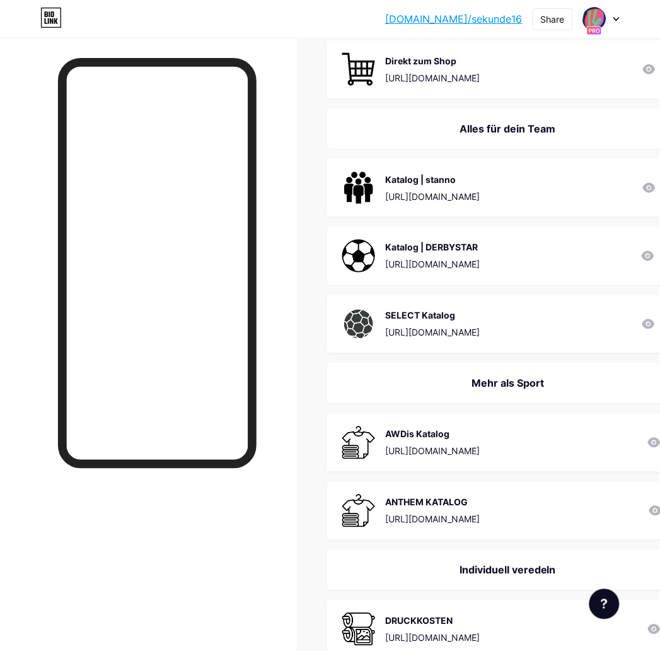
scroll to position [210, 0]
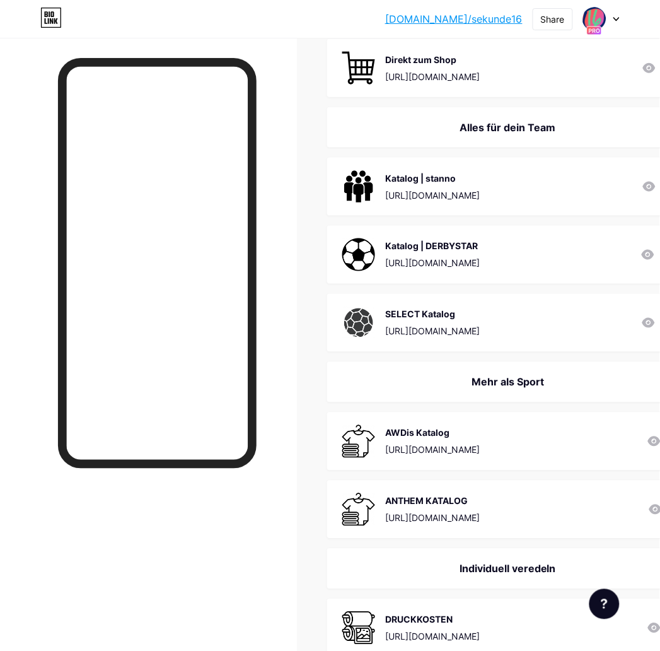
click at [412, 303] on div "SELECT Katalog https://katalog.derbystar.de/hb-2025/ 27" at bounding box center [523, 323] width 392 height 58
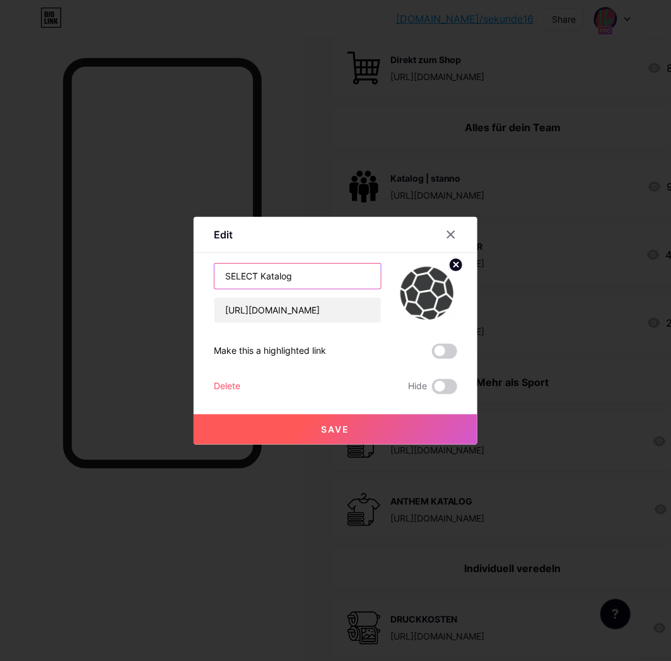
click at [219, 278] on input "SELECT Katalog" at bounding box center [297, 276] width 167 height 25
paste input "Katalog |"
click at [333, 273] on input "Katalog | SELECT Katalog" at bounding box center [297, 276] width 167 height 25
type input "Katalog | SELECT"
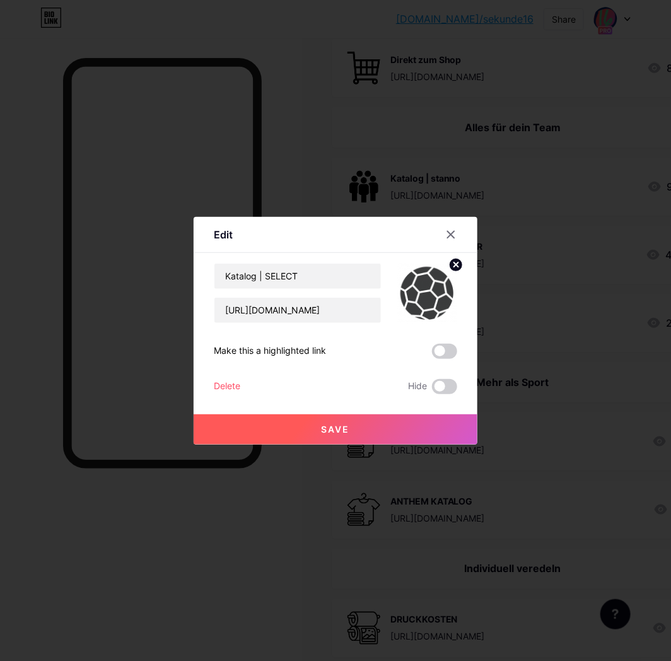
click at [357, 421] on button "Save" at bounding box center [336, 429] width 284 height 30
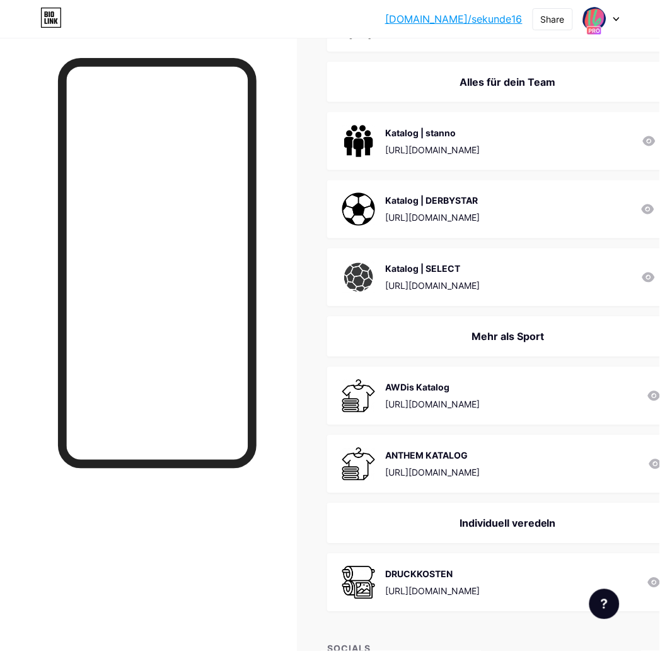
scroll to position [280, 0]
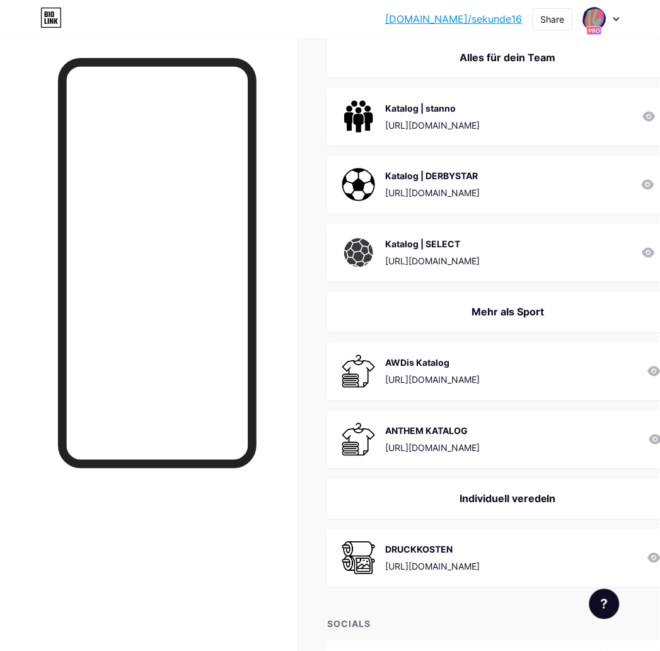
click at [423, 363] on div "AWDis Katalog" at bounding box center [432, 362] width 95 height 13
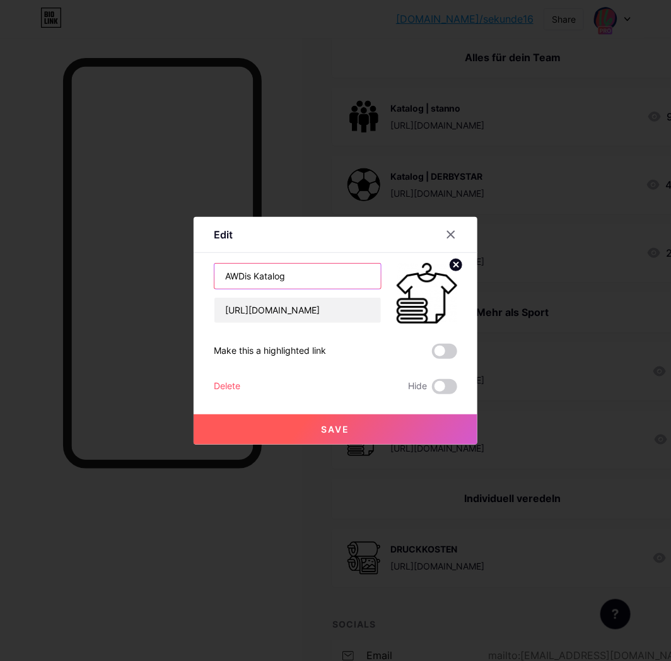
click at [222, 274] on input "AWDis Katalog" at bounding box center [297, 276] width 167 height 25
paste input "Katalog |"
click at [293, 276] on input "Katalog | AWDis Katalog" at bounding box center [297, 276] width 167 height 25
type input "Katalog | AWDis"
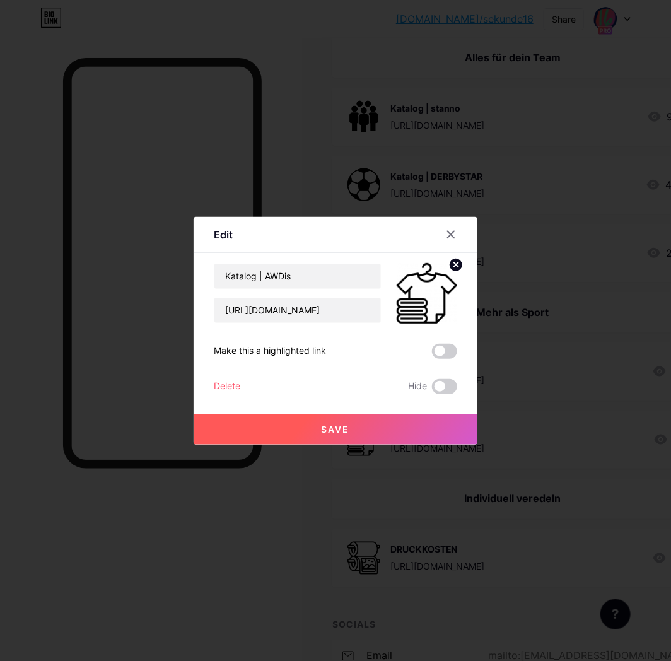
click at [362, 429] on button "Save" at bounding box center [336, 429] width 284 height 30
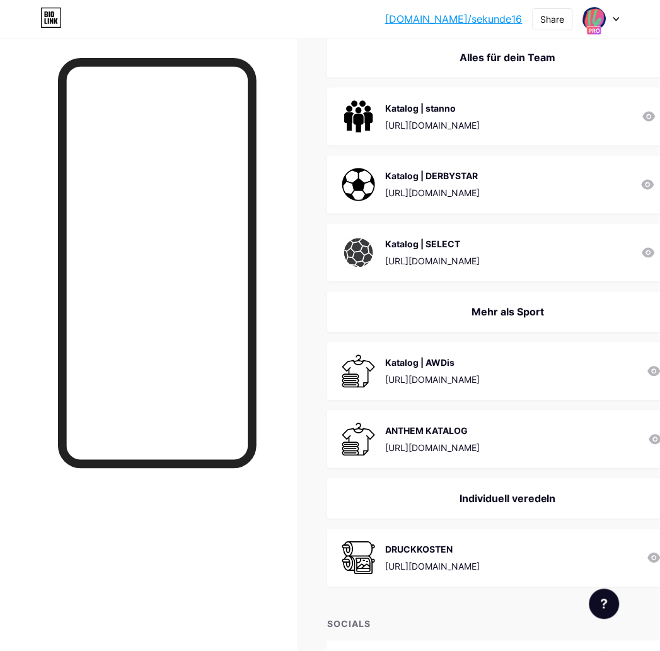
click at [437, 424] on div "ANTHEM KATALOG" at bounding box center [432, 430] width 95 height 13
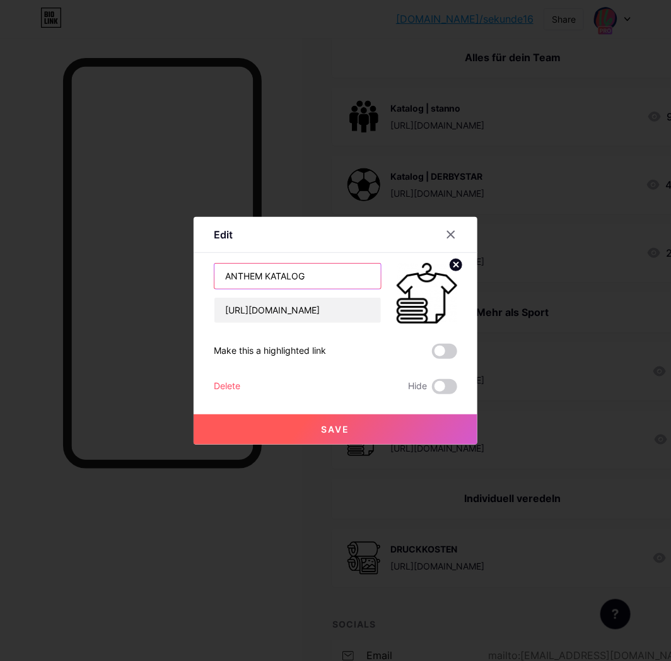
click at [223, 274] on input "ANTHEM KATALOG" at bounding box center [297, 276] width 167 height 25
click at [214, 275] on input "ANTHEM KATALOG" at bounding box center [297, 276] width 167 height 25
paste input "Katalog |"
click at [318, 278] on input "Katalog | ANTHEM KATALOG" at bounding box center [297, 276] width 167 height 25
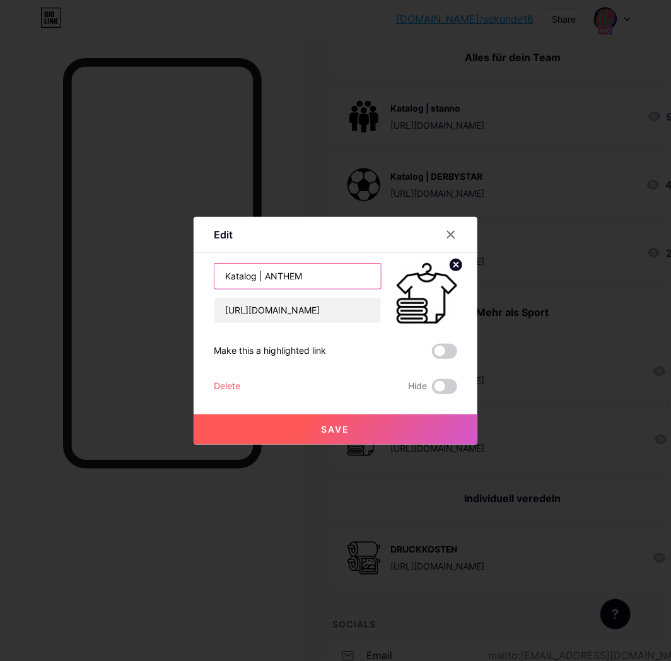
type input "Katalog | ANTHEM"
click at [325, 430] on span "Save" at bounding box center [336, 429] width 28 height 11
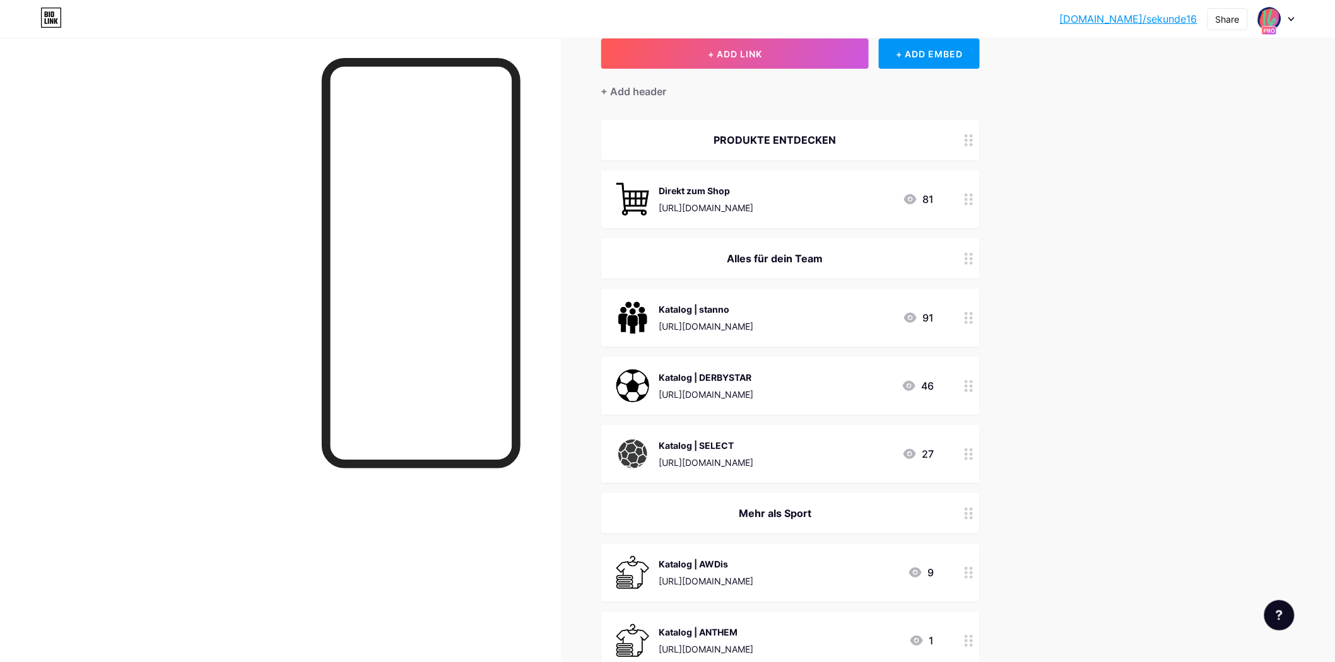
scroll to position [0, 0]
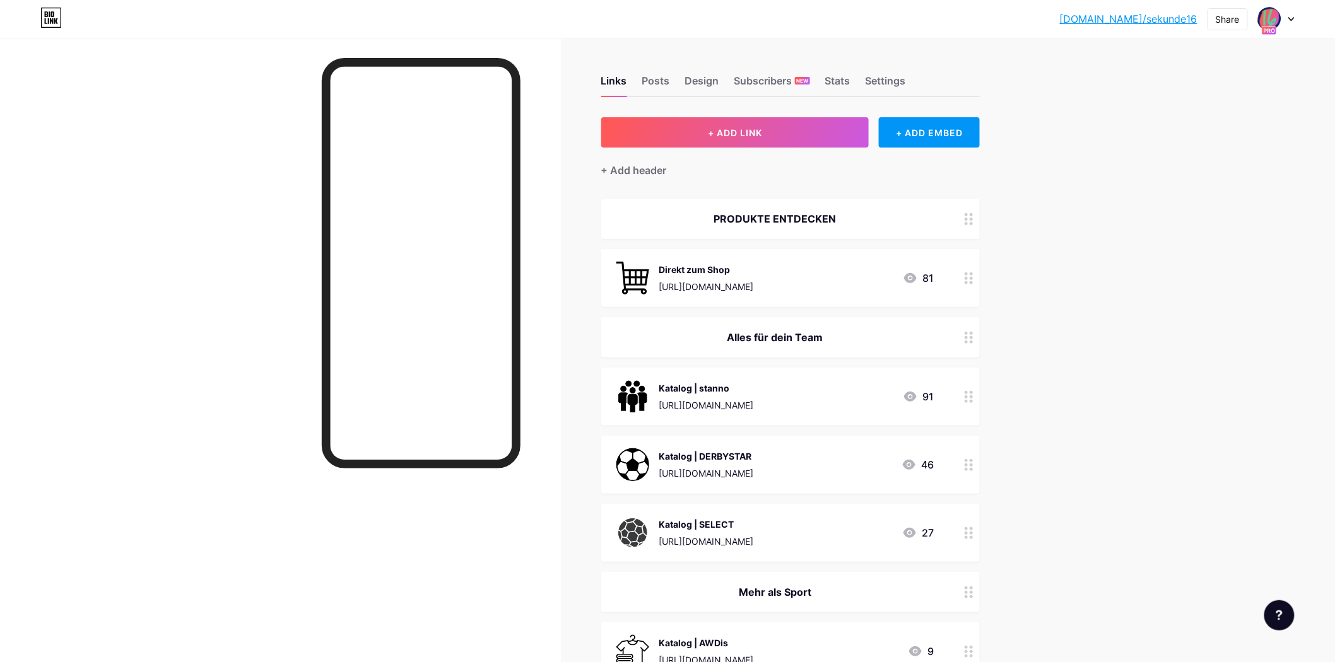
click at [1130, 21] on link "[DOMAIN_NAME]/sekunde16" at bounding box center [1128, 18] width 137 height 15
click at [648, 93] on div "Posts" at bounding box center [656, 84] width 28 height 23
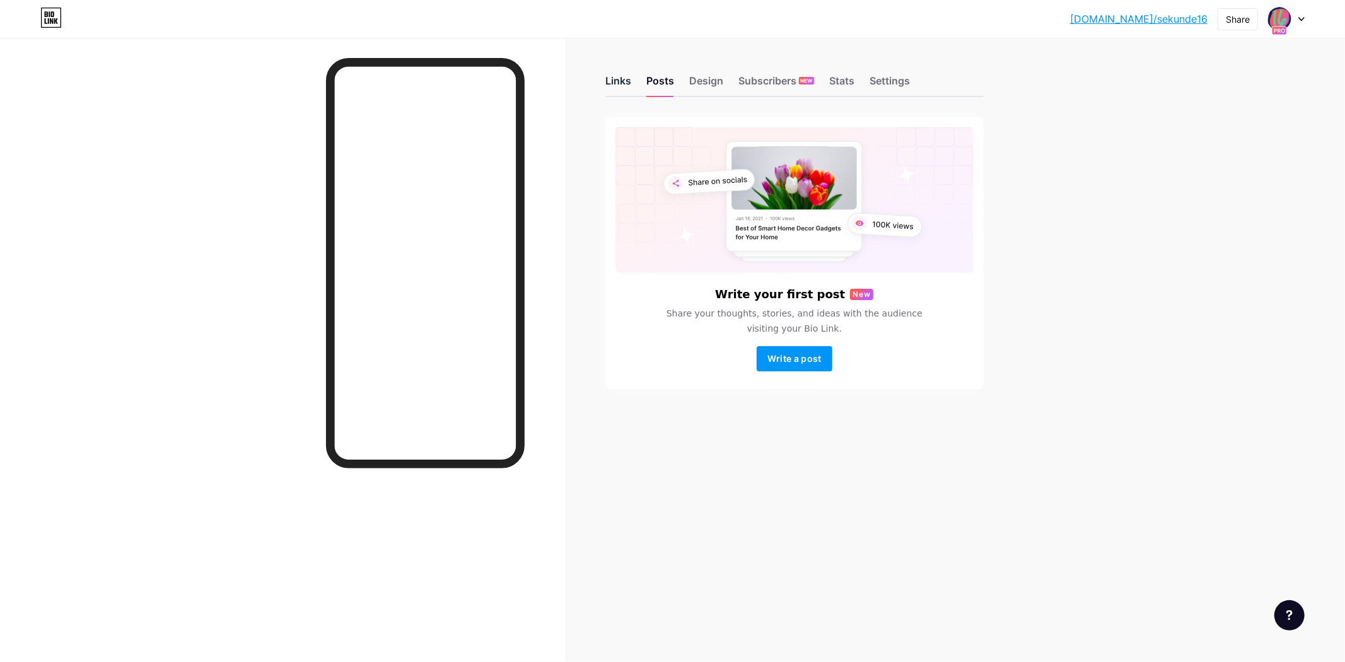
click at [614, 74] on div "Links" at bounding box center [618, 84] width 26 height 23
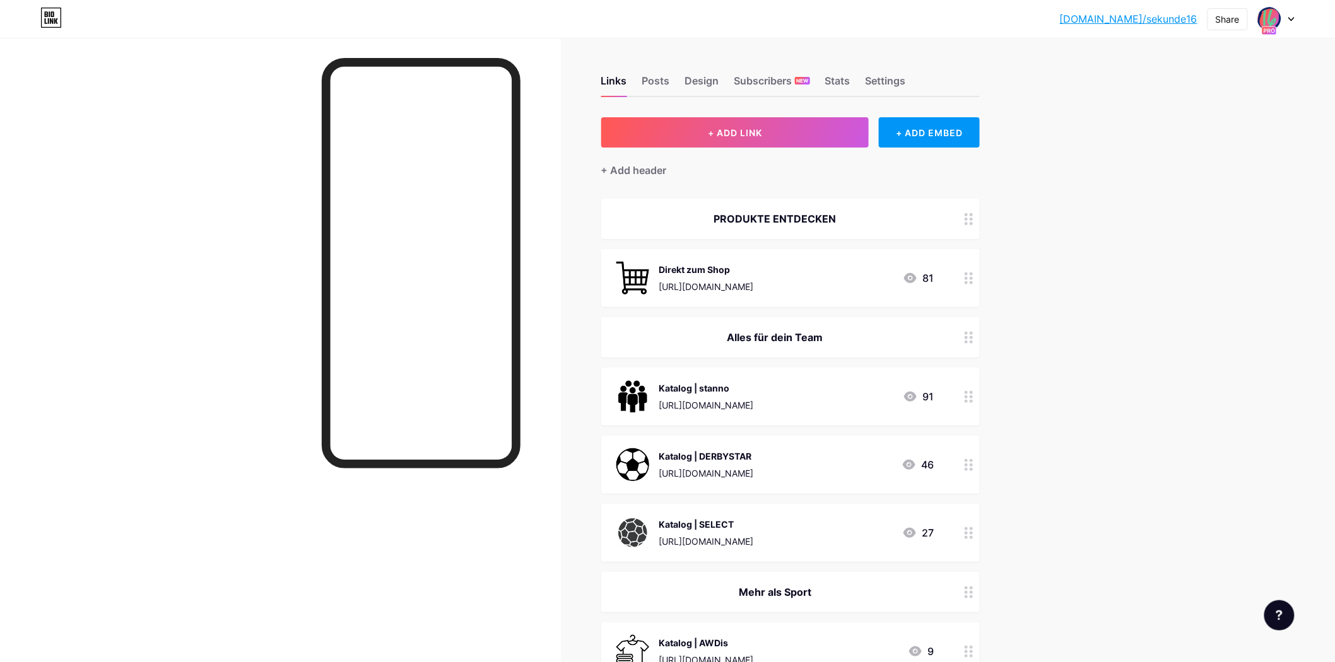
click at [1297, 11] on div "bio.link/sekund... bio.link/sekunde16 Share Switch accounts sekunde16 bio.link/…" at bounding box center [667, 19] width 1335 height 23
click at [1277, 20] on img at bounding box center [1269, 19] width 20 height 20
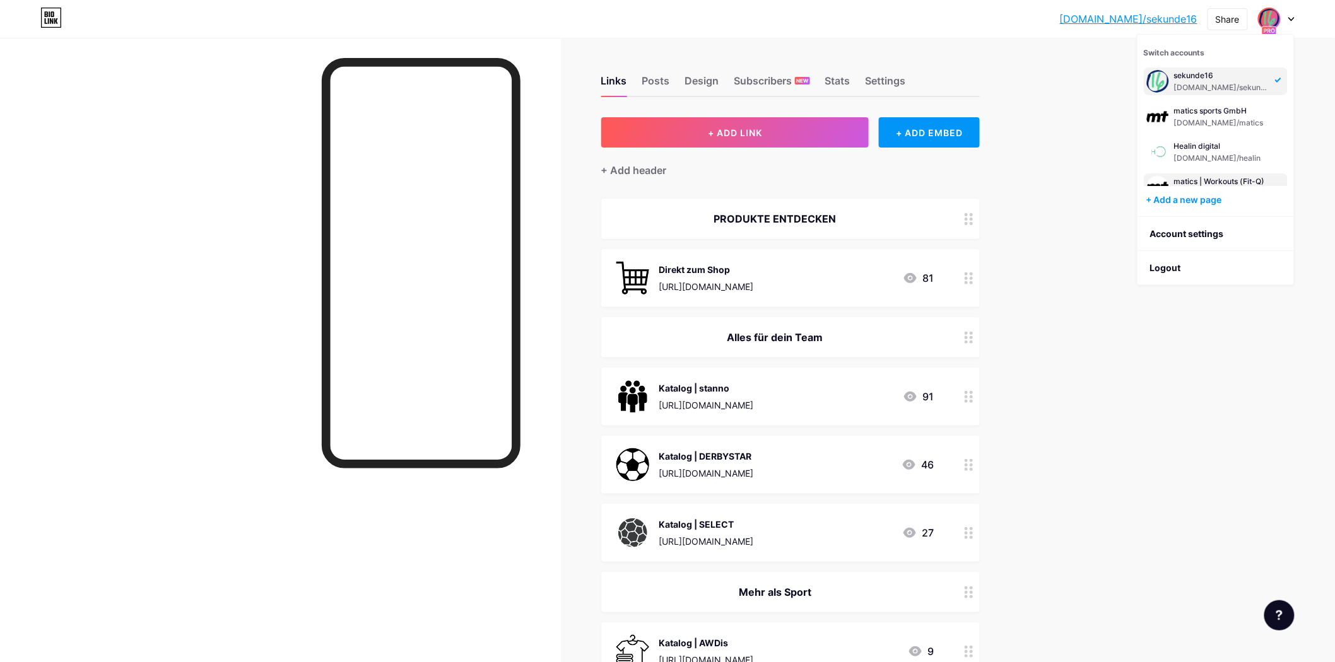
scroll to position [49, 0]
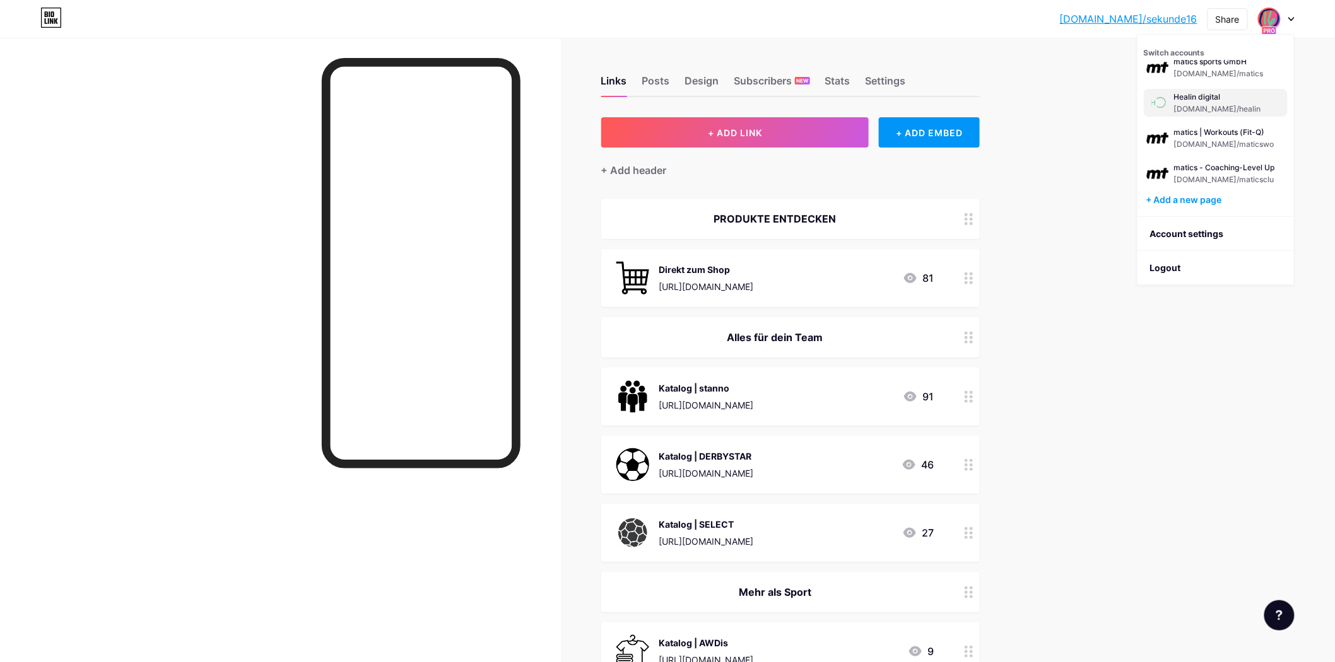
click at [1205, 92] on div "Healin digital" at bounding box center [1220, 97] width 93 height 10
